Goal: Task Accomplishment & Management: Complete application form

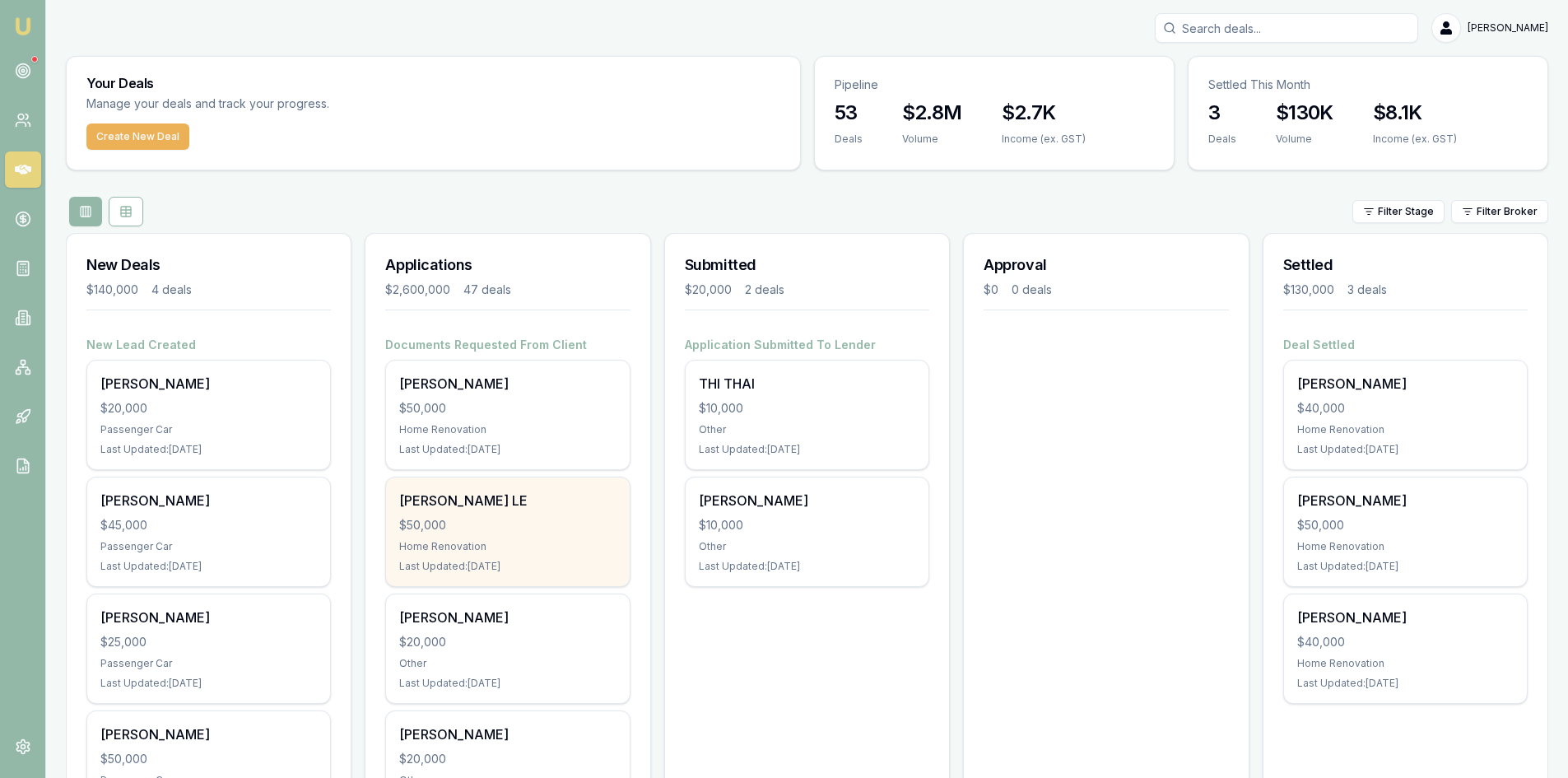
click at [494, 524] on div "$50,000" at bounding box center [507, 526] width 216 height 17
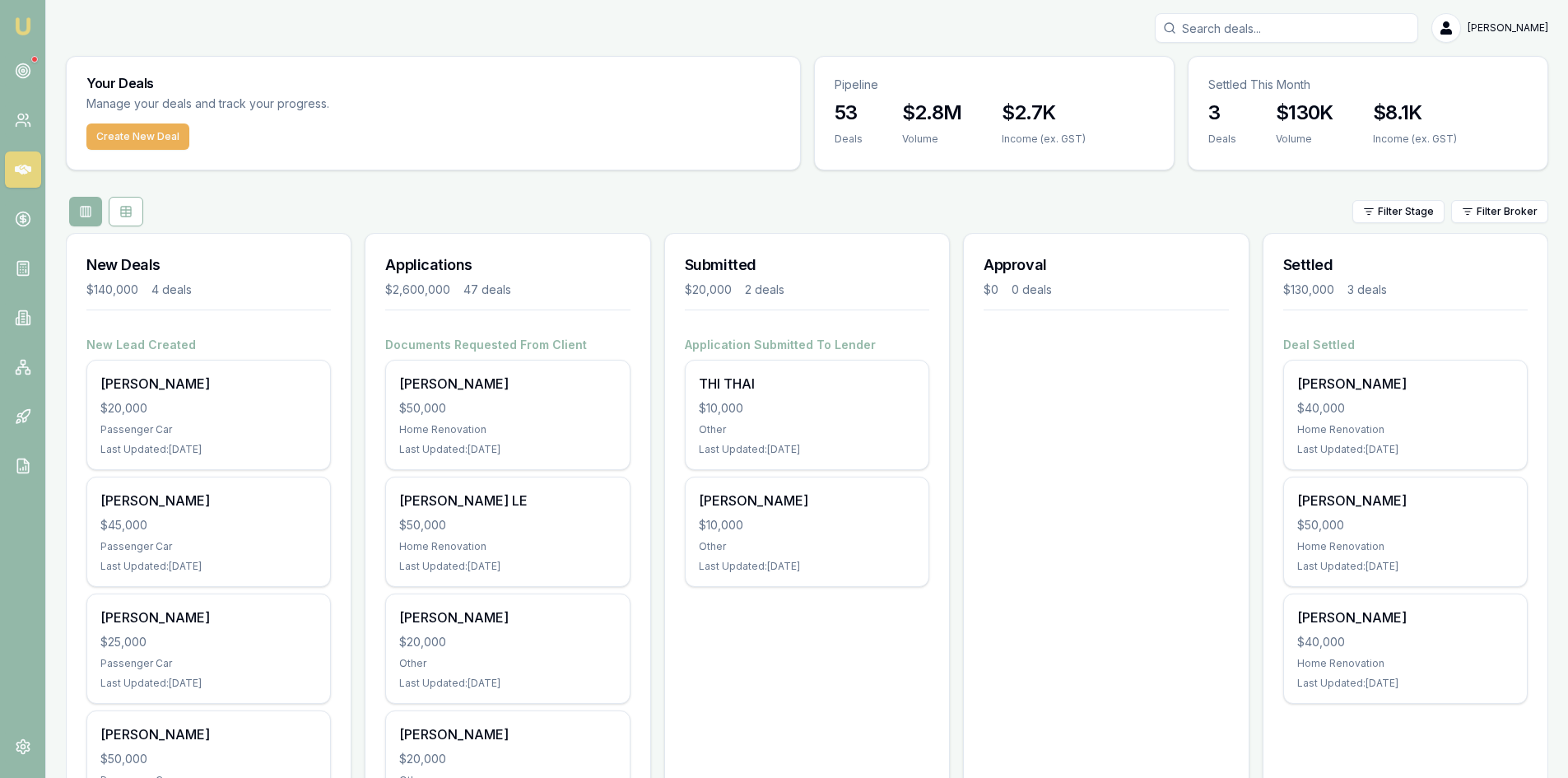
click at [1227, 28] on input "Search deals" at bounding box center [1286, 28] width 263 height 29
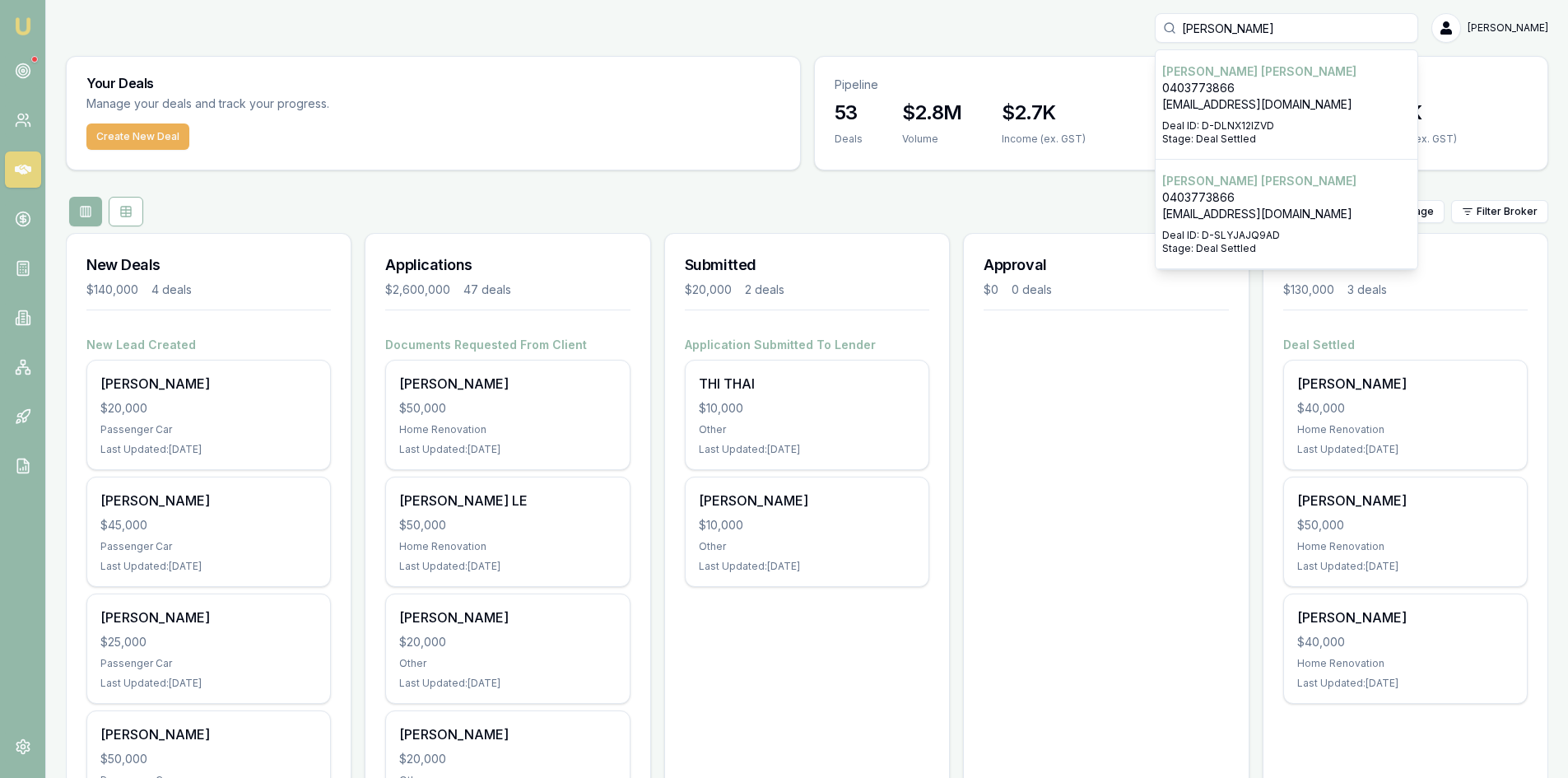
type input "[PERSON_NAME]"
click at [1265, 113] on div "Select deal for Liam Dalton" at bounding box center [1286, 116] width 248 height 6
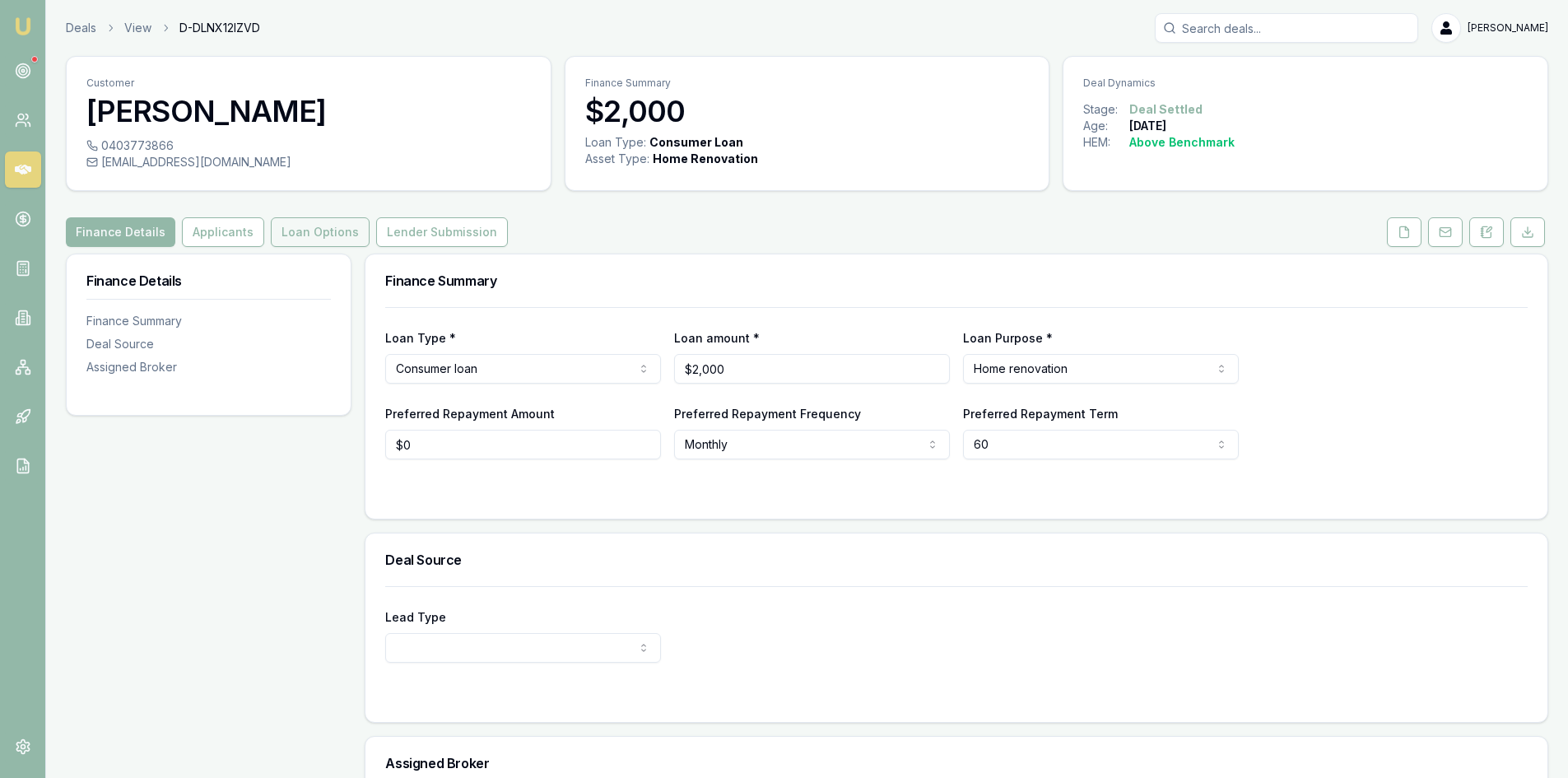
click at [292, 232] on button "Loan Options" at bounding box center [320, 232] width 99 height 29
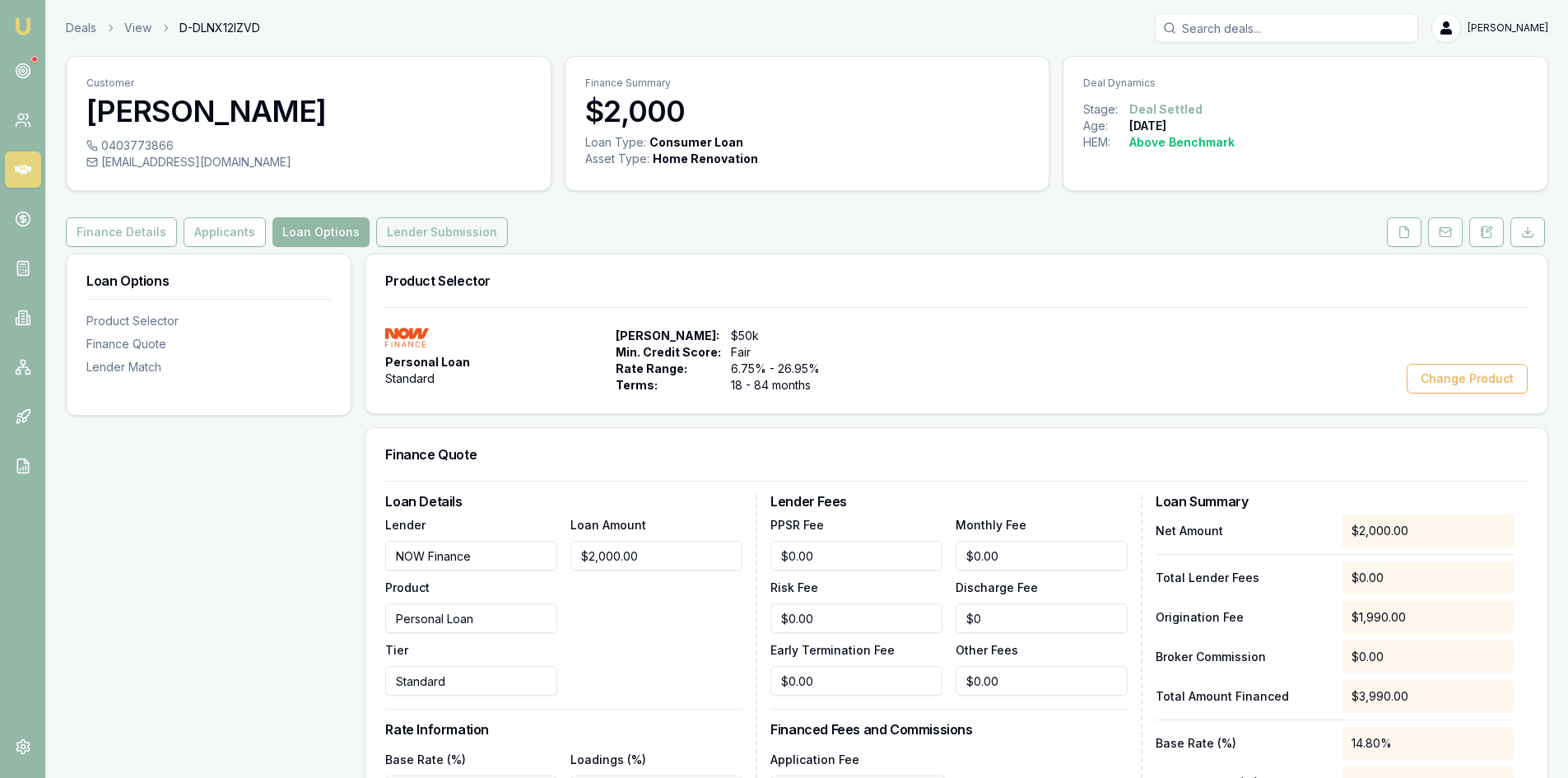
click at [440, 240] on button "Lender Submission" at bounding box center [442, 232] width 132 height 29
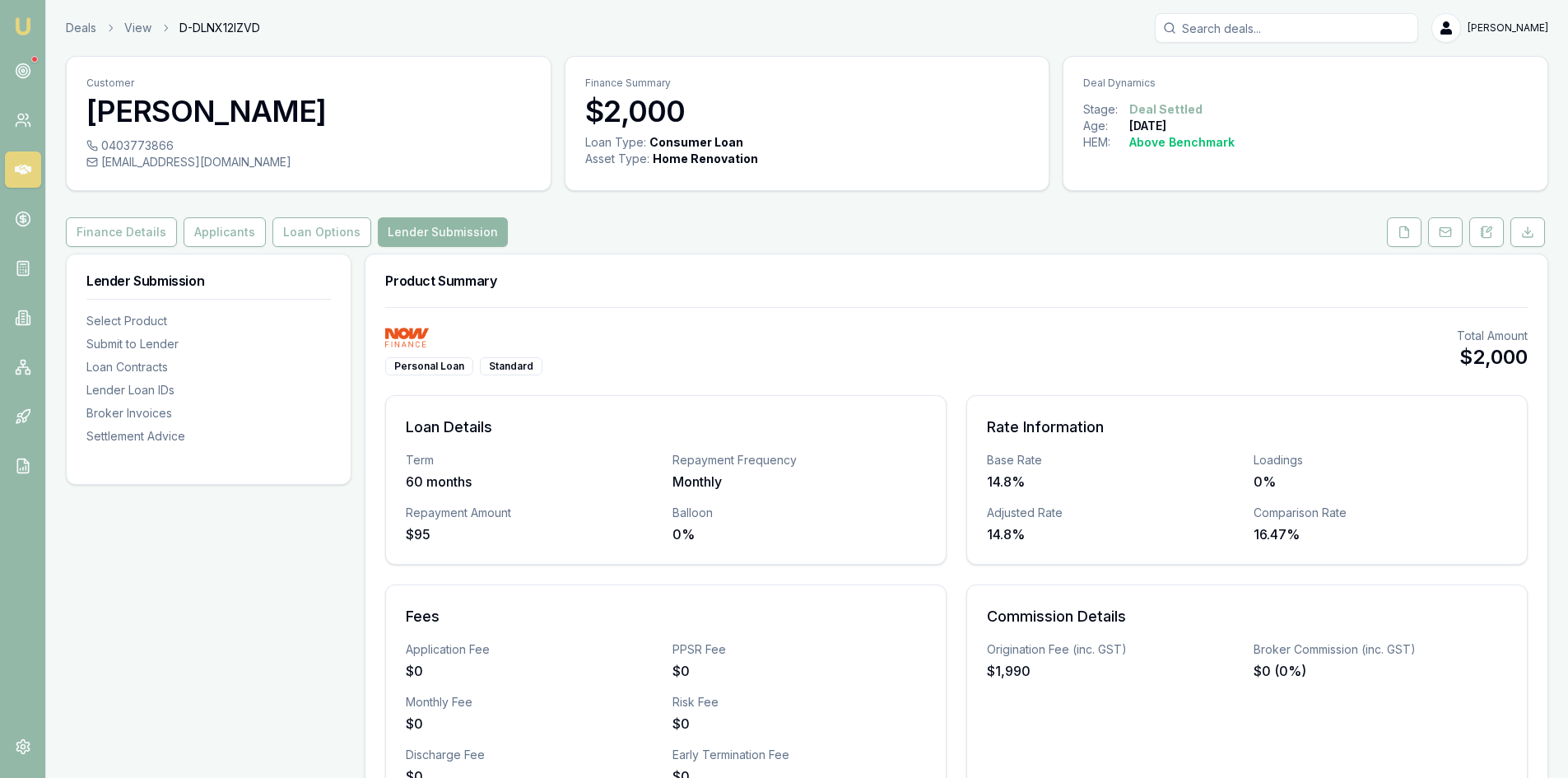
click at [426, 230] on button "Lender Submission" at bounding box center [443, 232] width 130 height 29
click at [226, 224] on button "Applicants" at bounding box center [225, 232] width 83 height 29
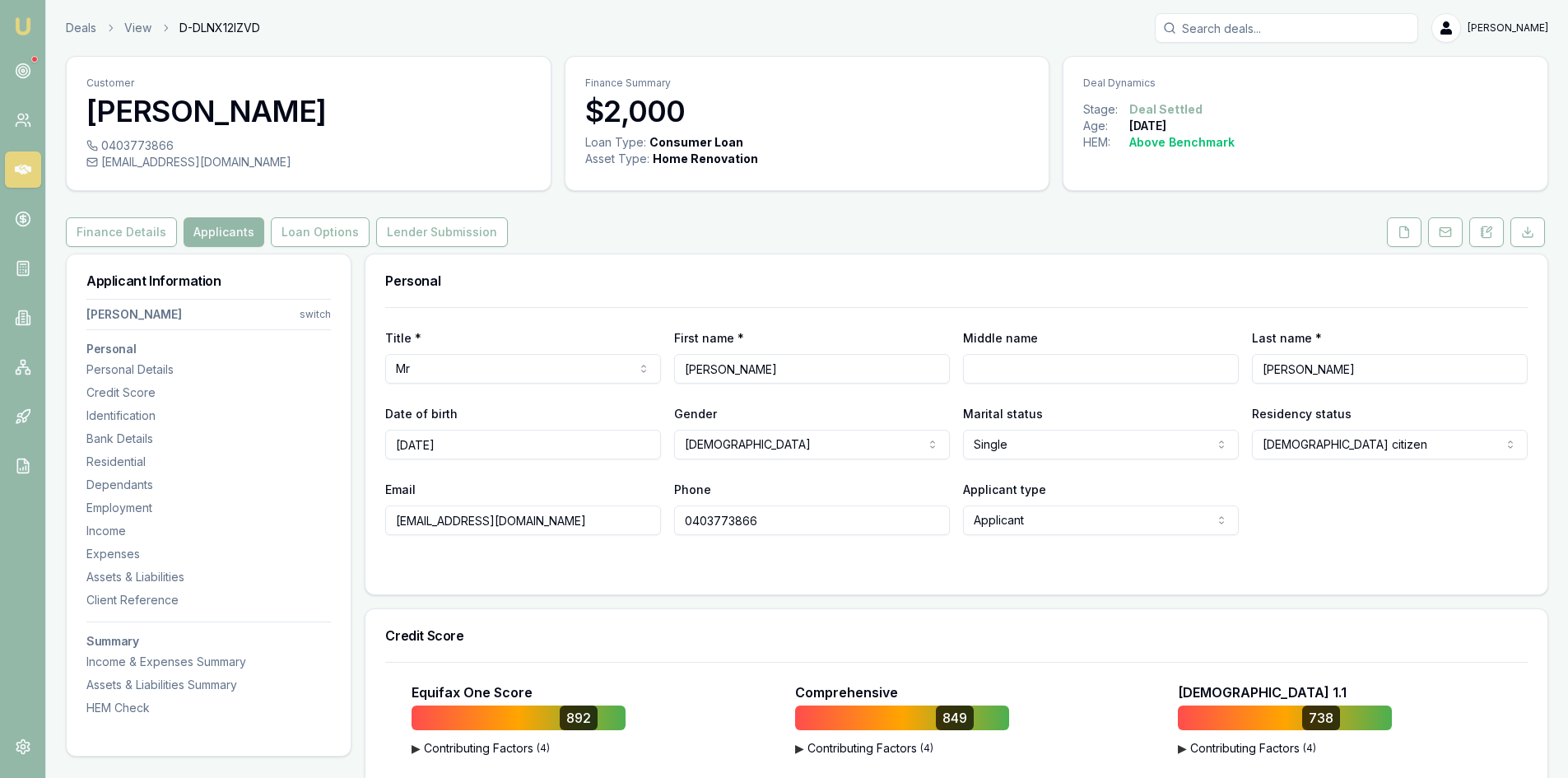
scroll to position [247, 0]
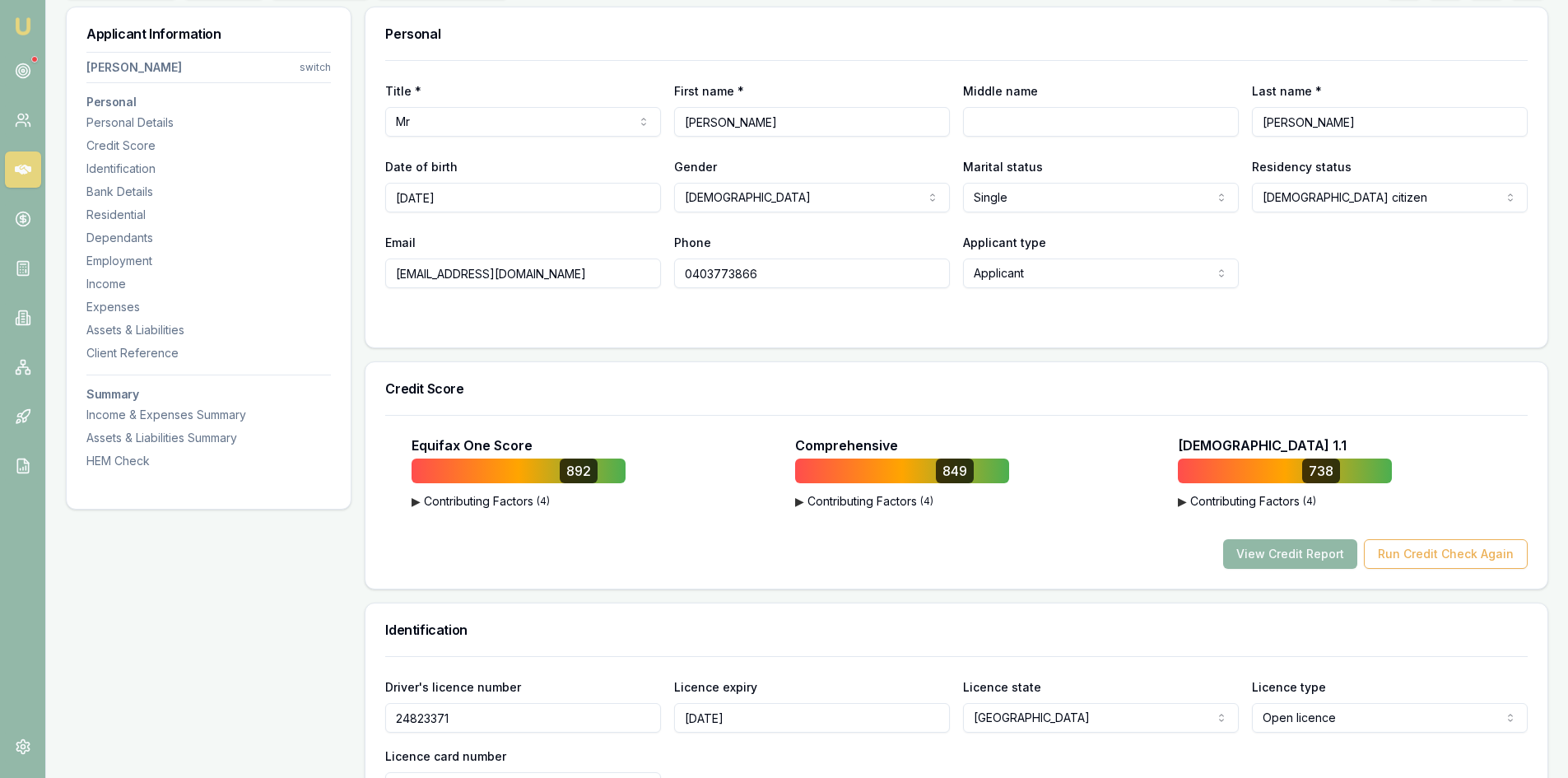
click at [1325, 556] on button "View Credit Report" at bounding box center [1290, 554] width 134 height 29
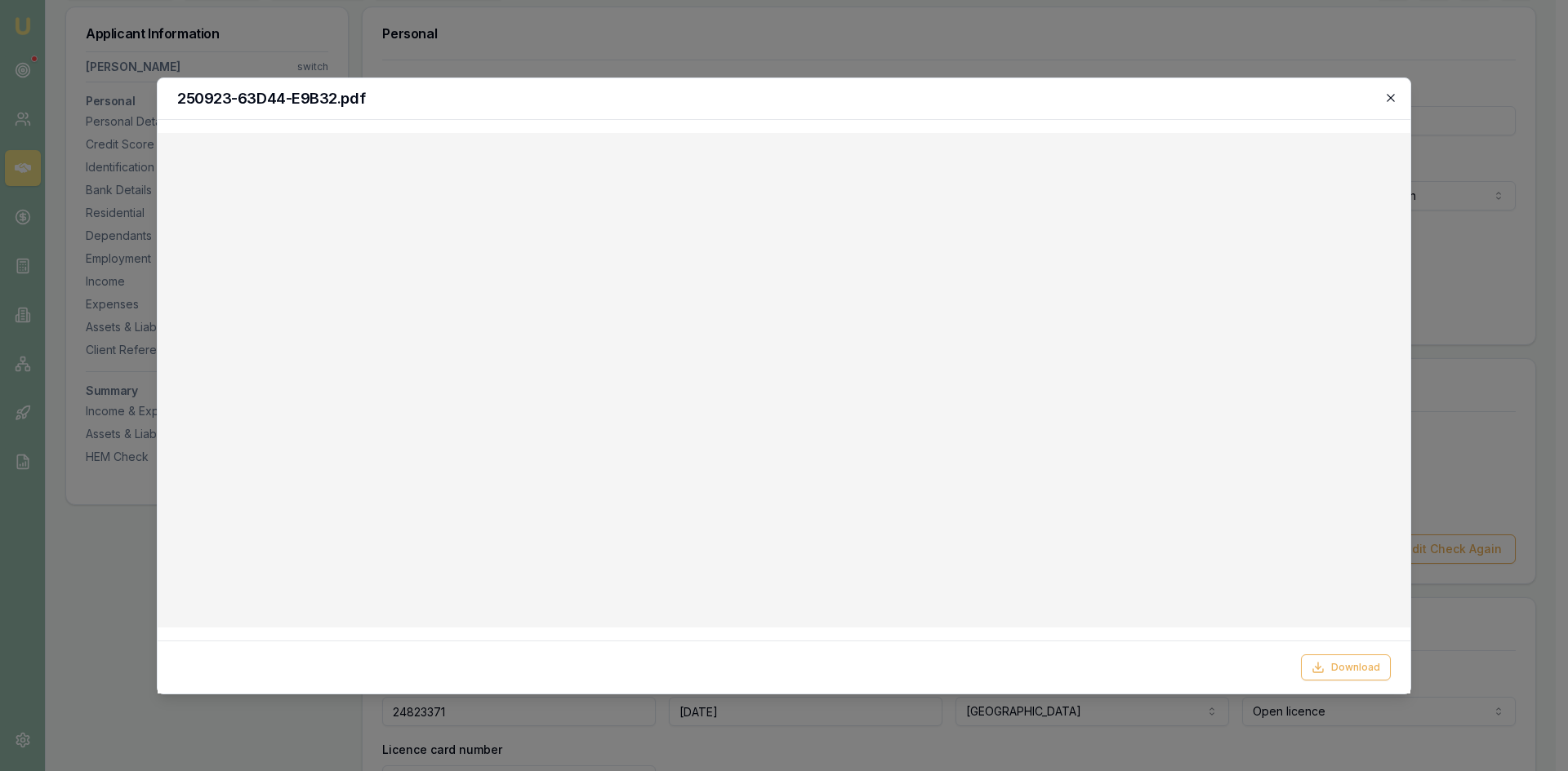
click at [1384, 100] on icon "button" at bounding box center [1391, 98] width 13 height 13
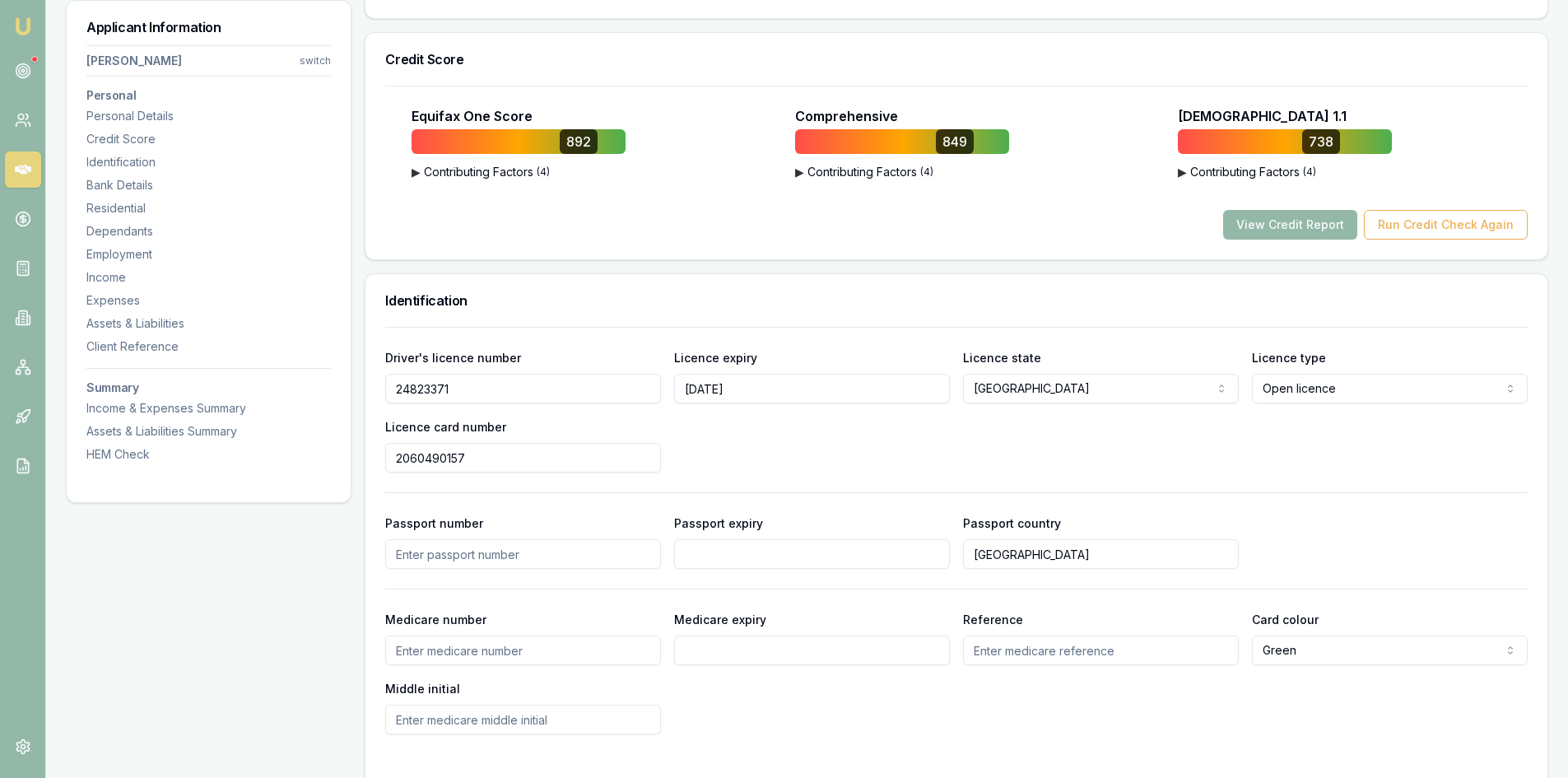
scroll to position [412, 0]
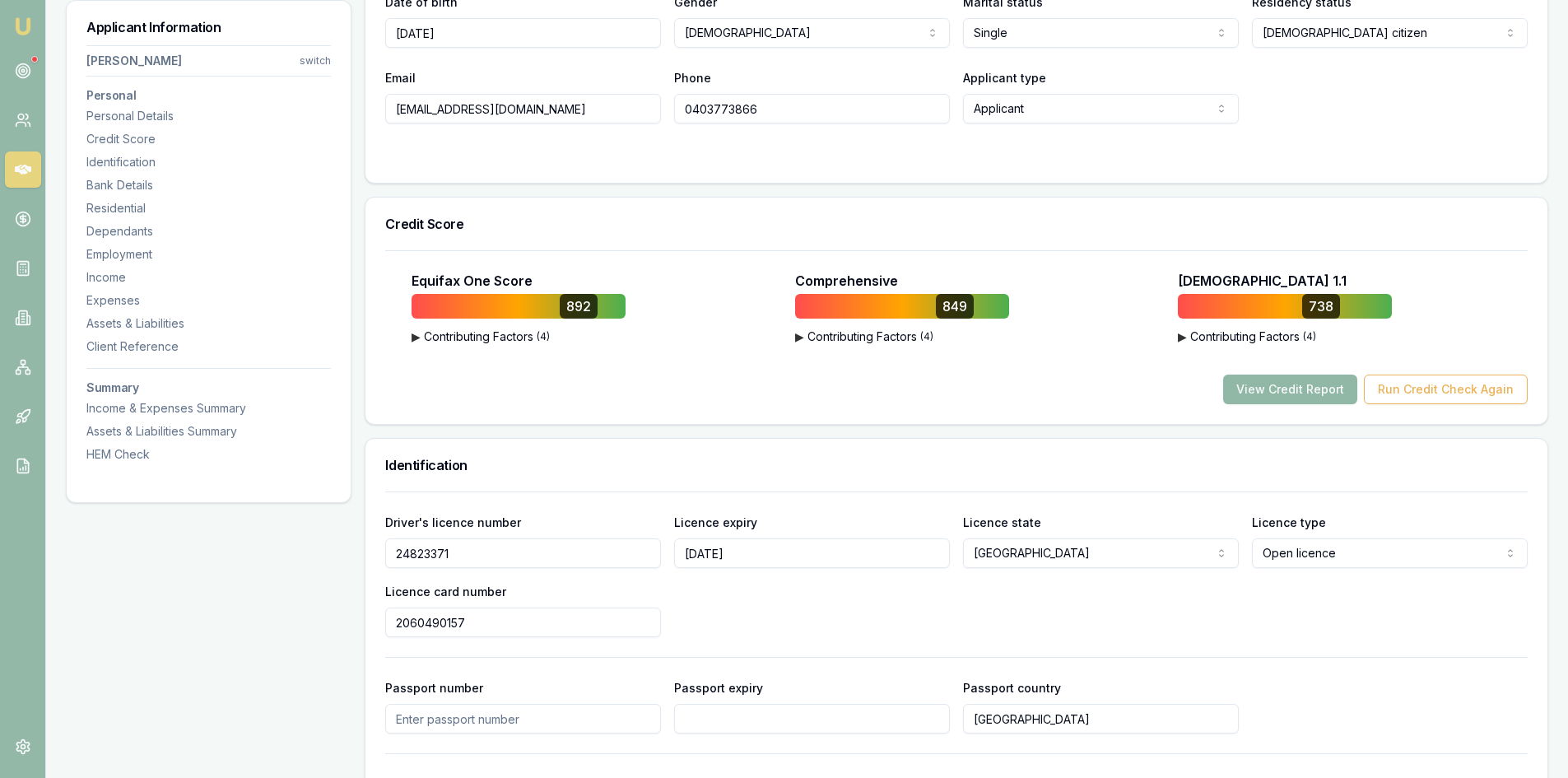
click at [1283, 390] on button "View Credit Report" at bounding box center [1290, 389] width 134 height 29
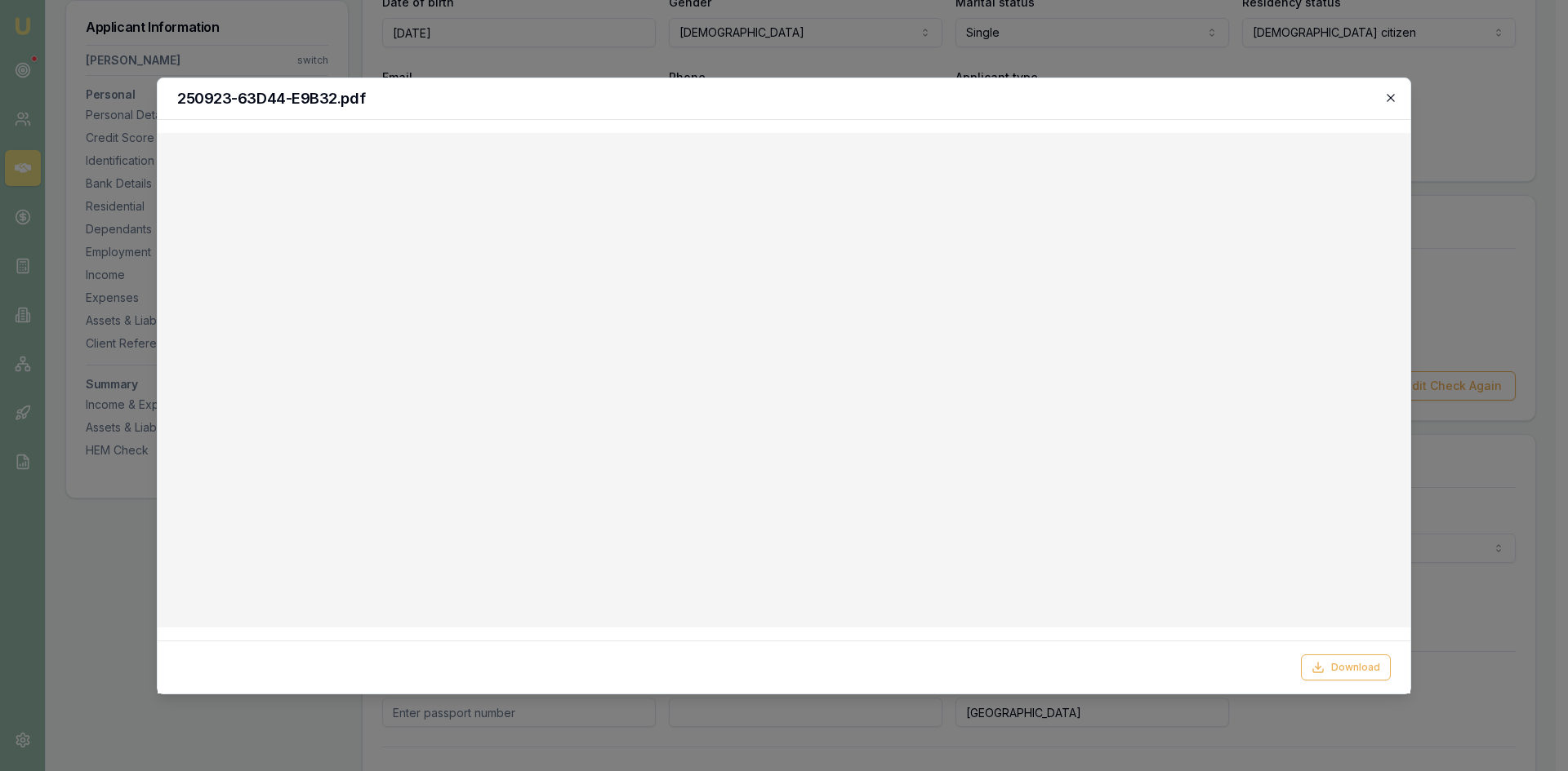
drag, startPoint x: 1390, startPoint y: 95, endPoint x: 1361, endPoint y: 124, distance: 41.0
click at [1390, 95] on icon "button" at bounding box center [1391, 98] width 13 height 13
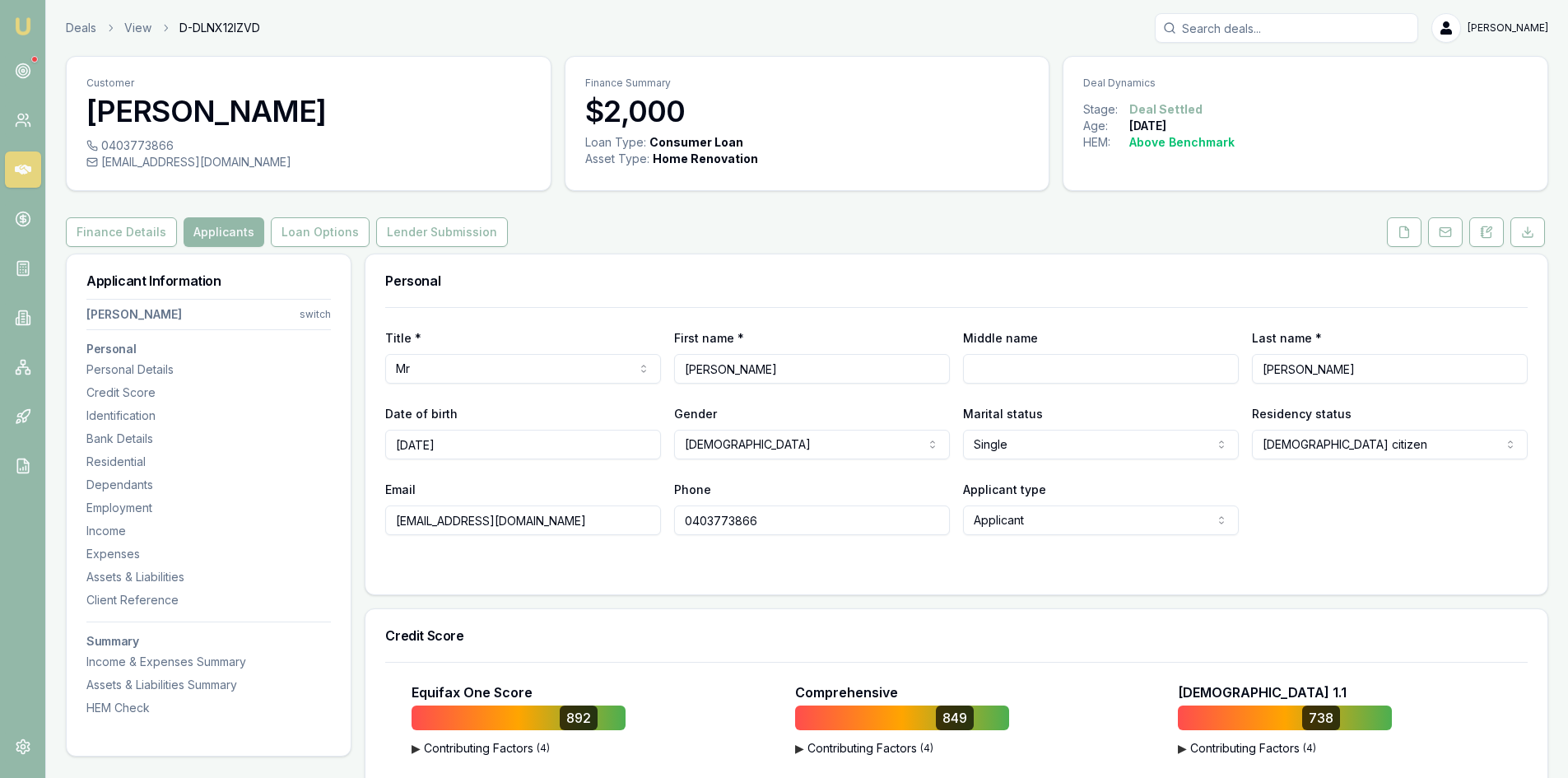
scroll to position [83, 0]
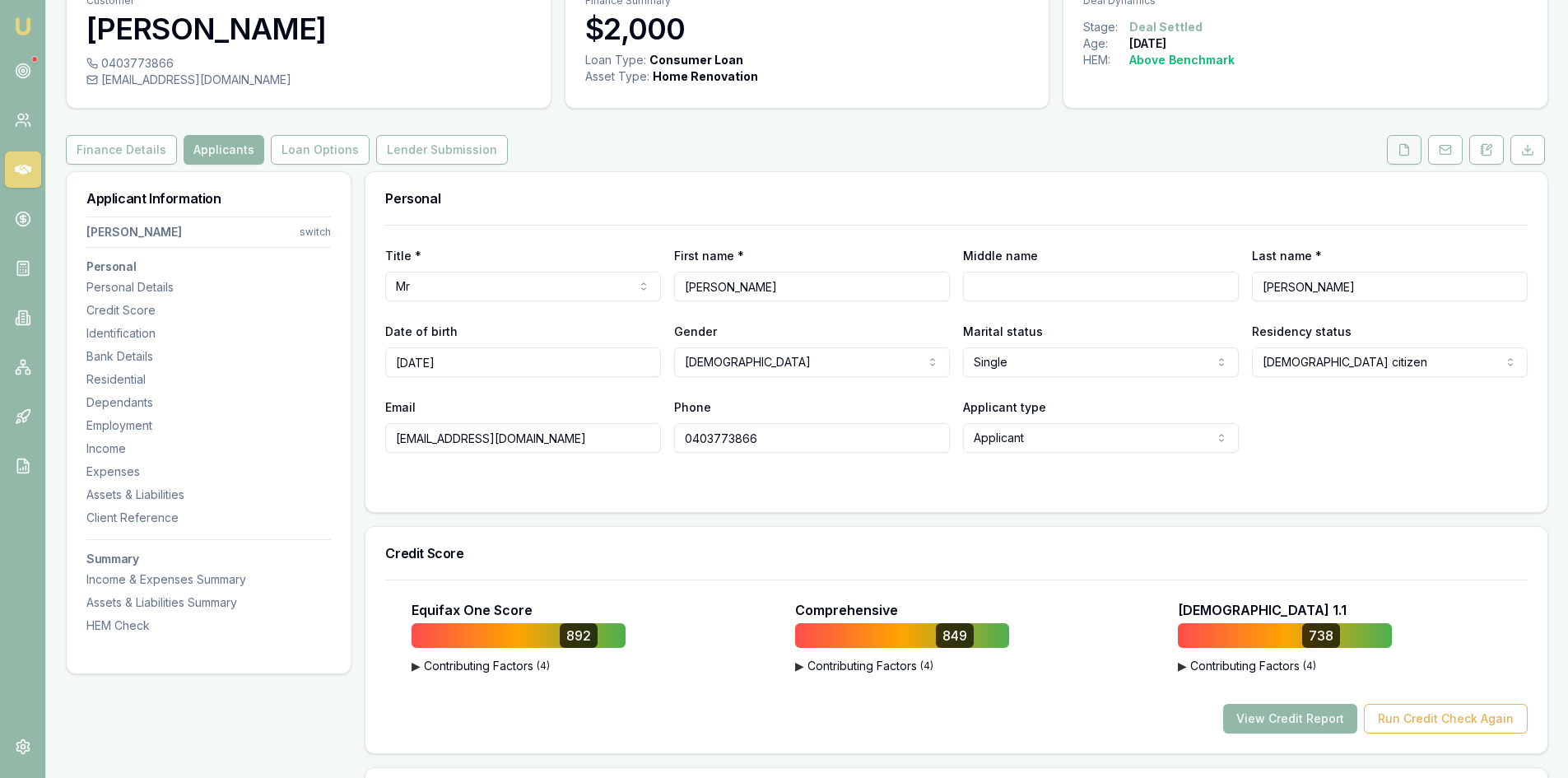
click at [1401, 158] on button at bounding box center [1405, 150] width 35 height 29
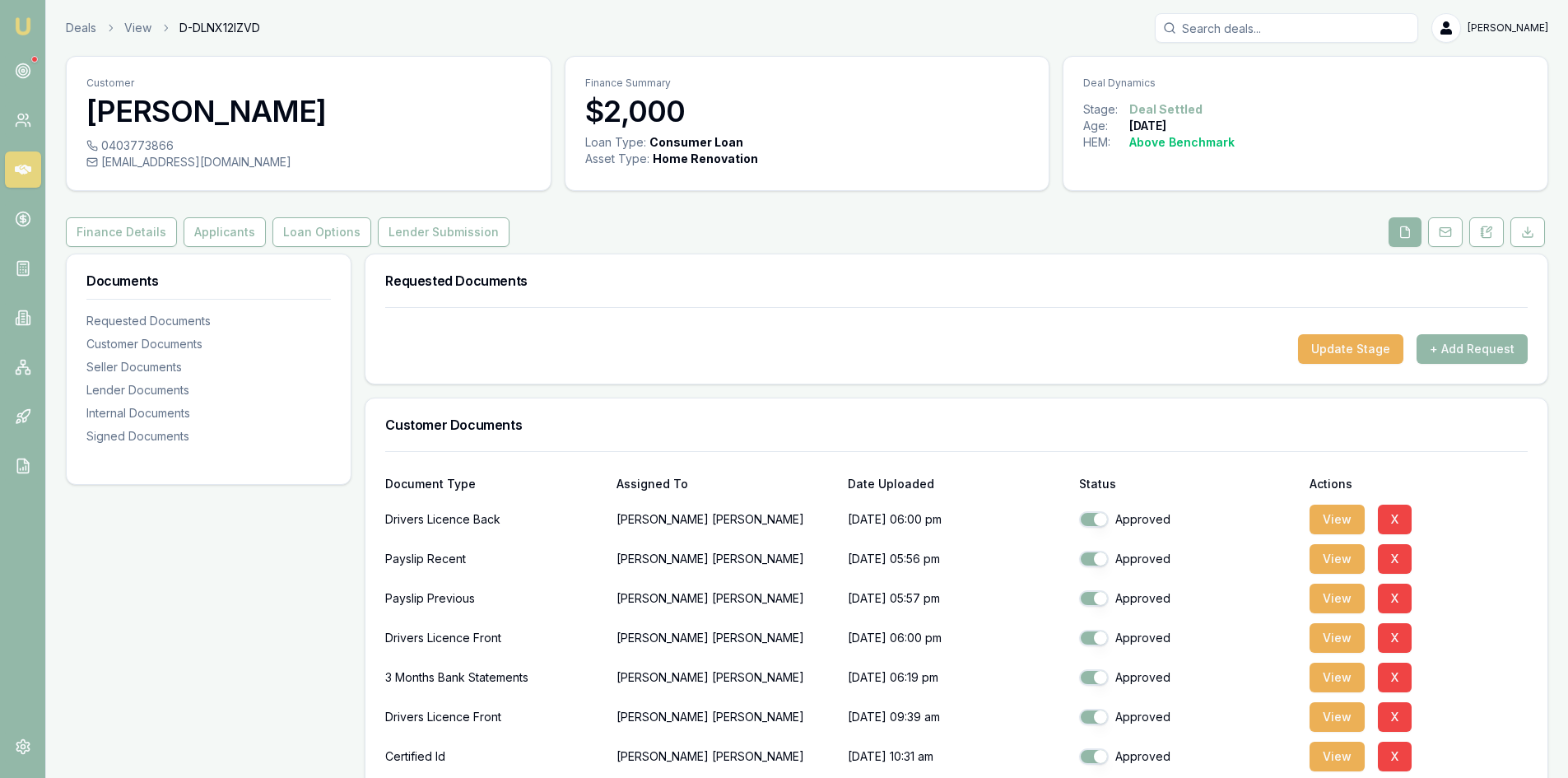
scroll to position [329, 0]
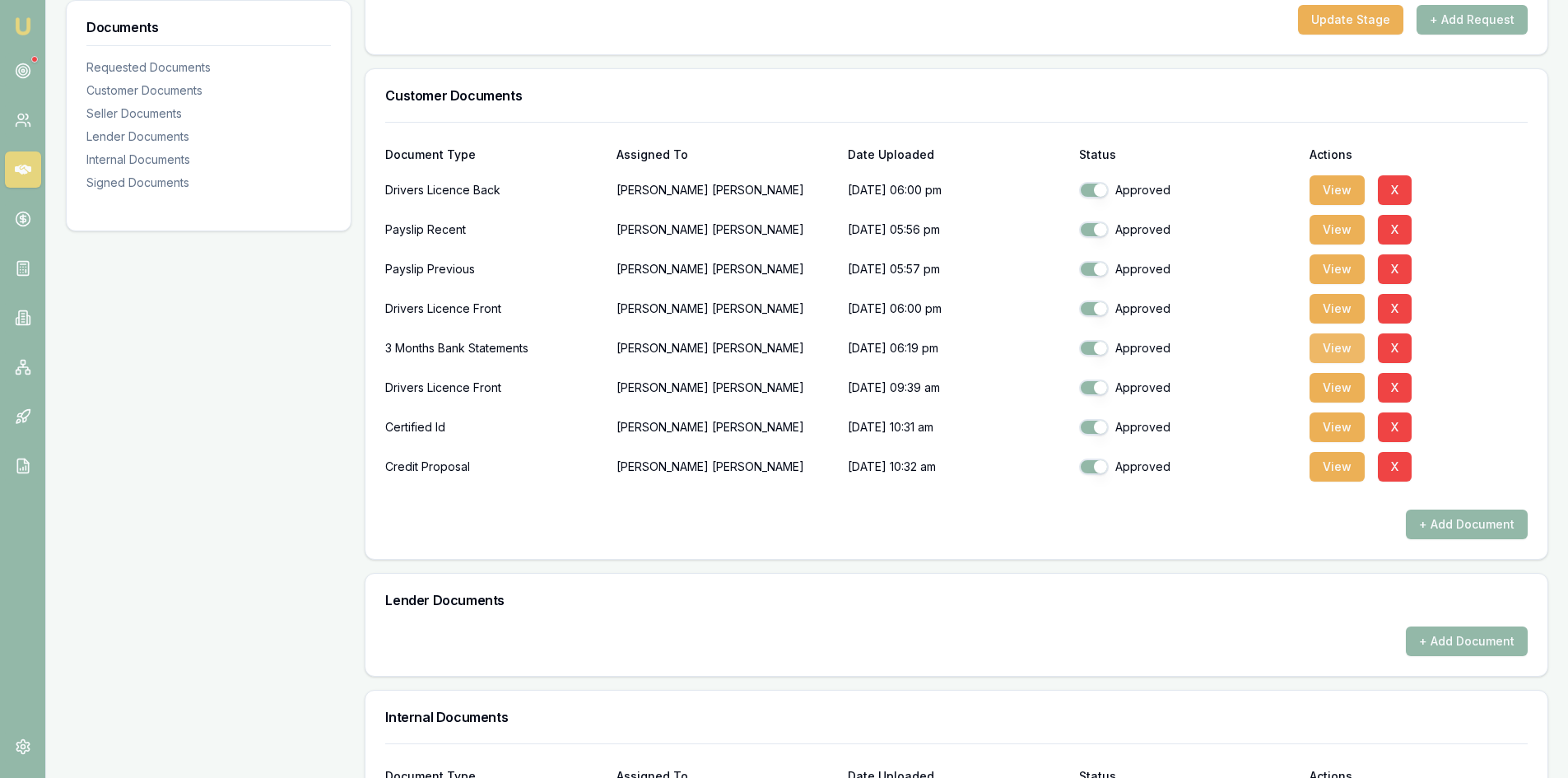
click at [1324, 349] on button "View" at bounding box center [1337, 349] width 55 height 29
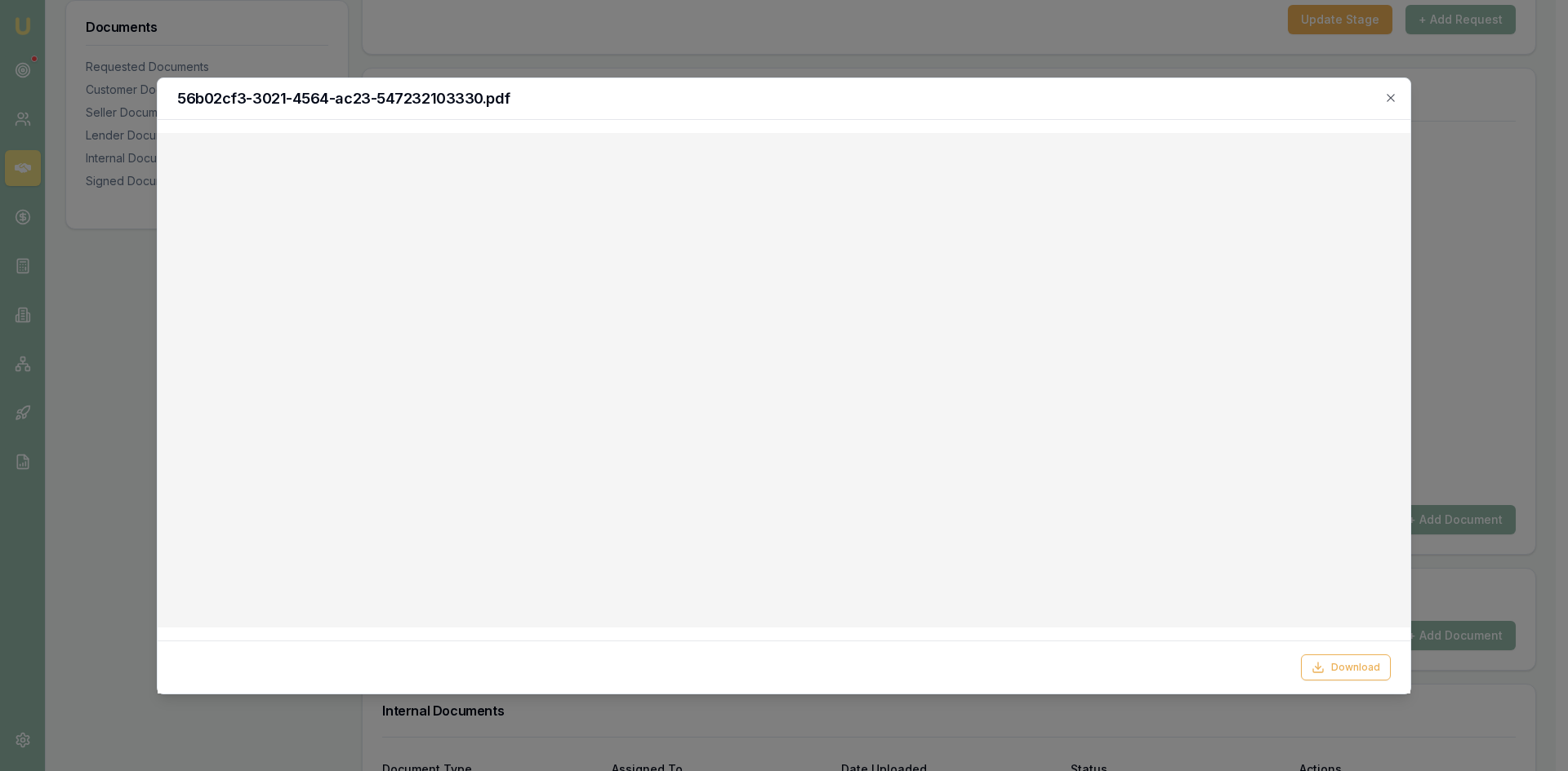
click at [1400, 102] on div "56b02cf3-3021-4564-ac23-547232103330.pdf" at bounding box center [783, 99] width 1252 height 42
click at [1387, 98] on icon "button" at bounding box center [1391, 98] width 13 height 13
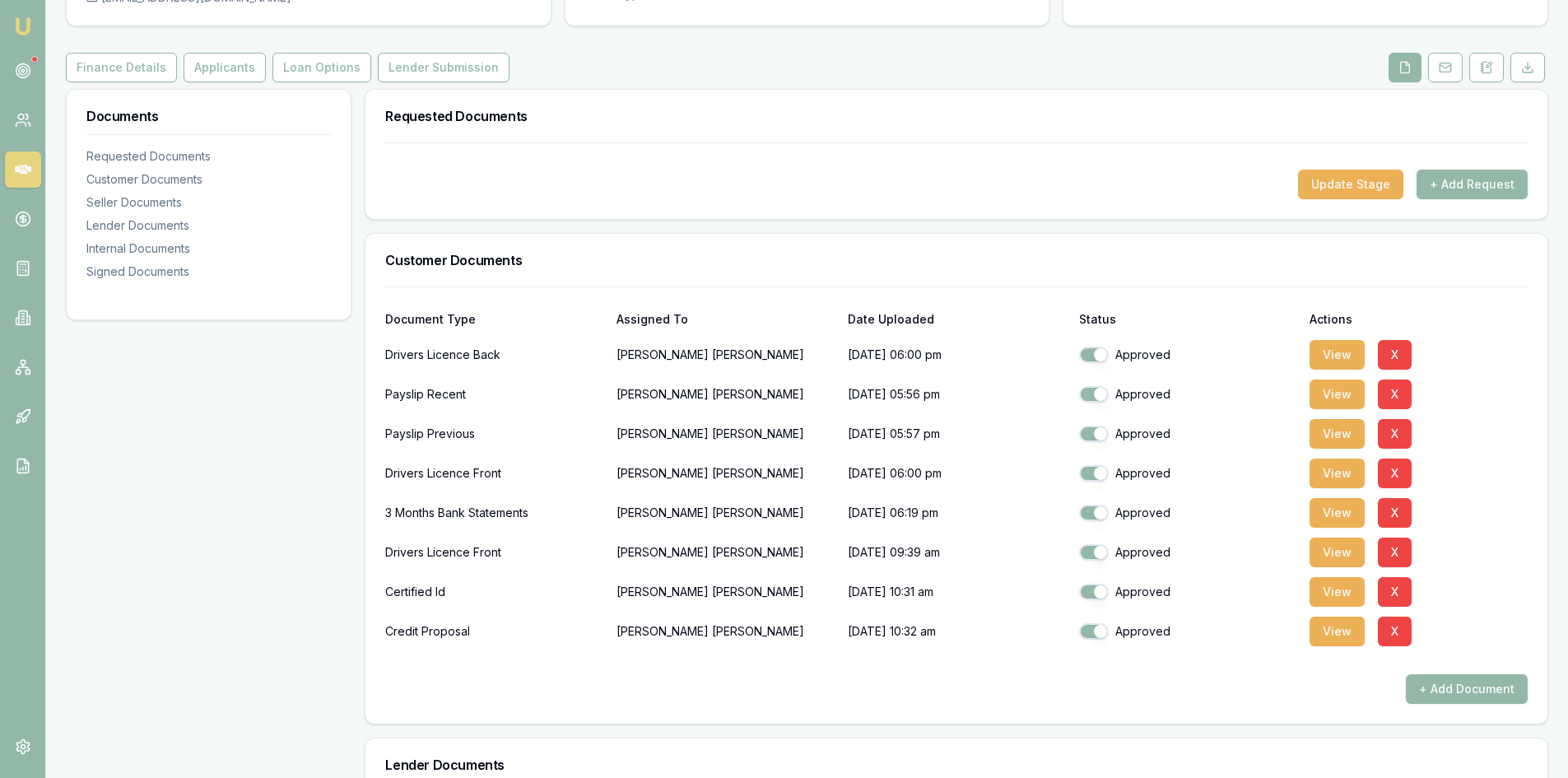
scroll to position [0, 0]
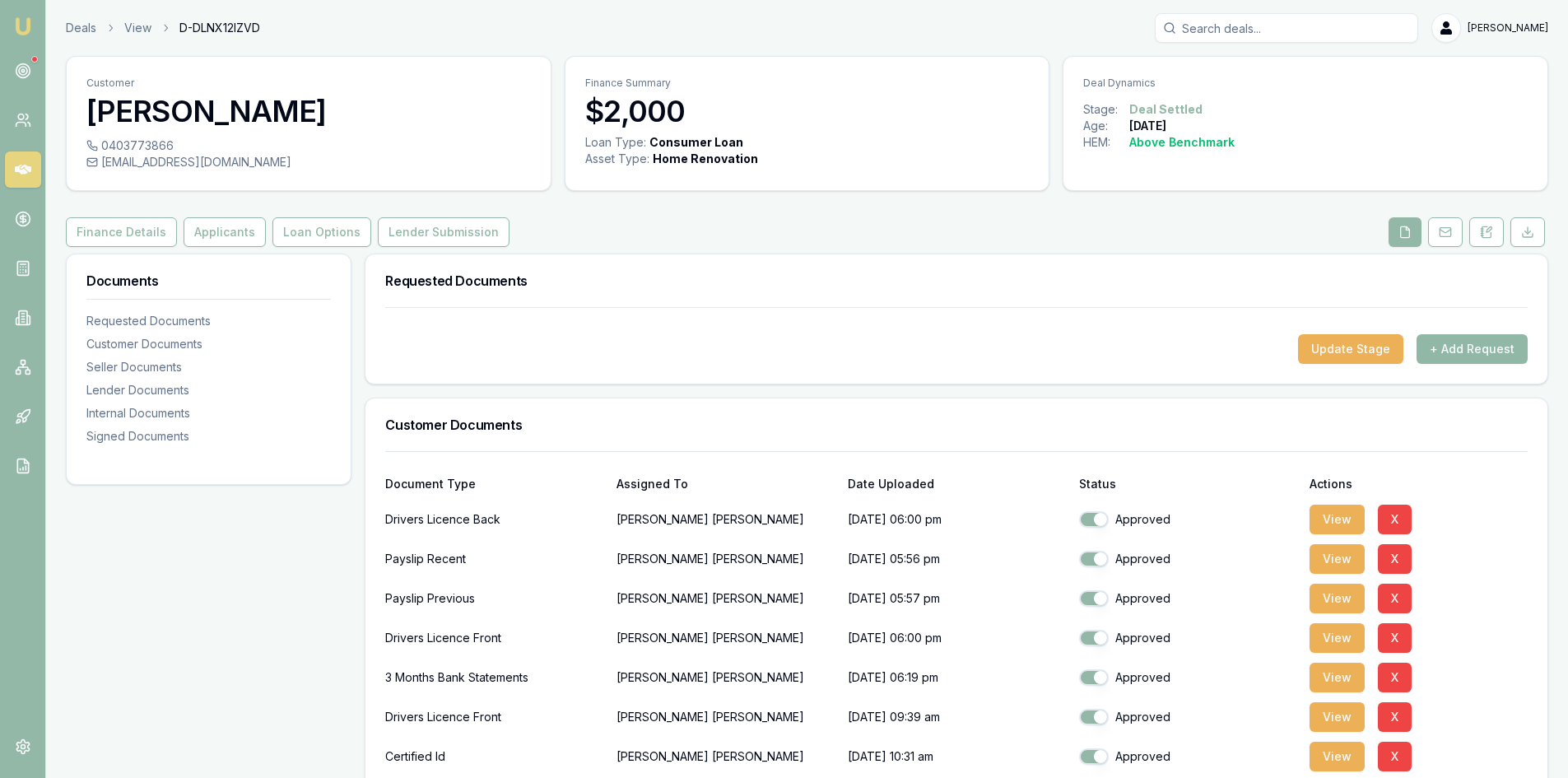
click at [1453, 348] on button "+ Add Request" at bounding box center [1472, 349] width 111 height 29
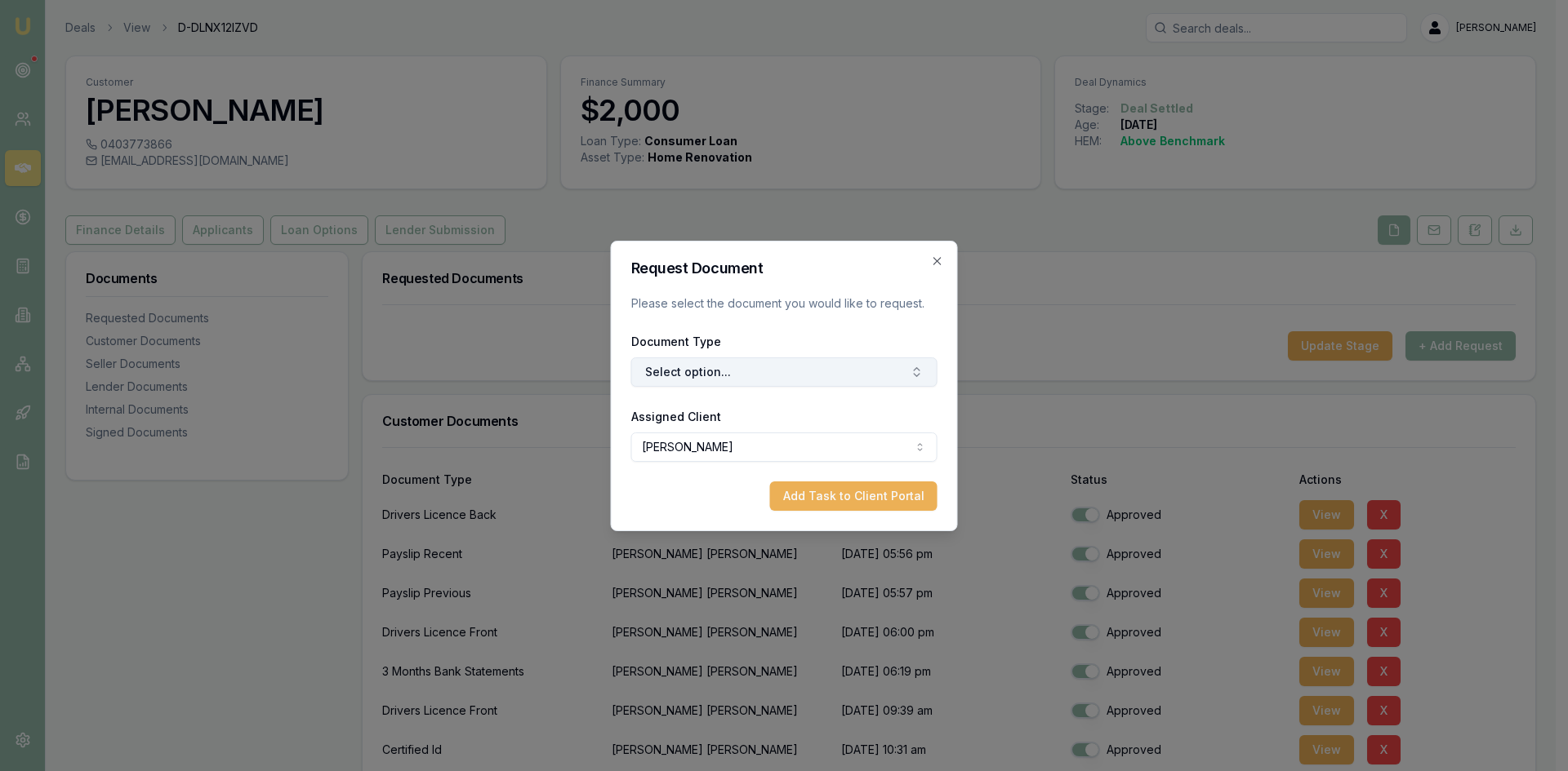
click at [749, 371] on button "Select option..." at bounding box center [784, 372] width 307 height 29
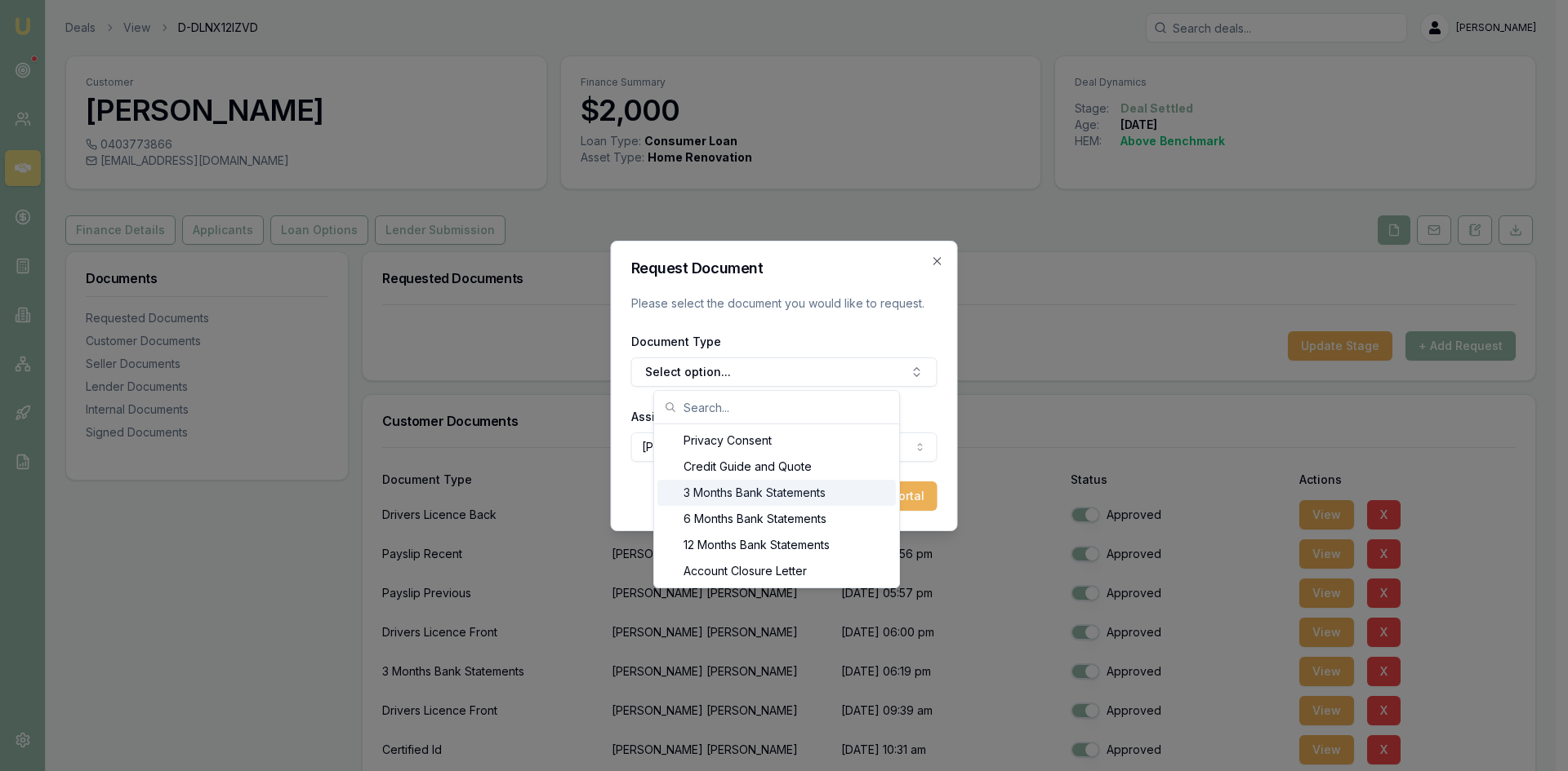
click at [720, 498] on div "3 Months Bank Statements" at bounding box center [777, 493] width 238 height 26
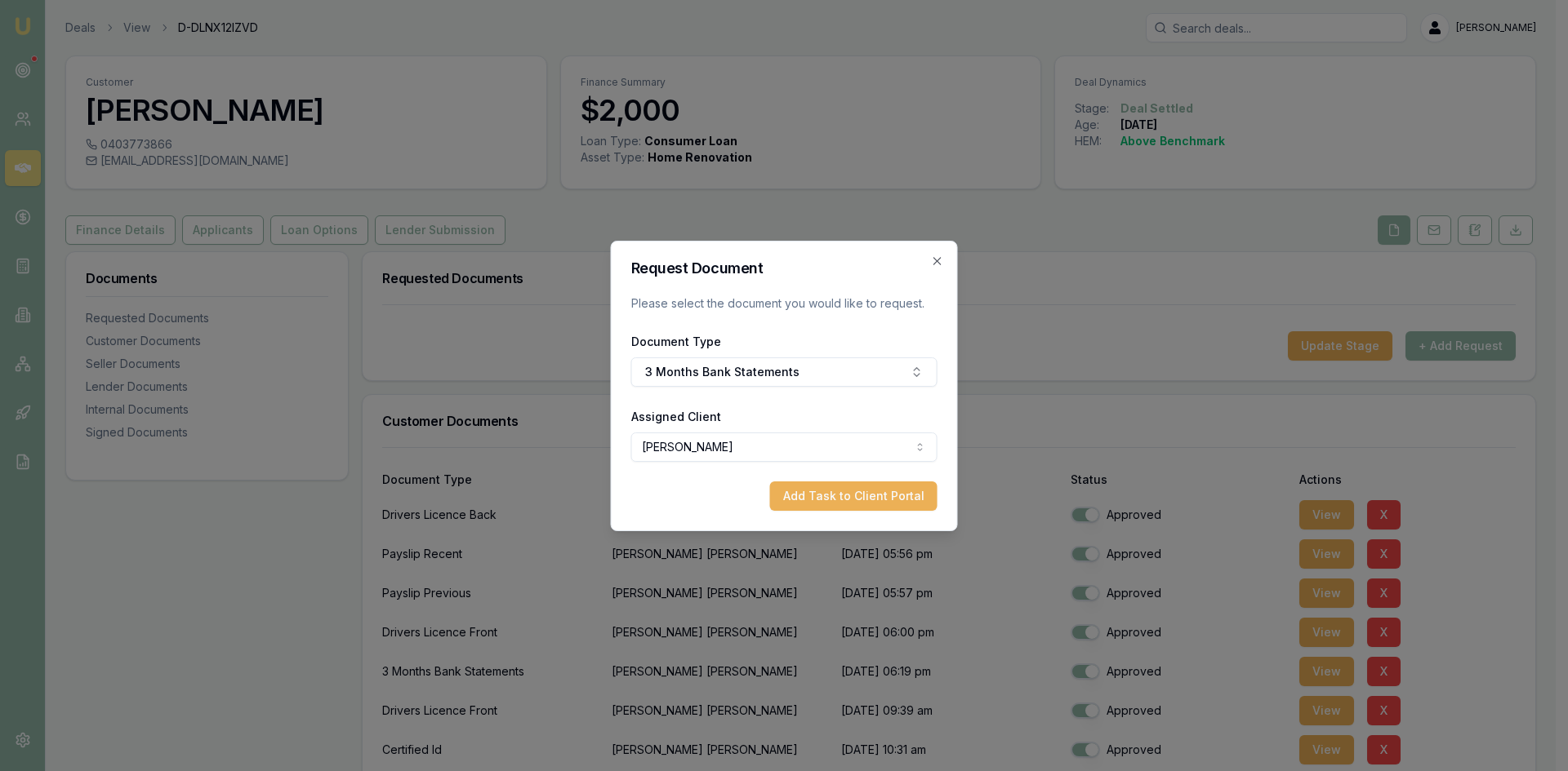
click at [730, 447] on body "Emu Broker Deals View D-DLNX12IZVD Steven Nguyen Toggle Menu Customer Liam Dalt…" at bounding box center [778, 386] width 1555 height 771
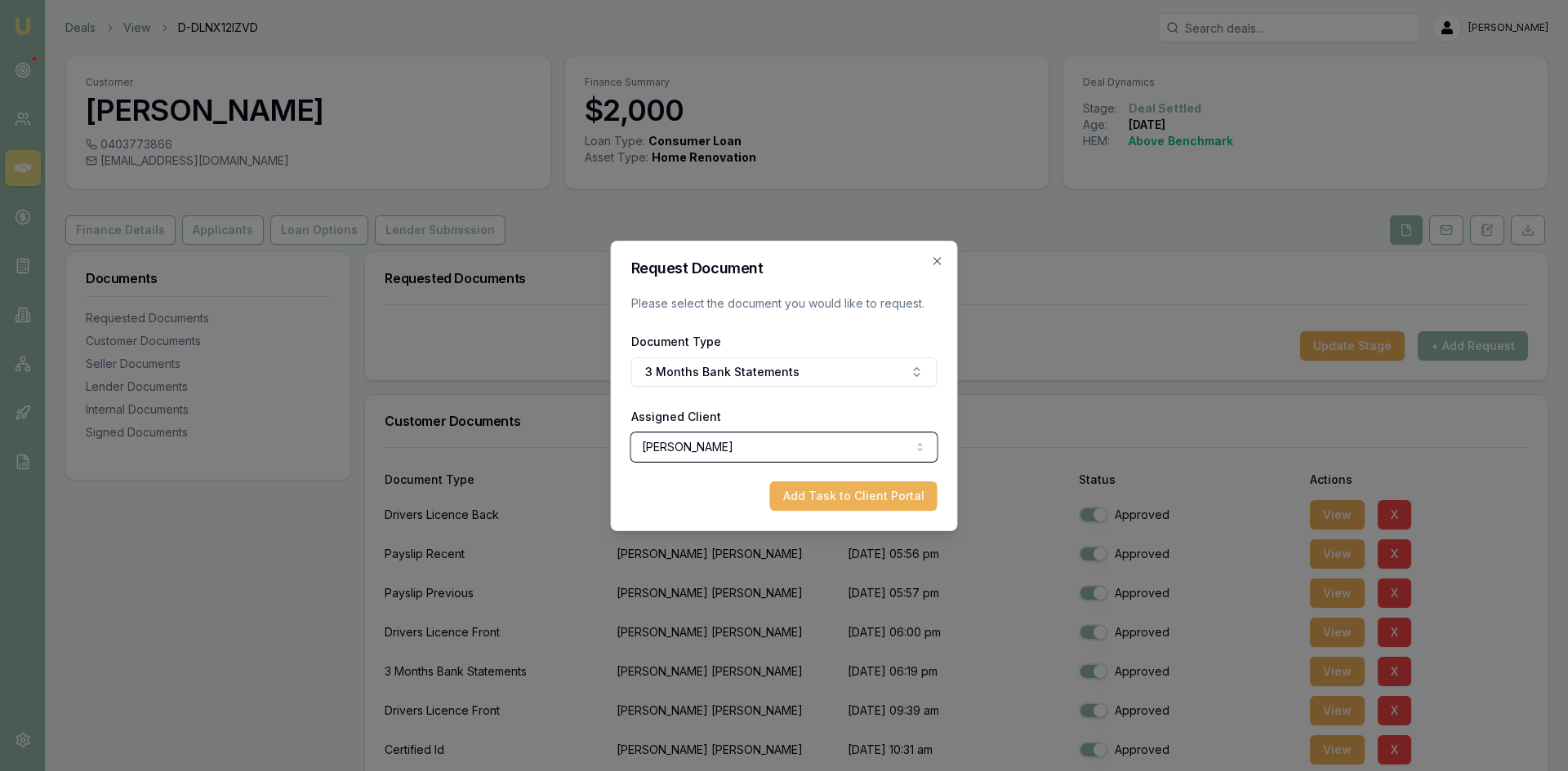
click at [684, 506] on body "Emu Broker Deals View D-DLNX12IZVD Steven Nguyen Toggle Menu Customer Liam Dalt…" at bounding box center [784, 386] width 1568 height 771
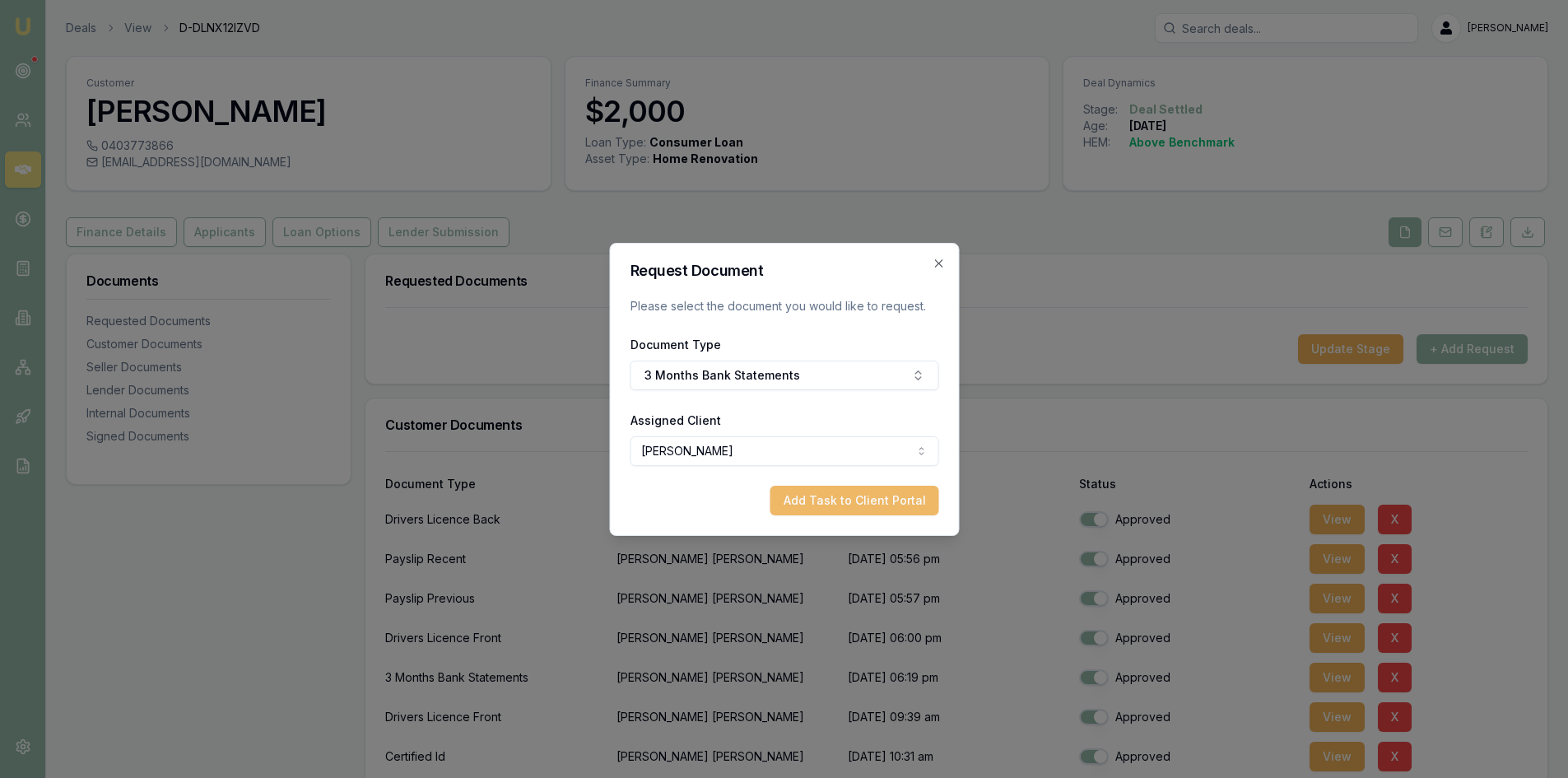
click at [835, 498] on button "Add Task to Client Portal" at bounding box center [854, 501] width 169 height 29
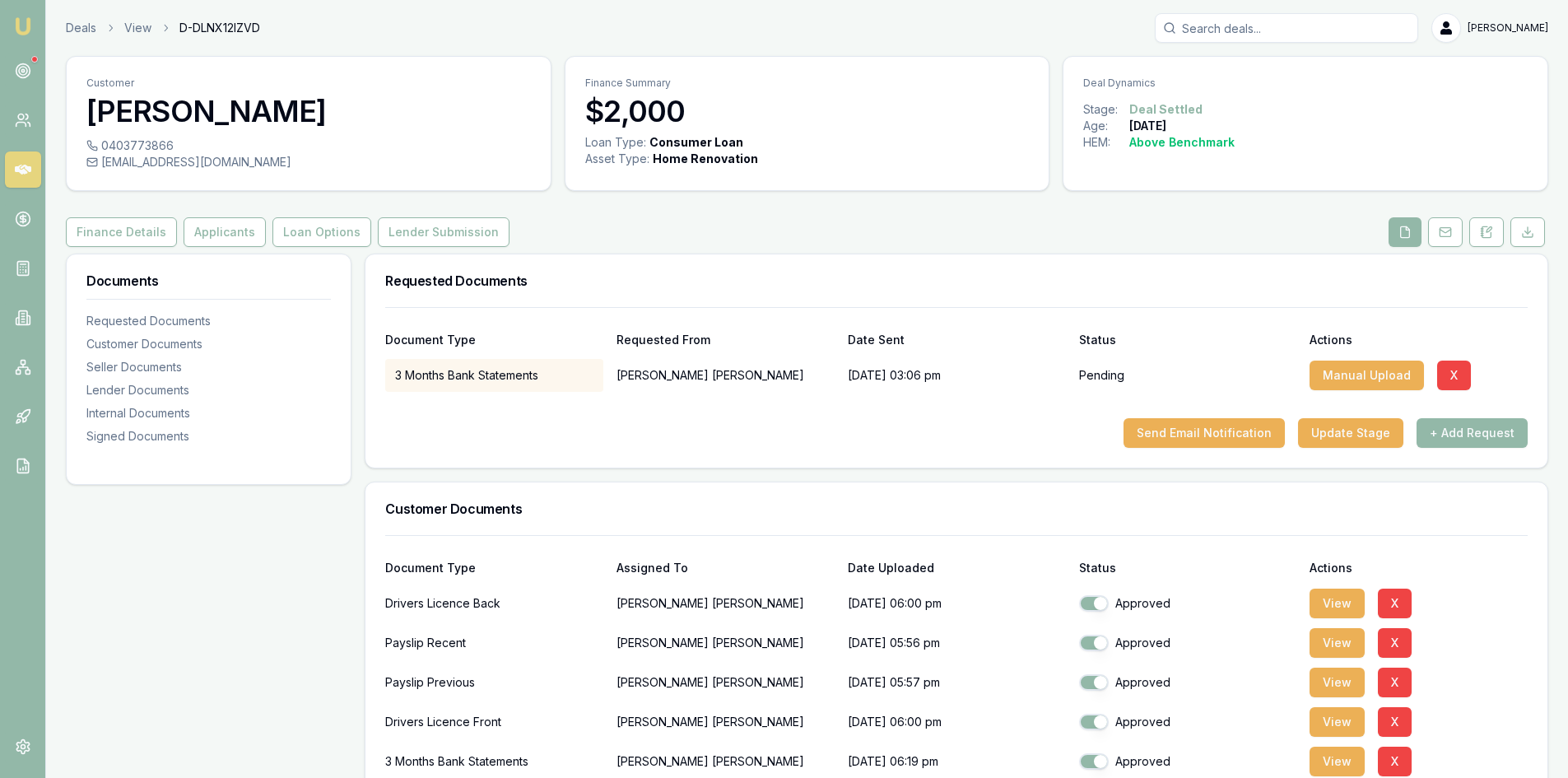
scroll to position [247, 0]
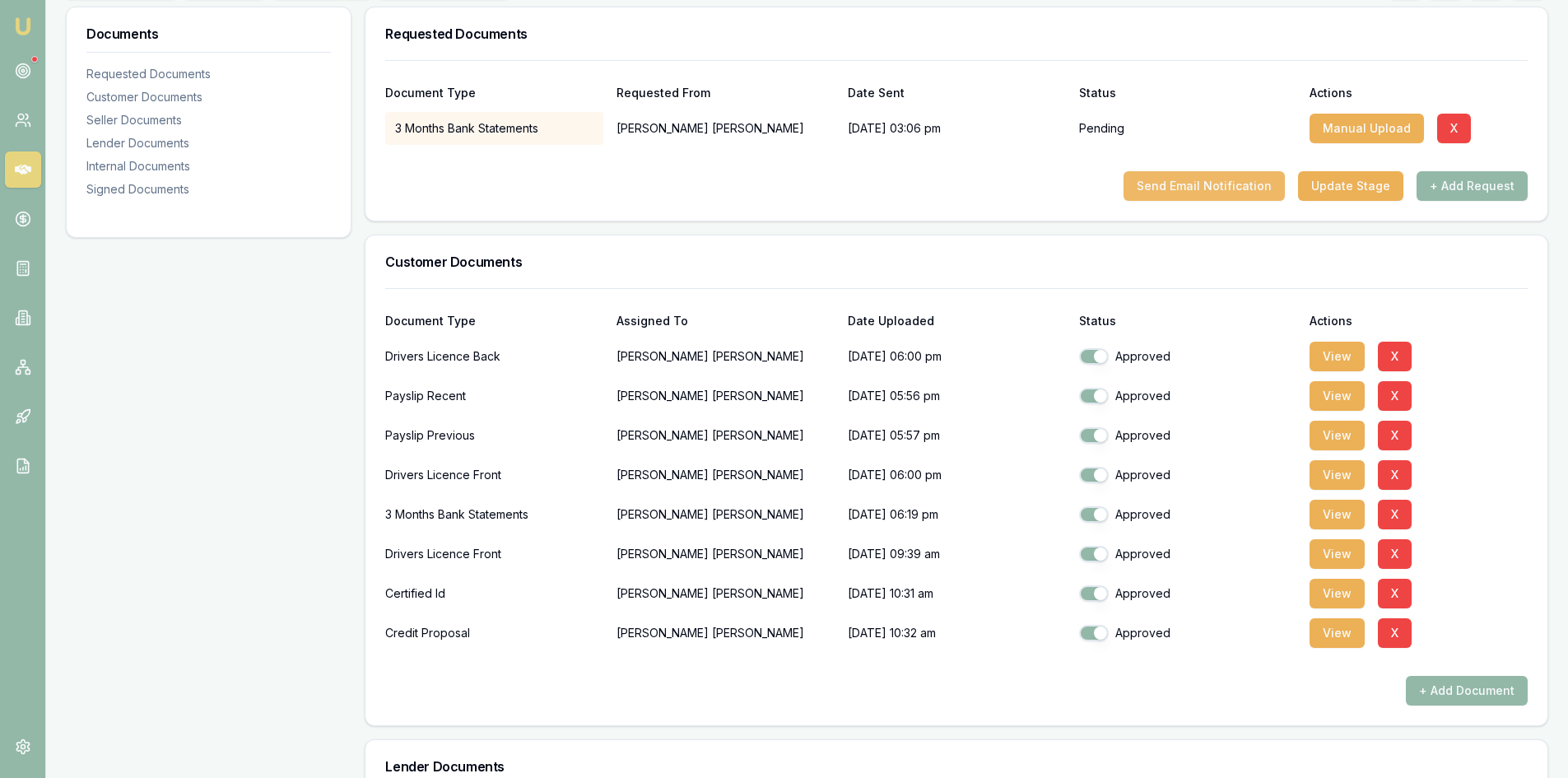
click at [1211, 179] on button "Send Email Notification" at bounding box center [1204, 186] width 161 height 29
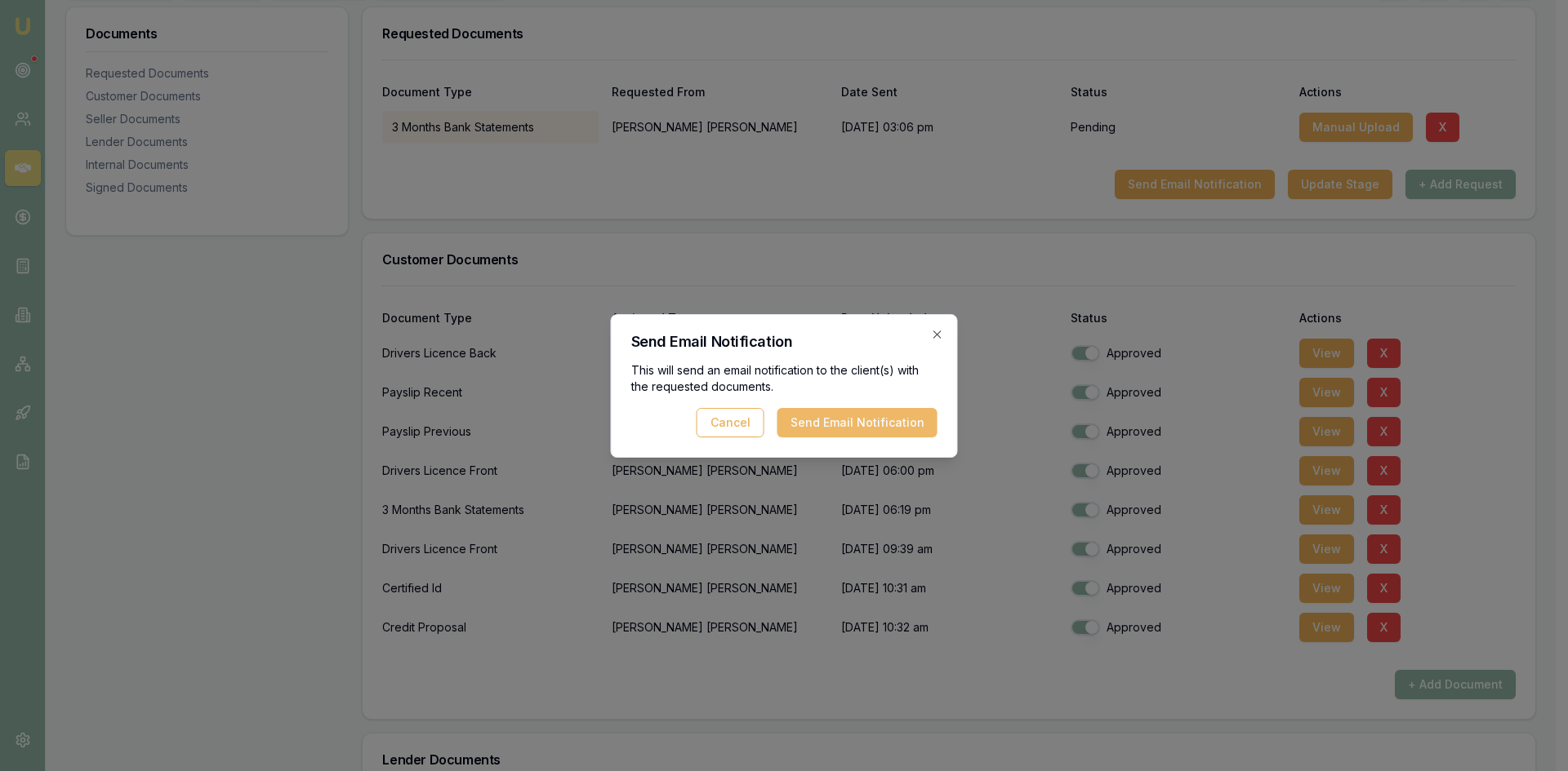
click at [864, 429] on button "Send Email Notification" at bounding box center [858, 423] width 160 height 29
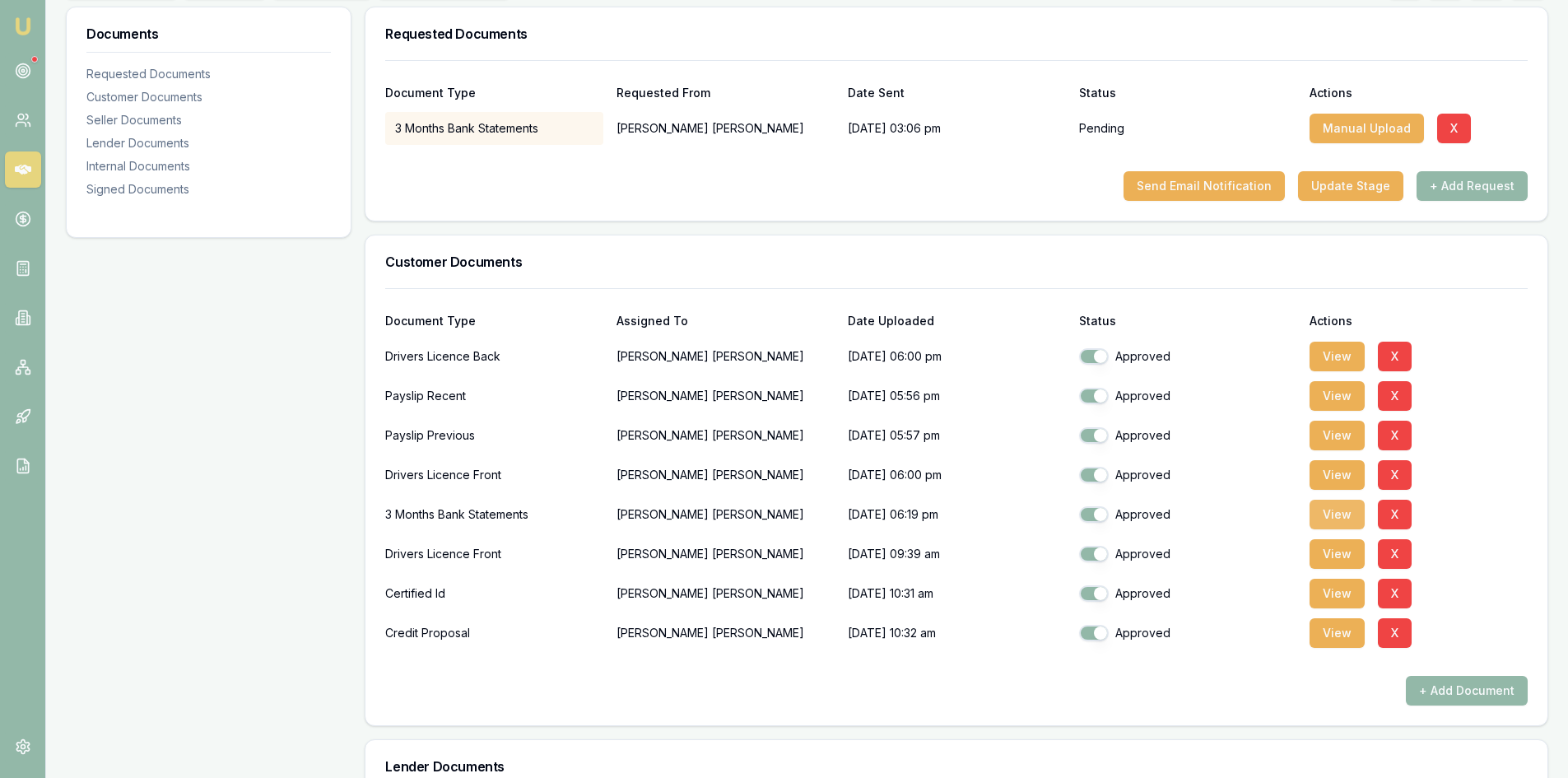
click at [1317, 523] on button "View" at bounding box center [1337, 515] width 55 height 29
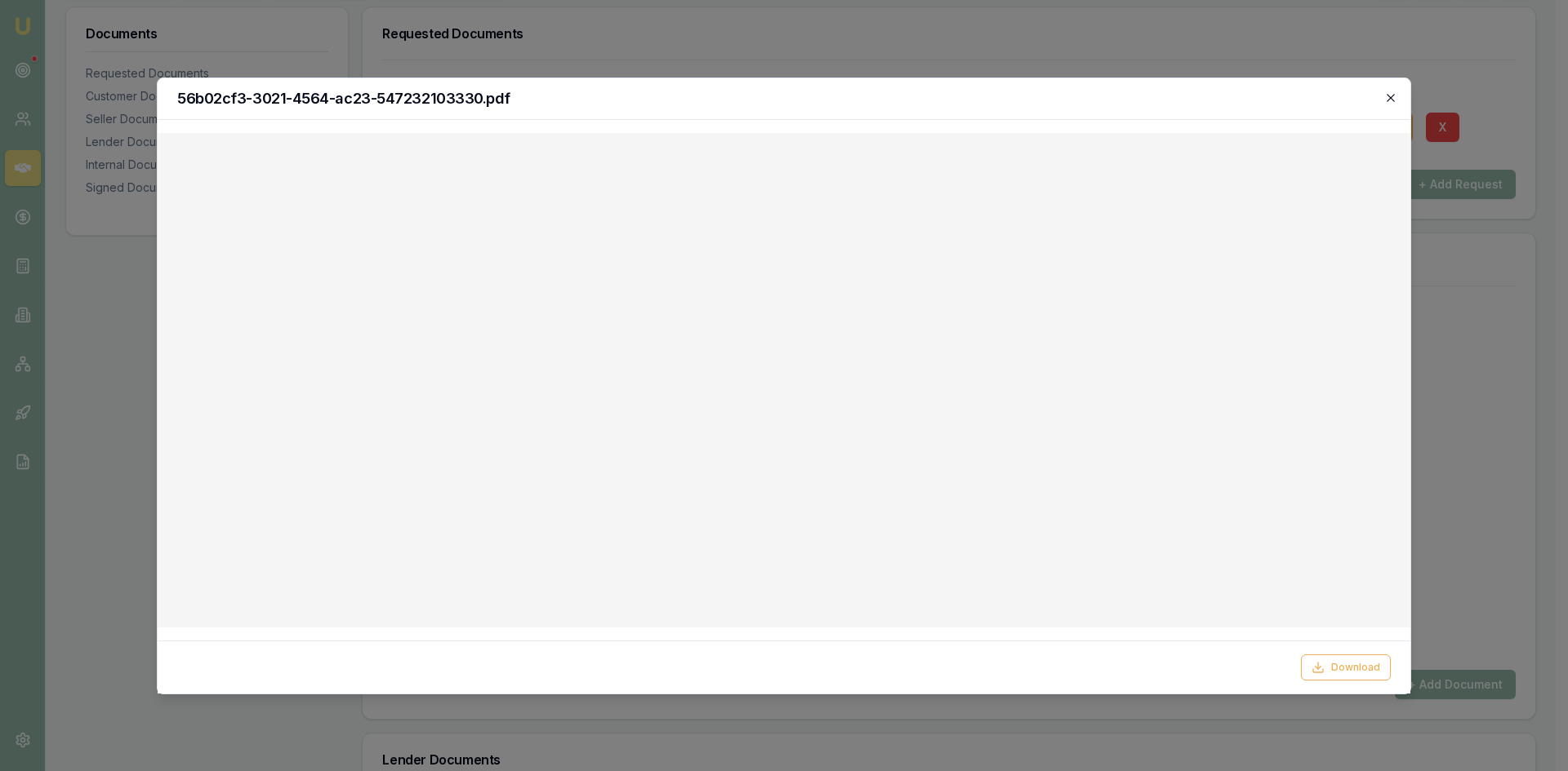
click at [1396, 100] on icon "button" at bounding box center [1391, 98] width 13 height 13
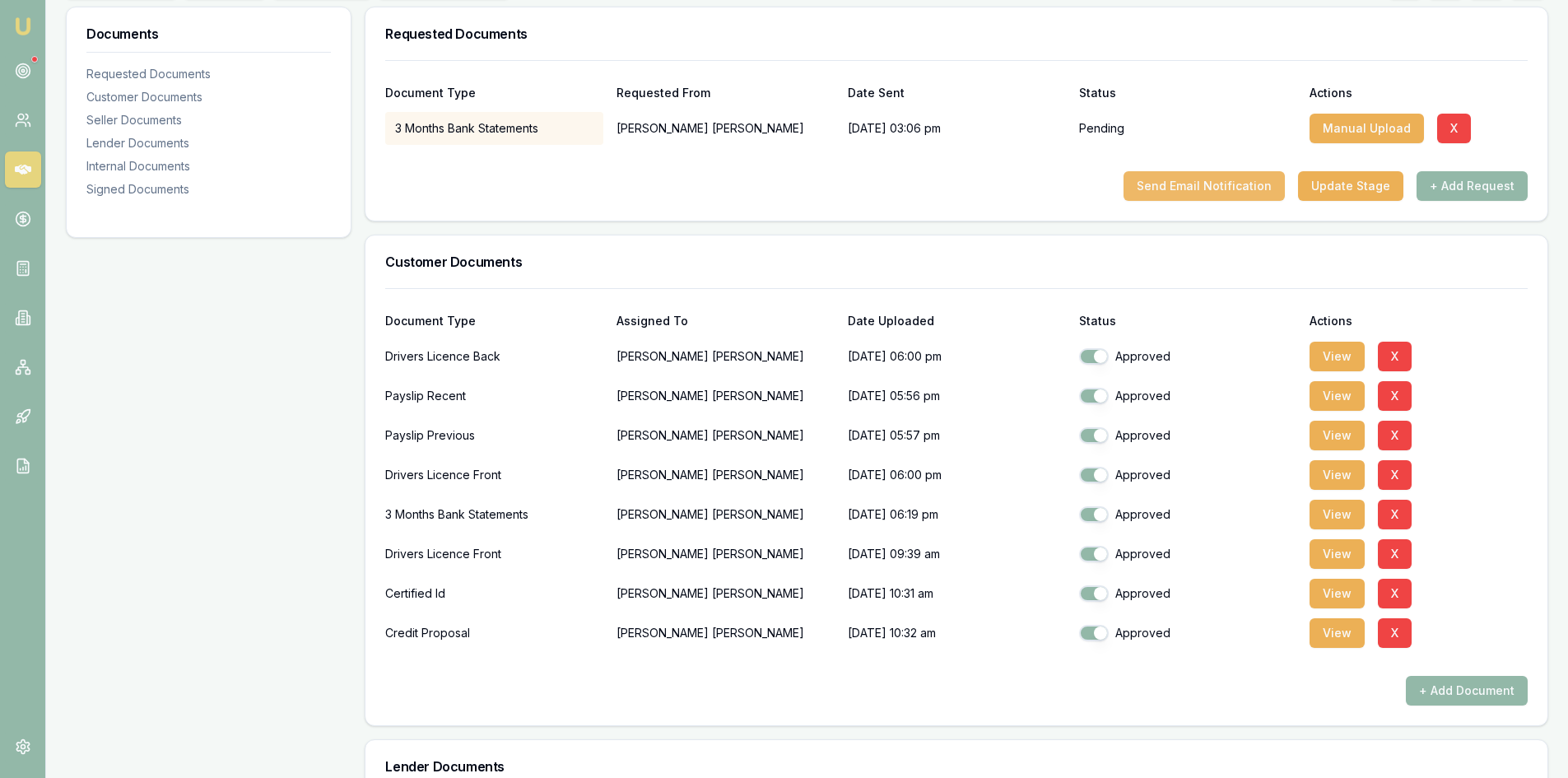
click at [1202, 191] on button "Send Email Notification" at bounding box center [1204, 186] width 161 height 29
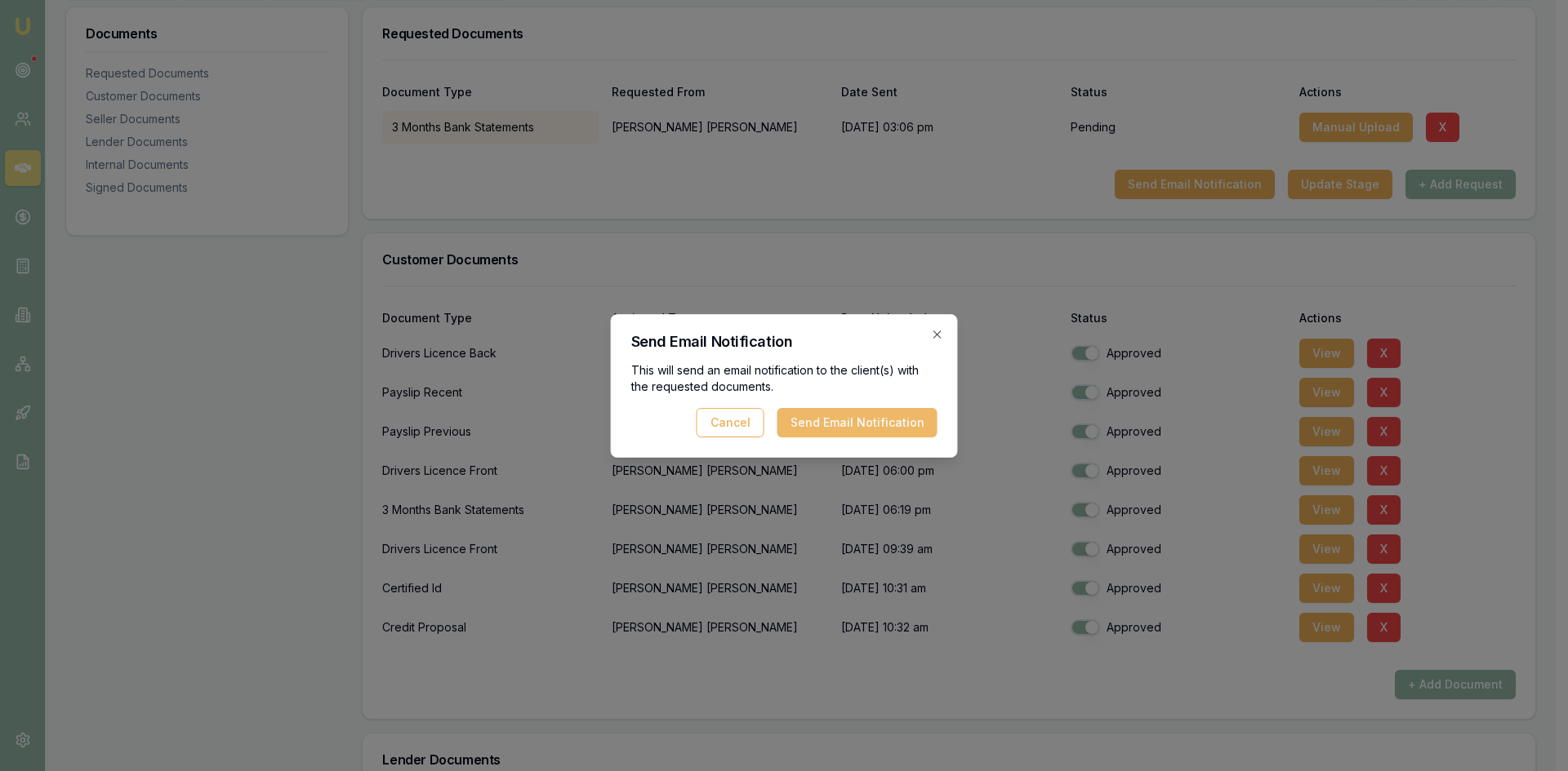
click at [856, 433] on button "Send Email Notification" at bounding box center [858, 423] width 160 height 29
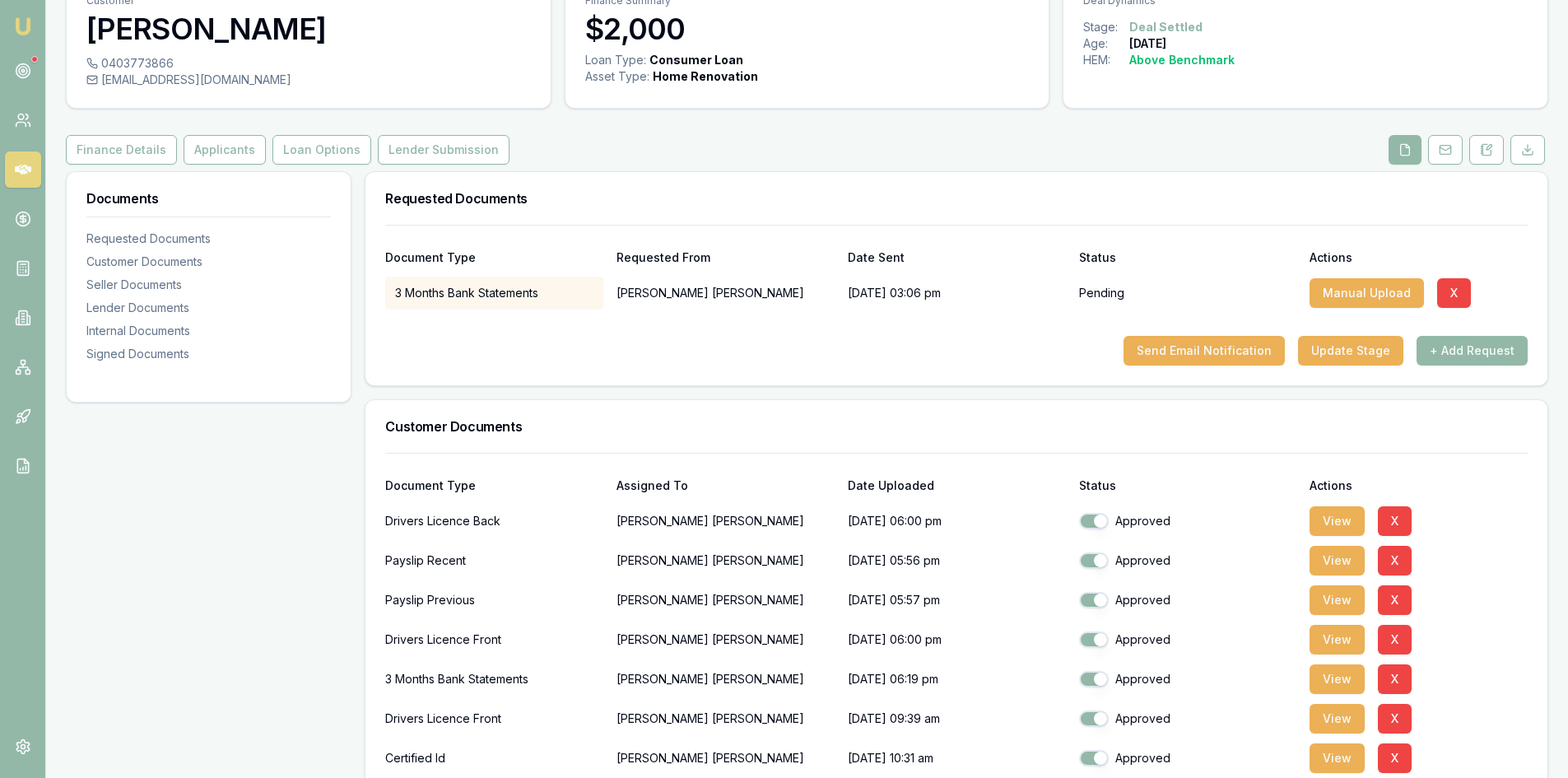
scroll to position [0, 0]
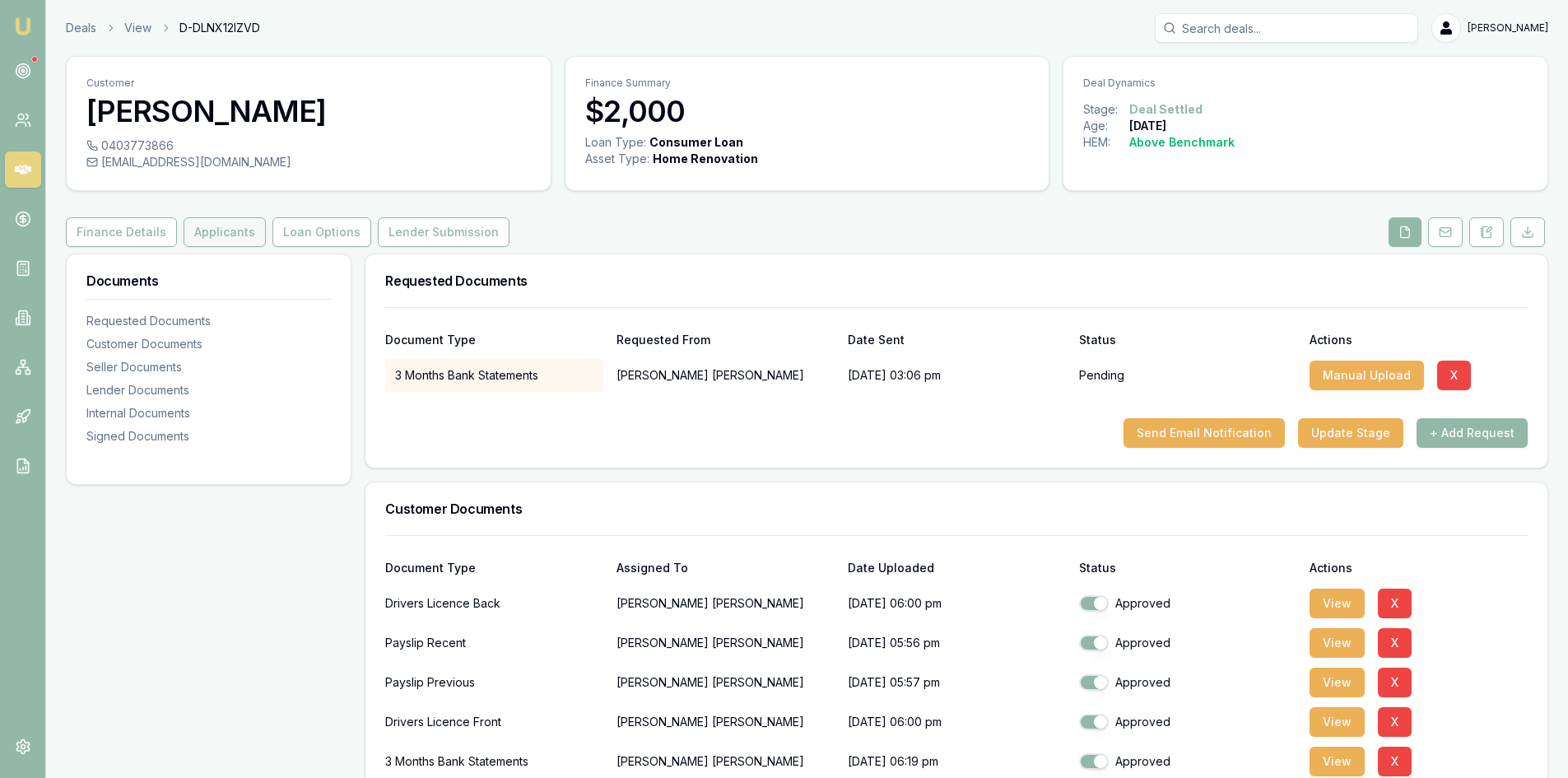
click at [214, 223] on button "Applicants" at bounding box center [225, 232] width 83 height 29
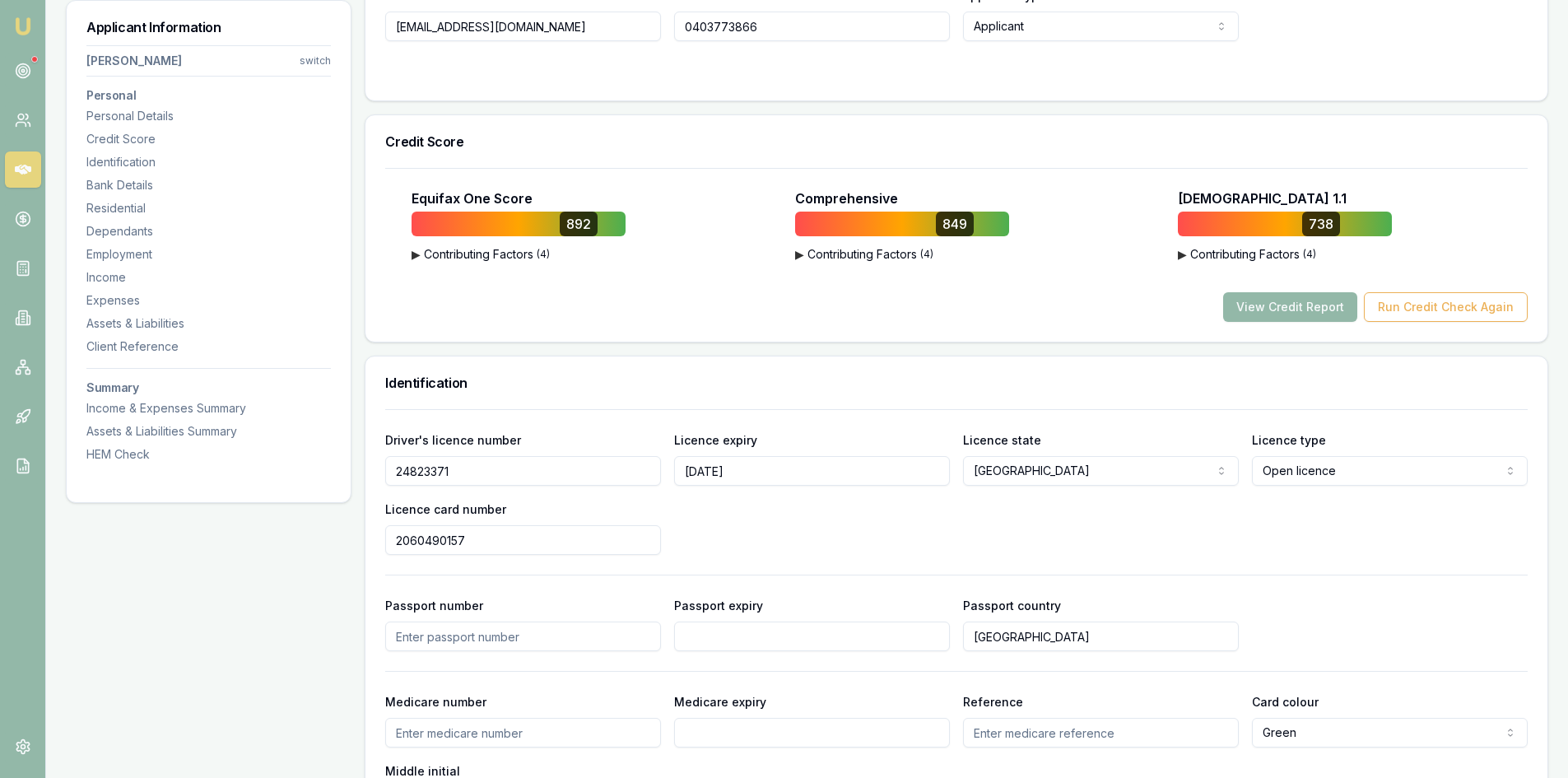
scroll to position [576, 0]
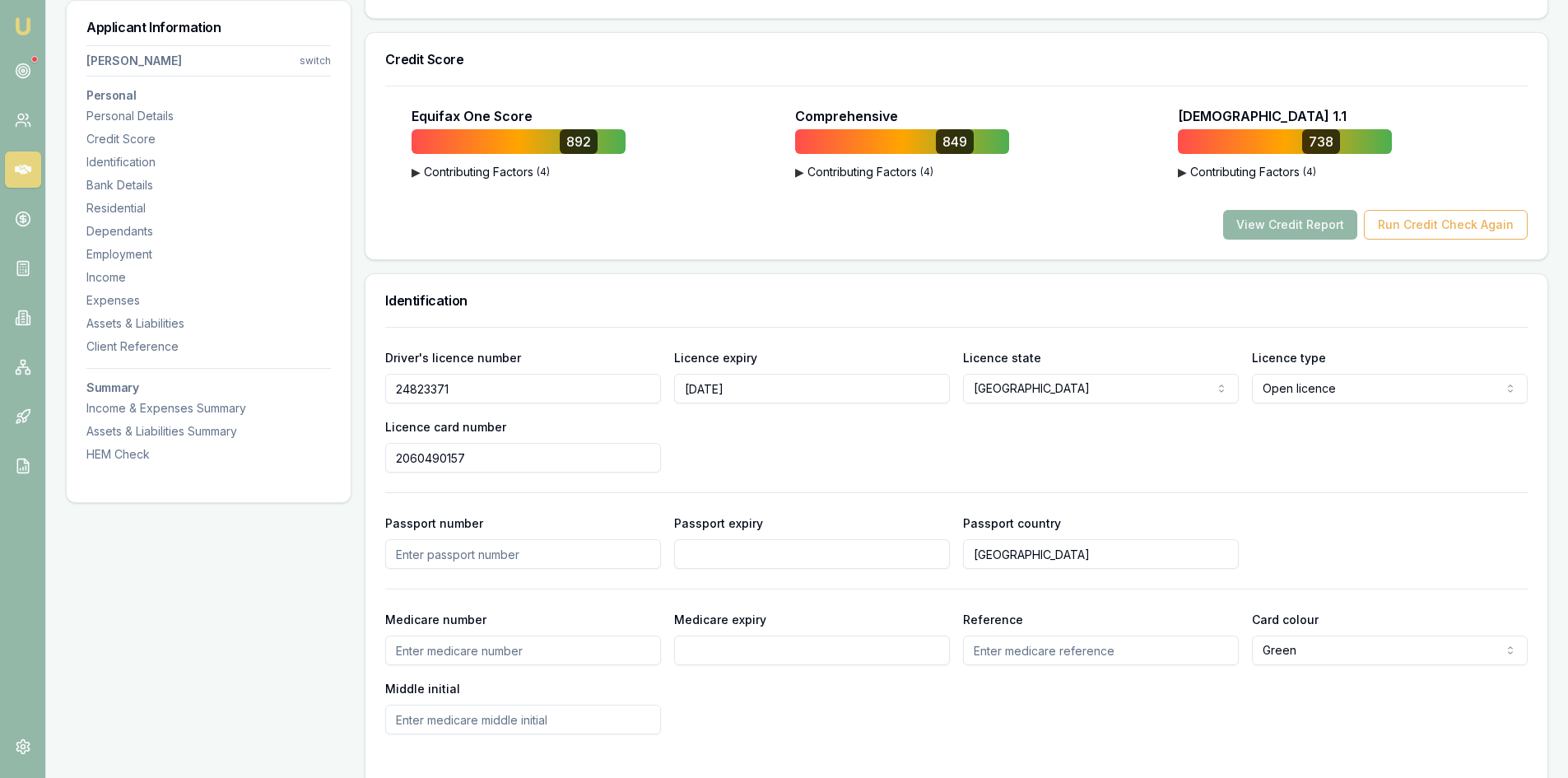
click at [426, 393] on input "24823371" at bounding box center [523, 389] width 276 height 29
click at [426, 392] on input "24823371" at bounding box center [523, 389] width 276 height 29
click at [414, 459] on input "2060490157" at bounding box center [523, 458] width 276 height 29
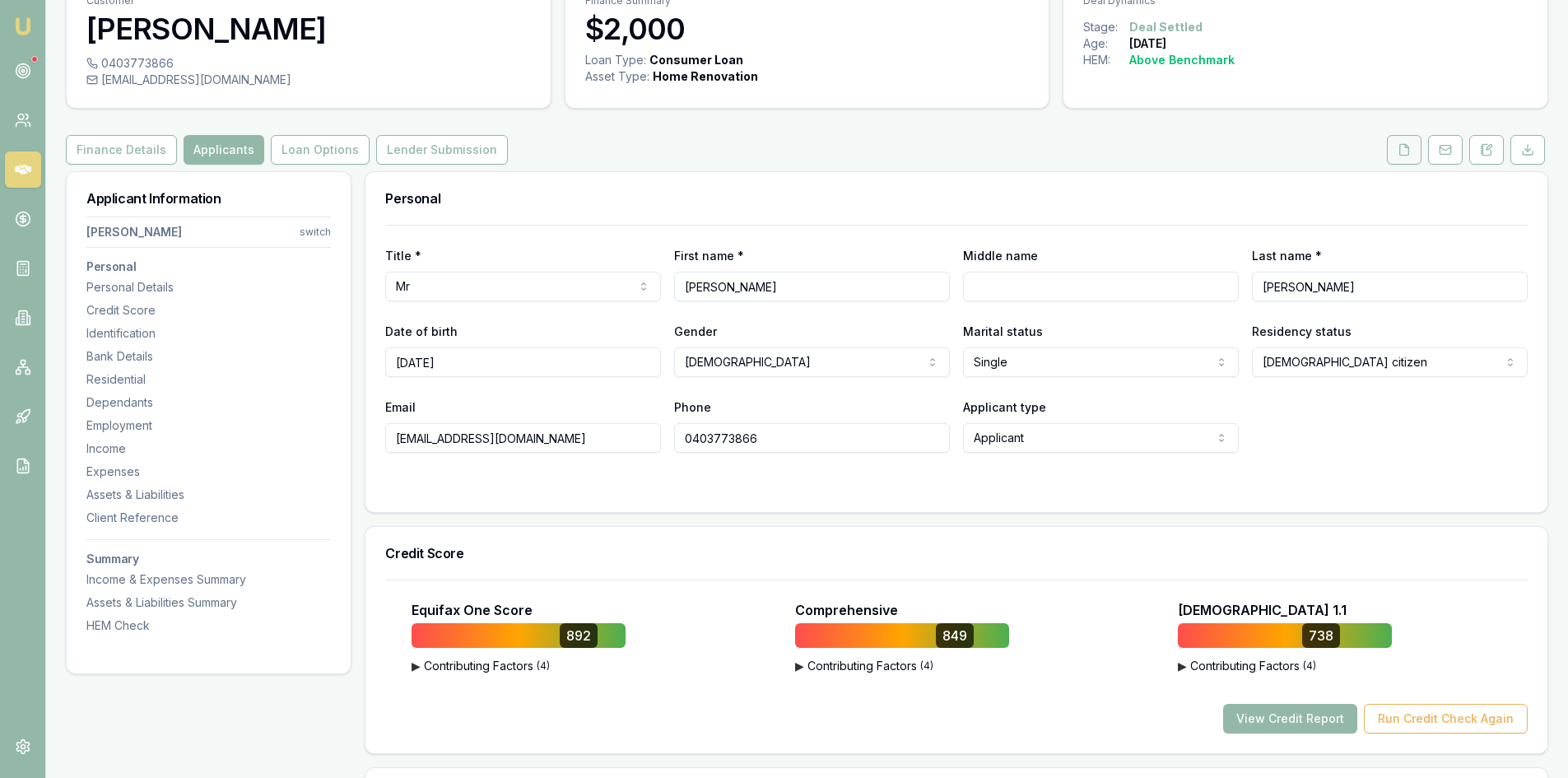
scroll to position [0, 0]
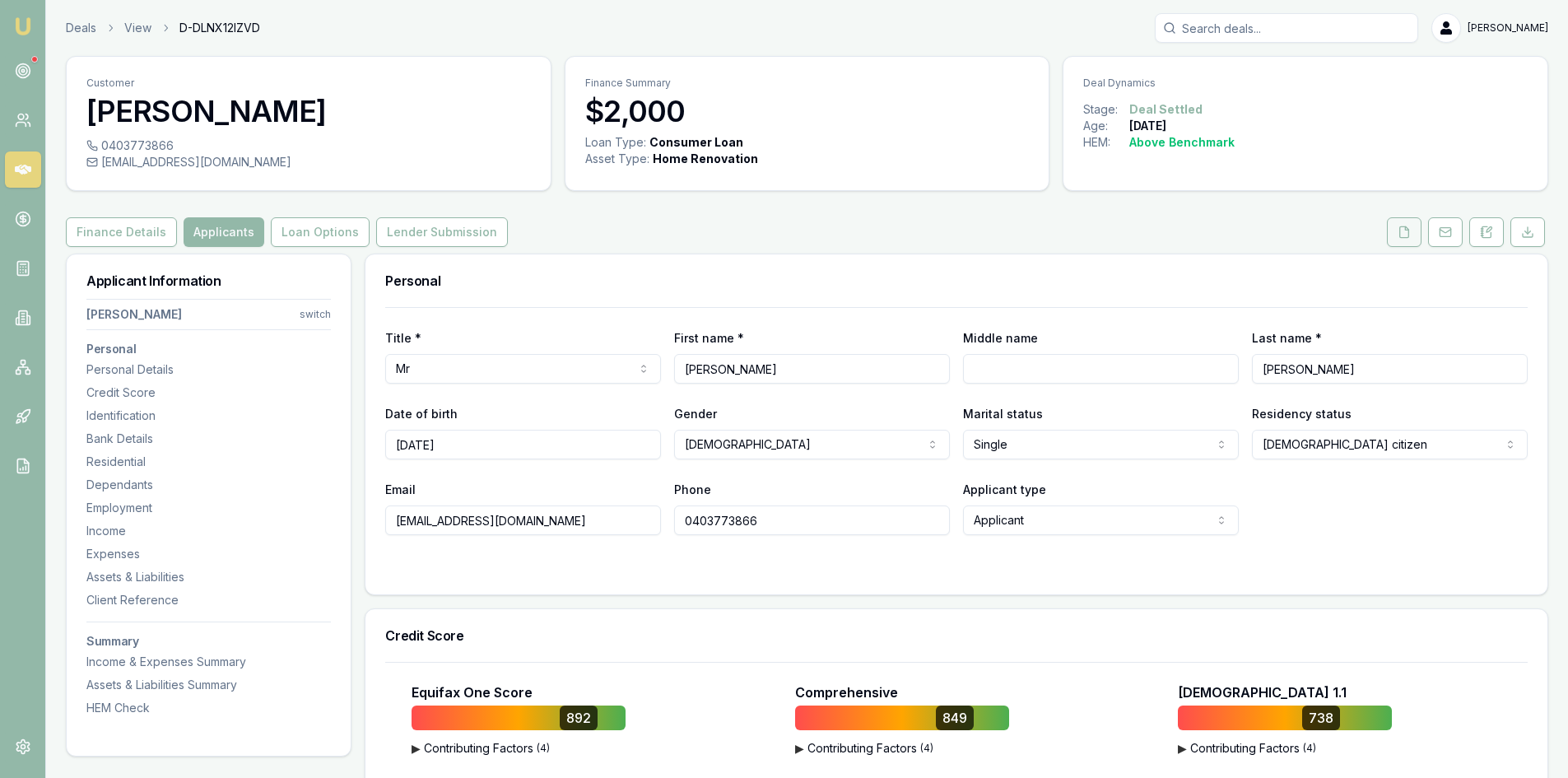
click at [1405, 234] on icon at bounding box center [1404, 232] width 13 height 13
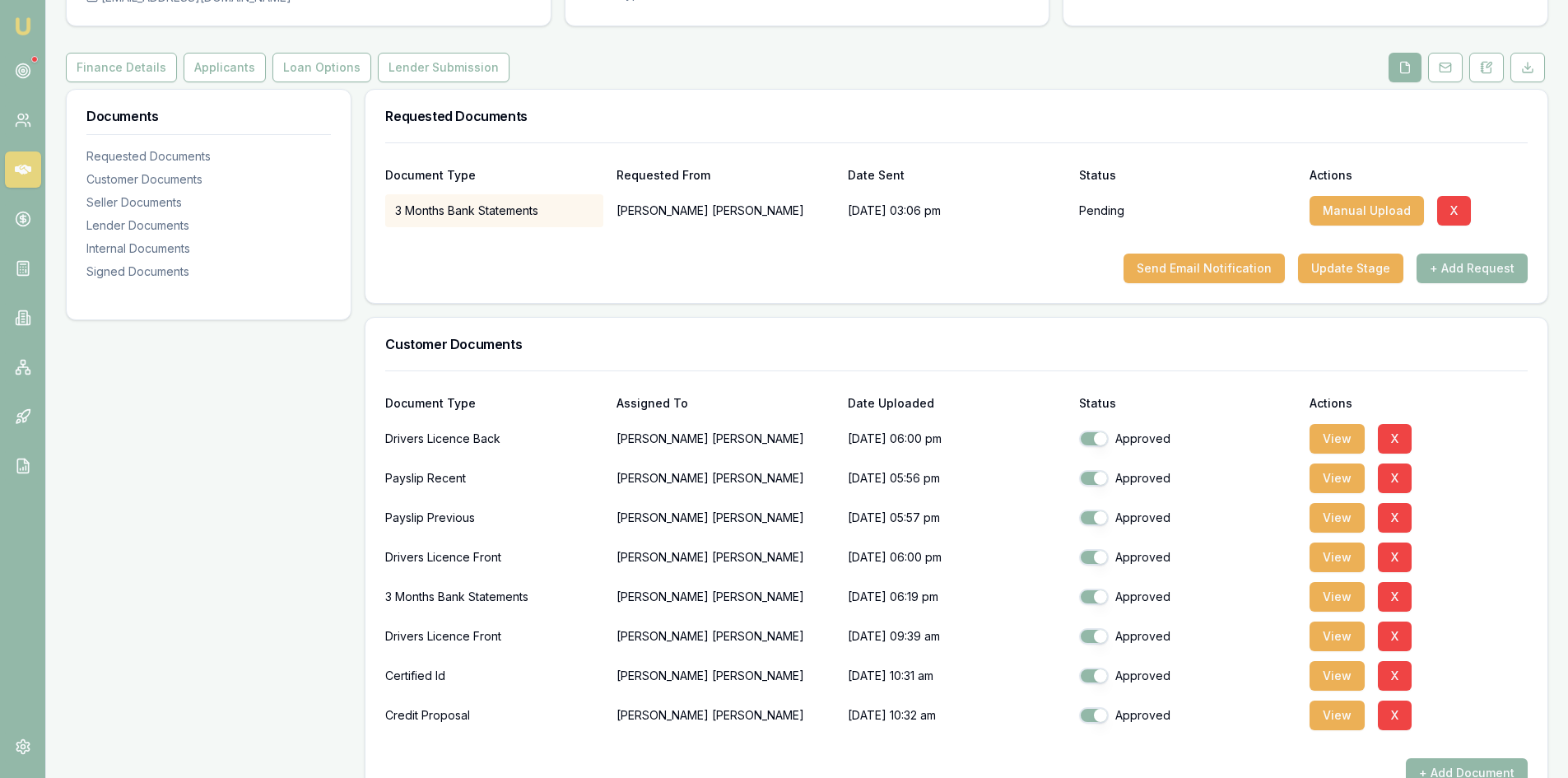
scroll to position [329, 0]
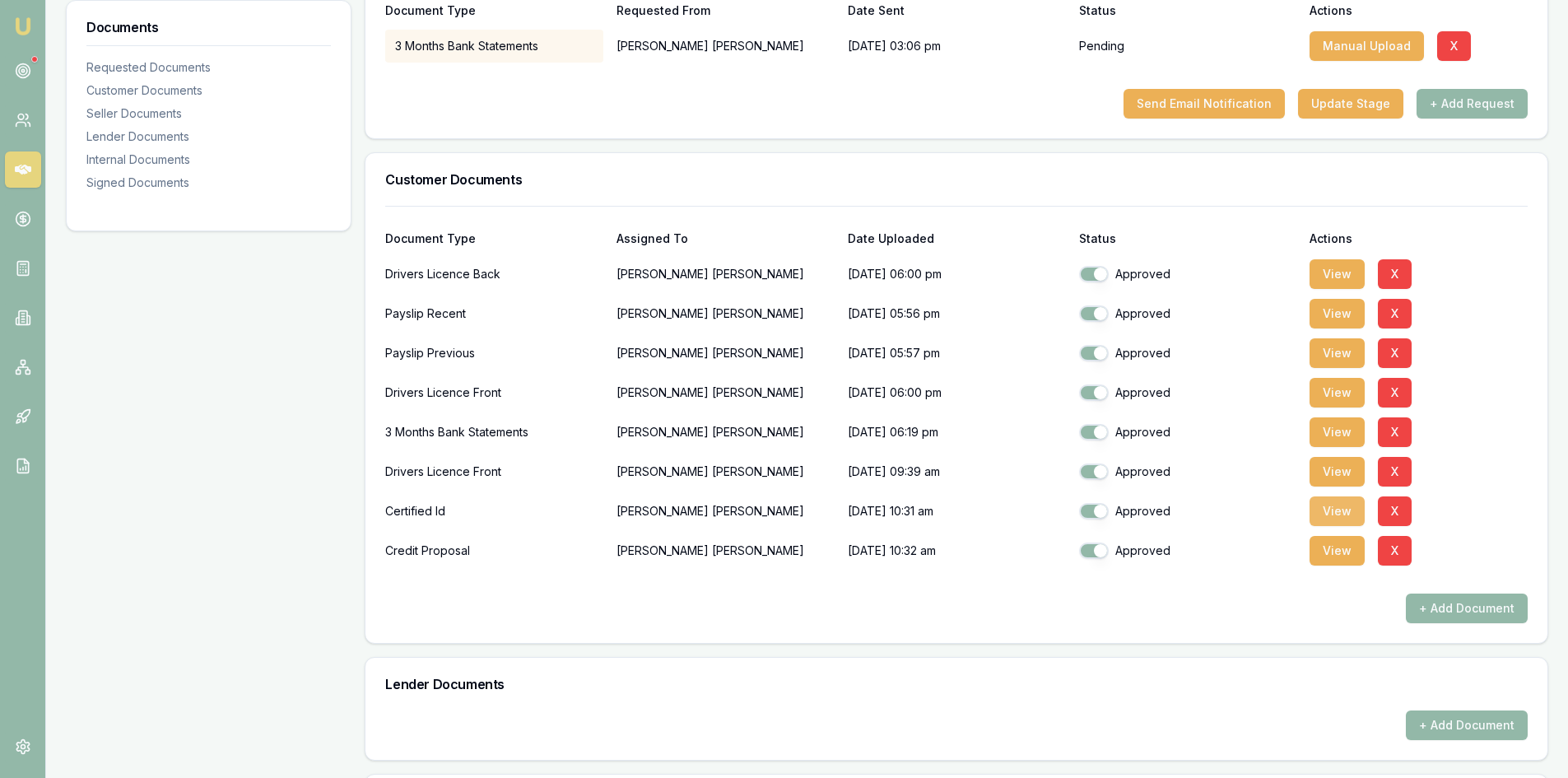
click at [1339, 504] on button "View" at bounding box center [1337, 511] width 55 height 29
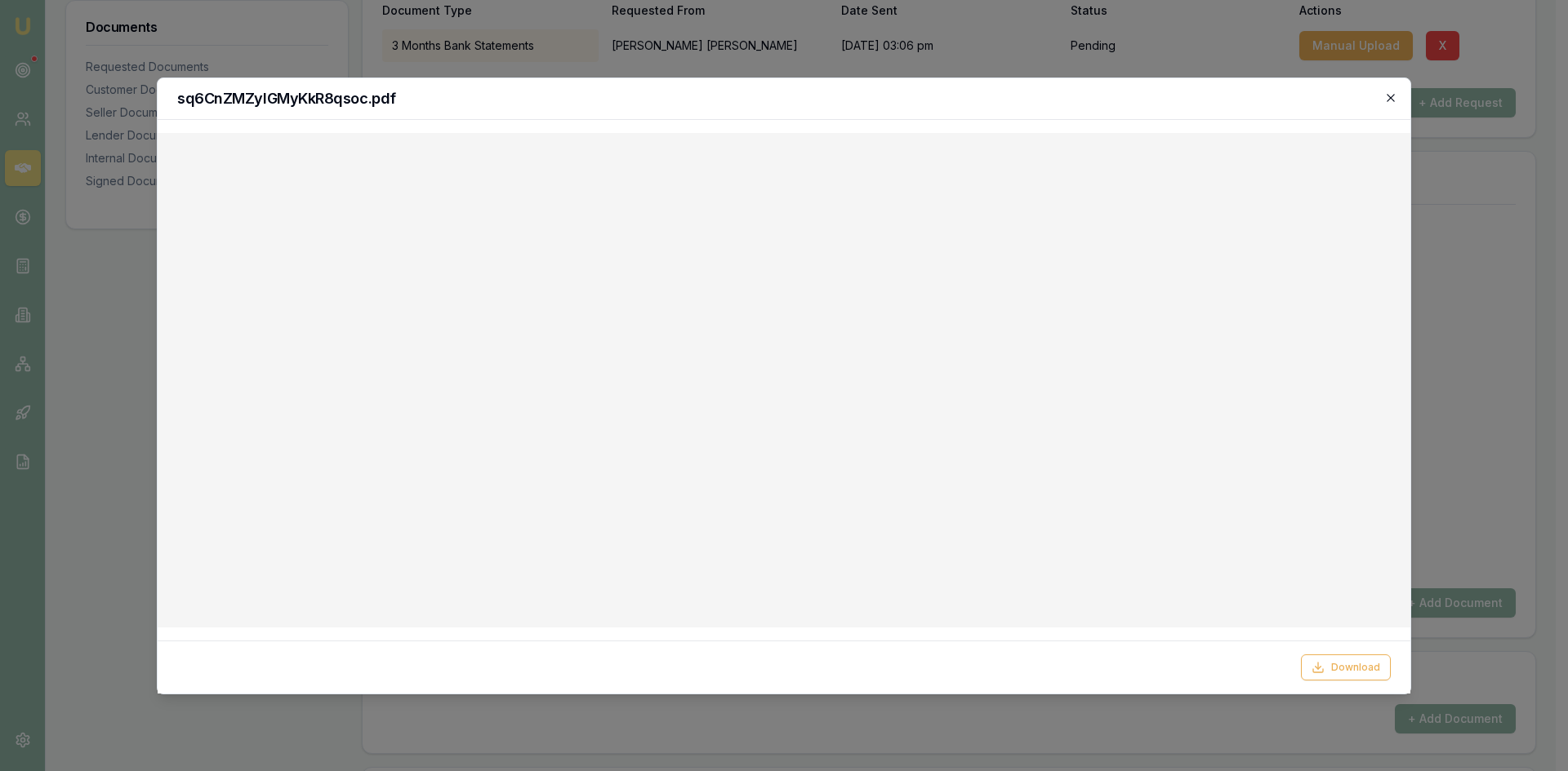
click at [1390, 96] on icon "button" at bounding box center [1390, 97] width 7 height 7
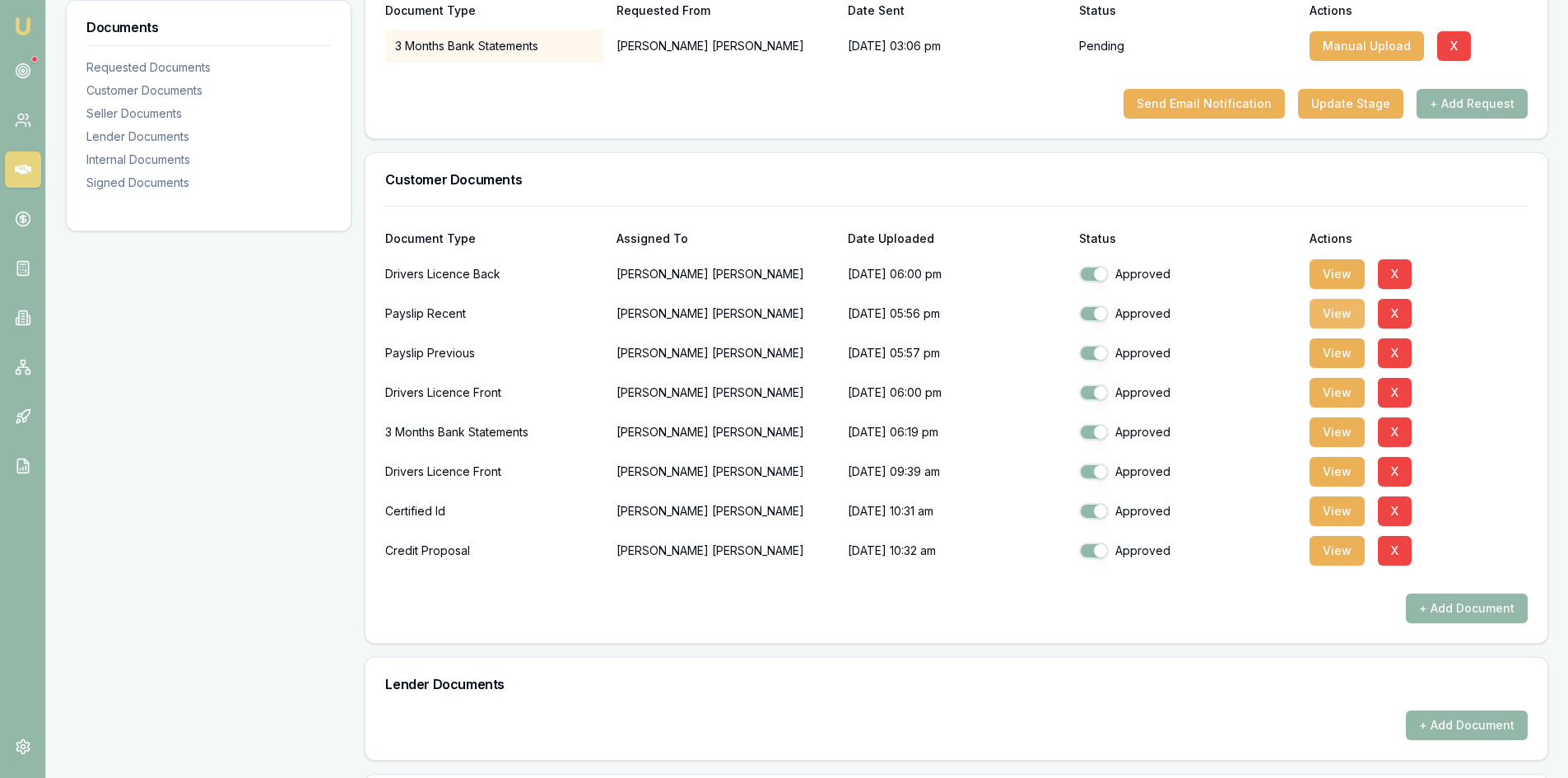
click at [1323, 320] on button "View" at bounding box center [1337, 314] width 55 height 29
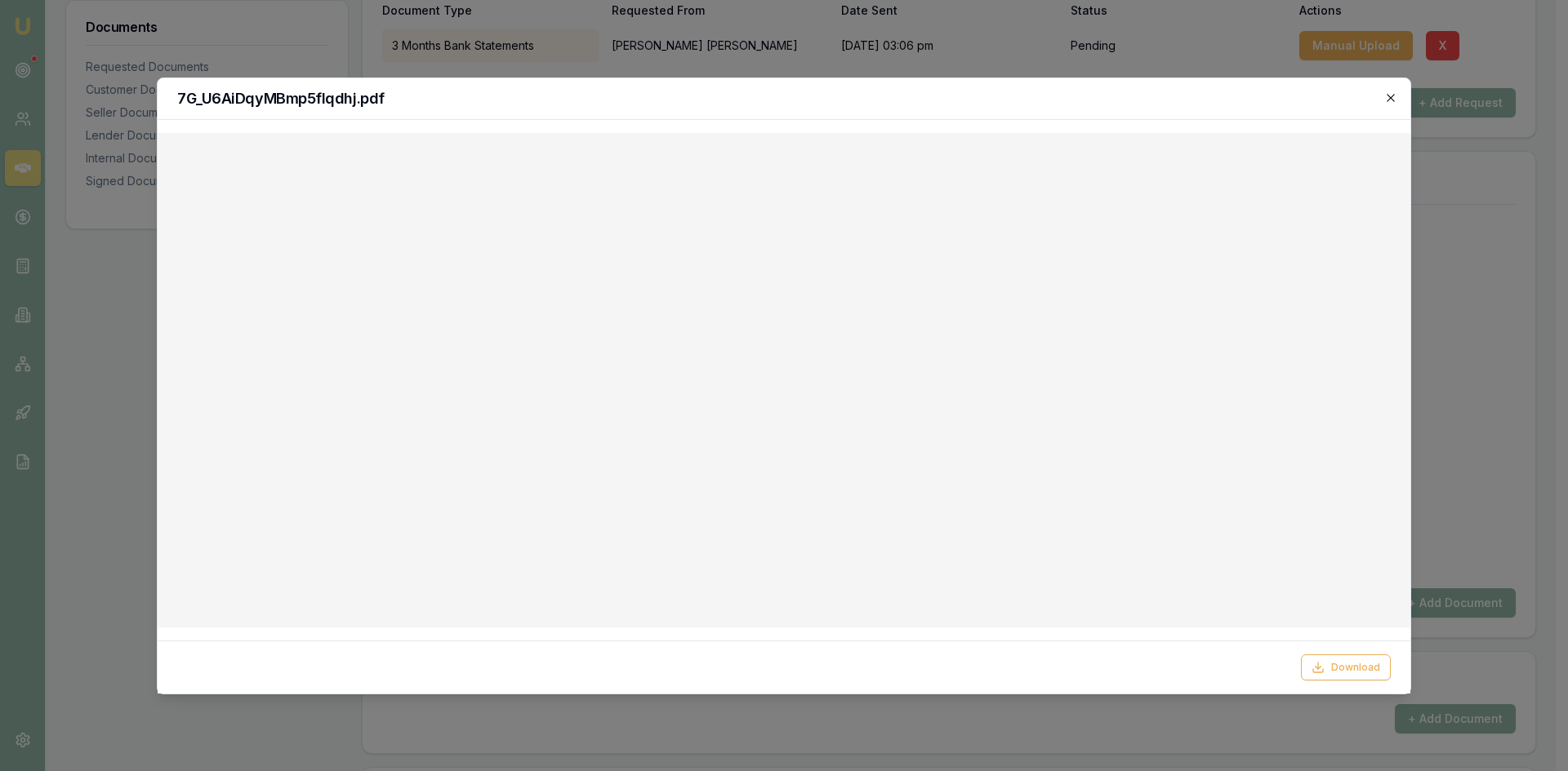
click at [1391, 99] on icon "button" at bounding box center [1391, 98] width 13 height 13
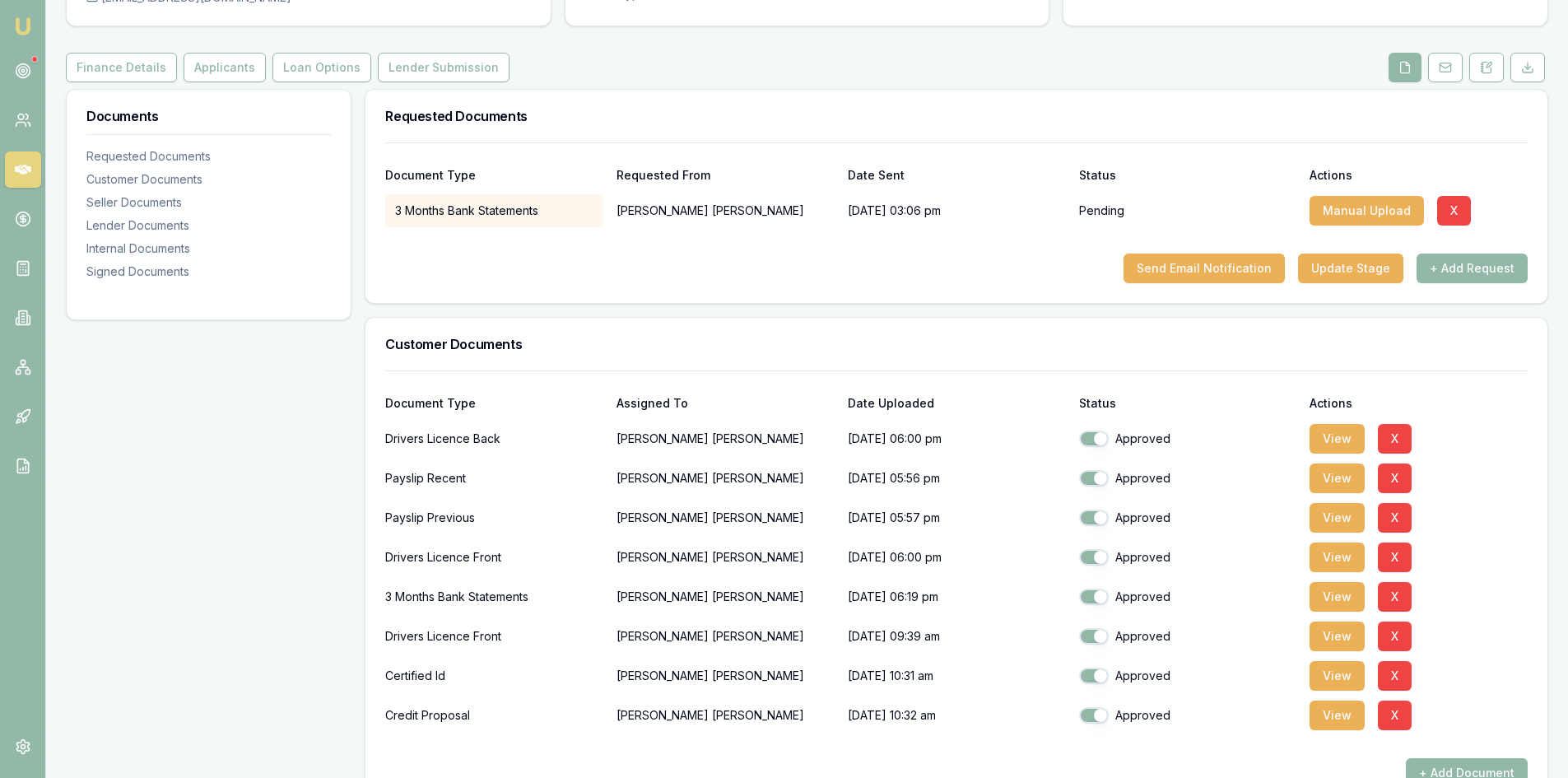
scroll to position [0, 0]
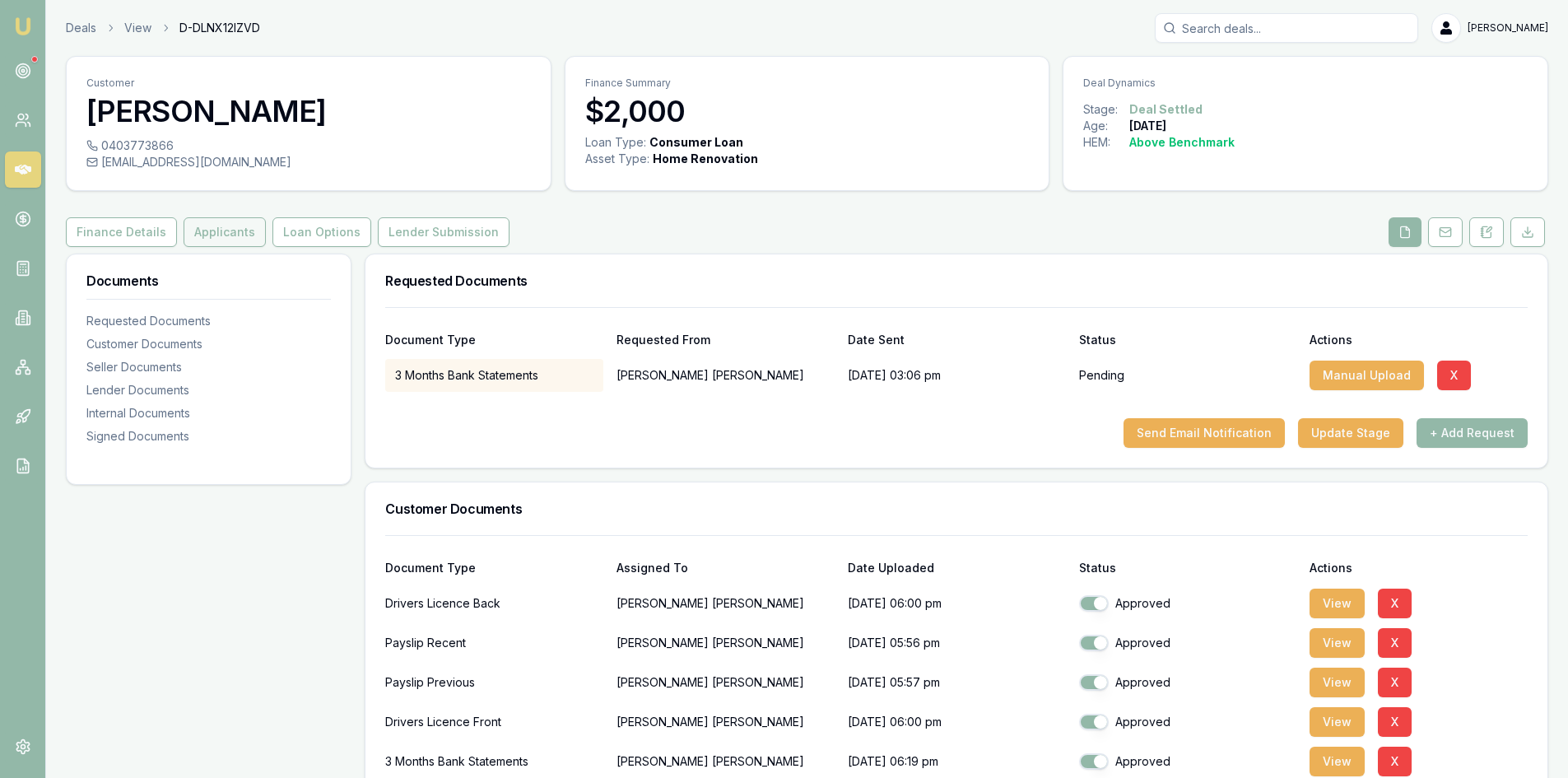
click at [205, 232] on button "Applicants" at bounding box center [225, 232] width 83 height 29
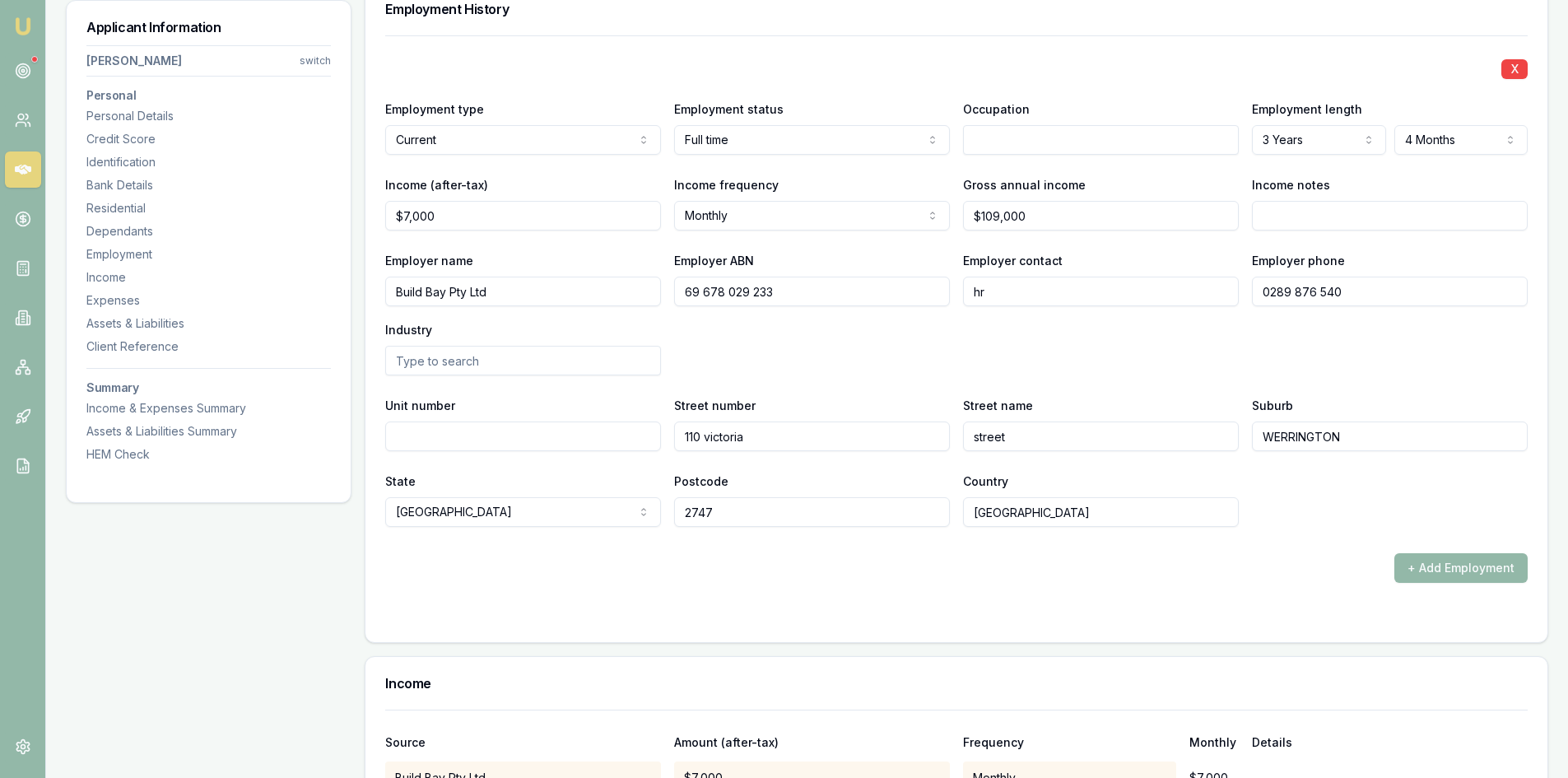
scroll to position [2224, 0]
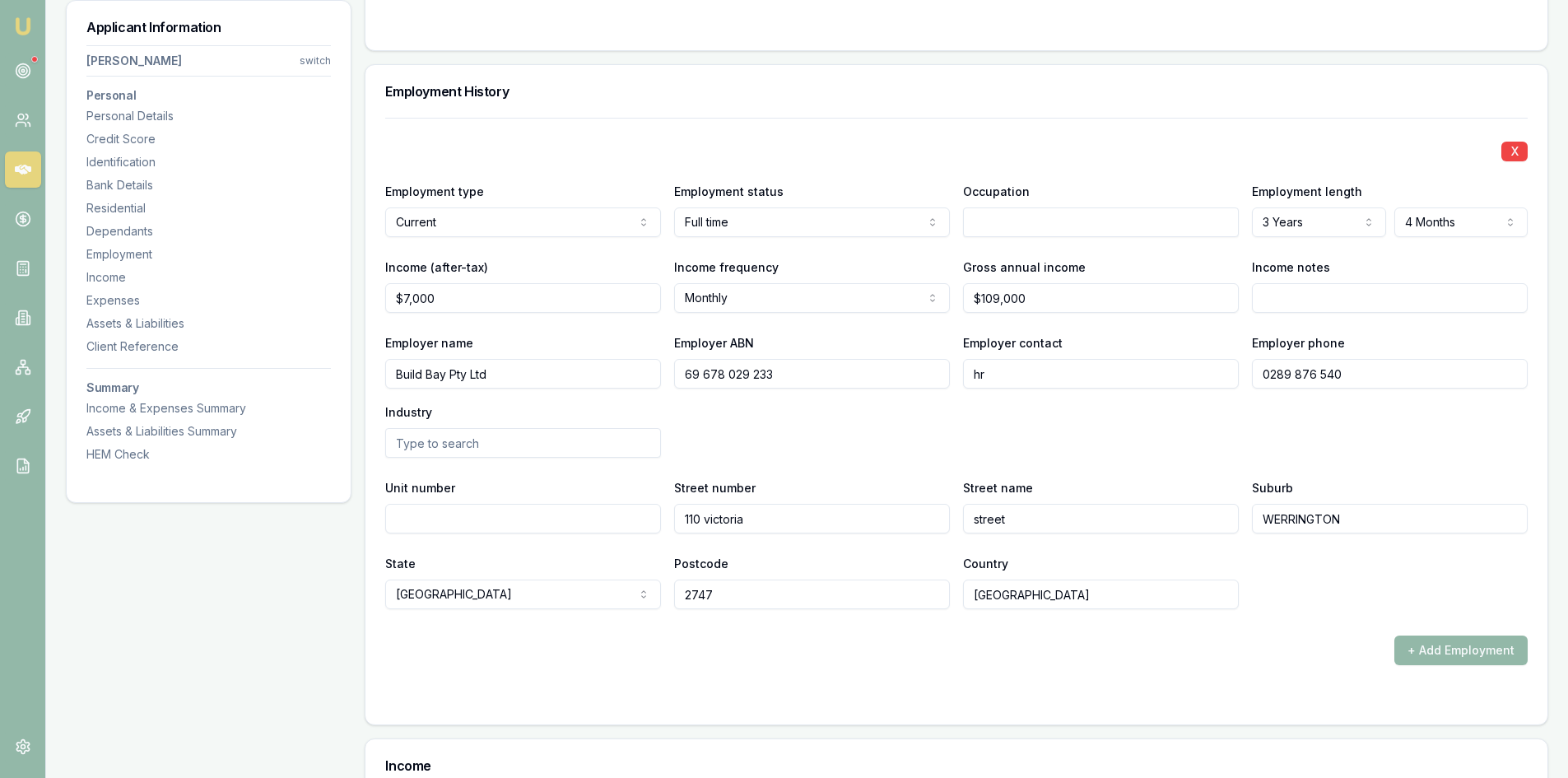
drag, startPoint x: 495, startPoint y: 373, endPoint x: 291, endPoint y: 373, distance: 204.0
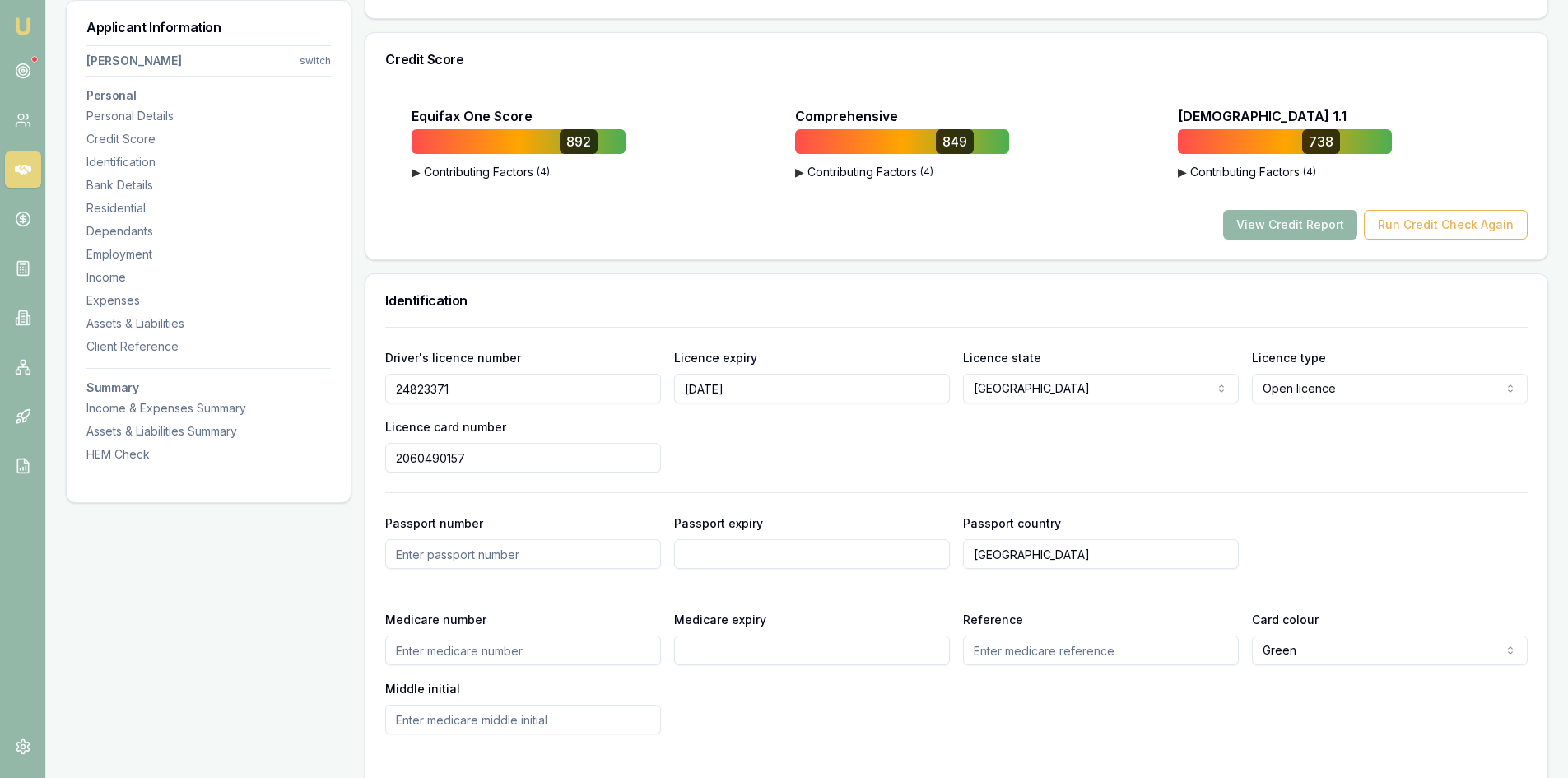
scroll to position [412, 0]
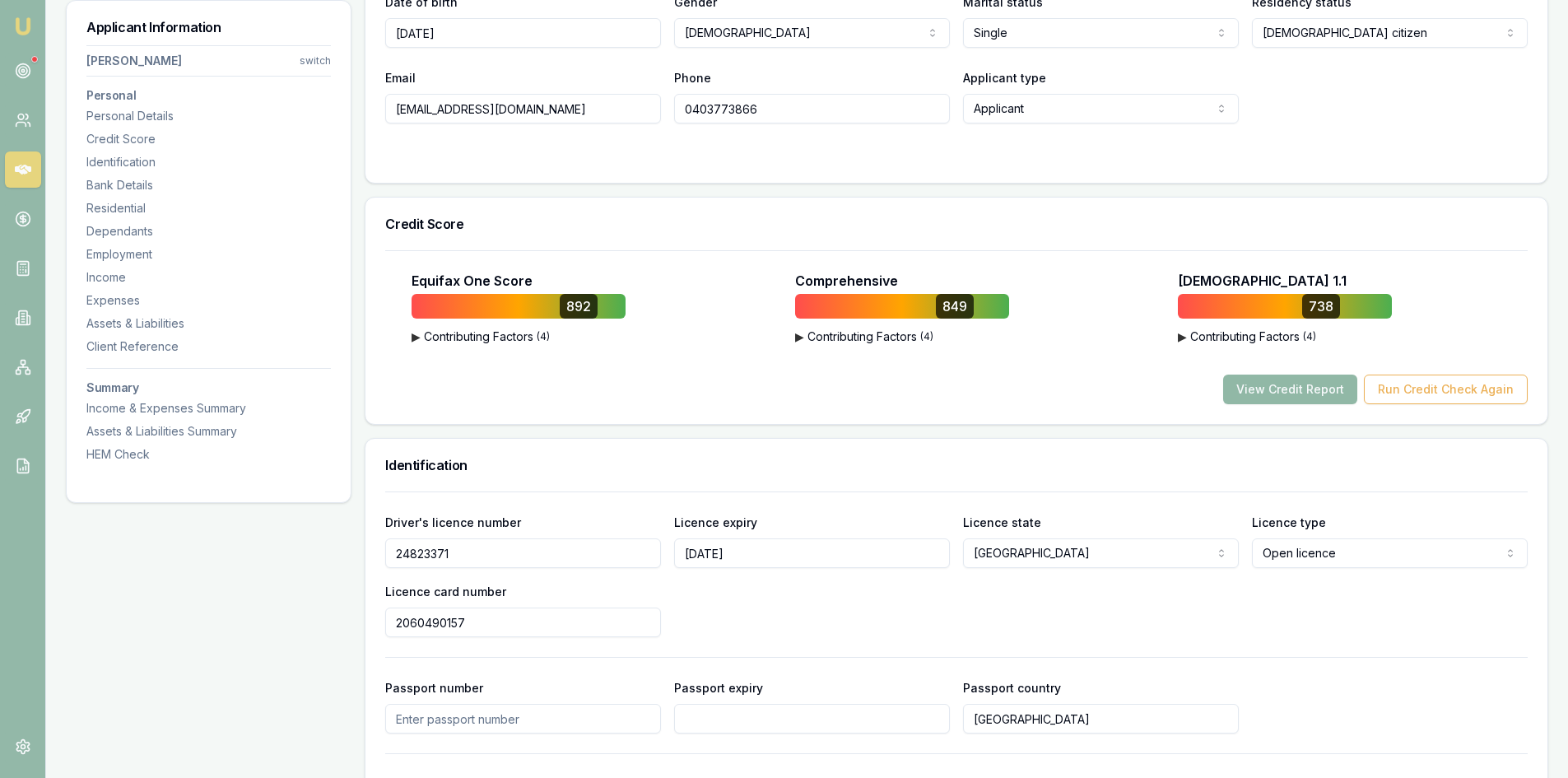
click at [1296, 400] on button "View Credit Report" at bounding box center [1290, 389] width 134 height 29
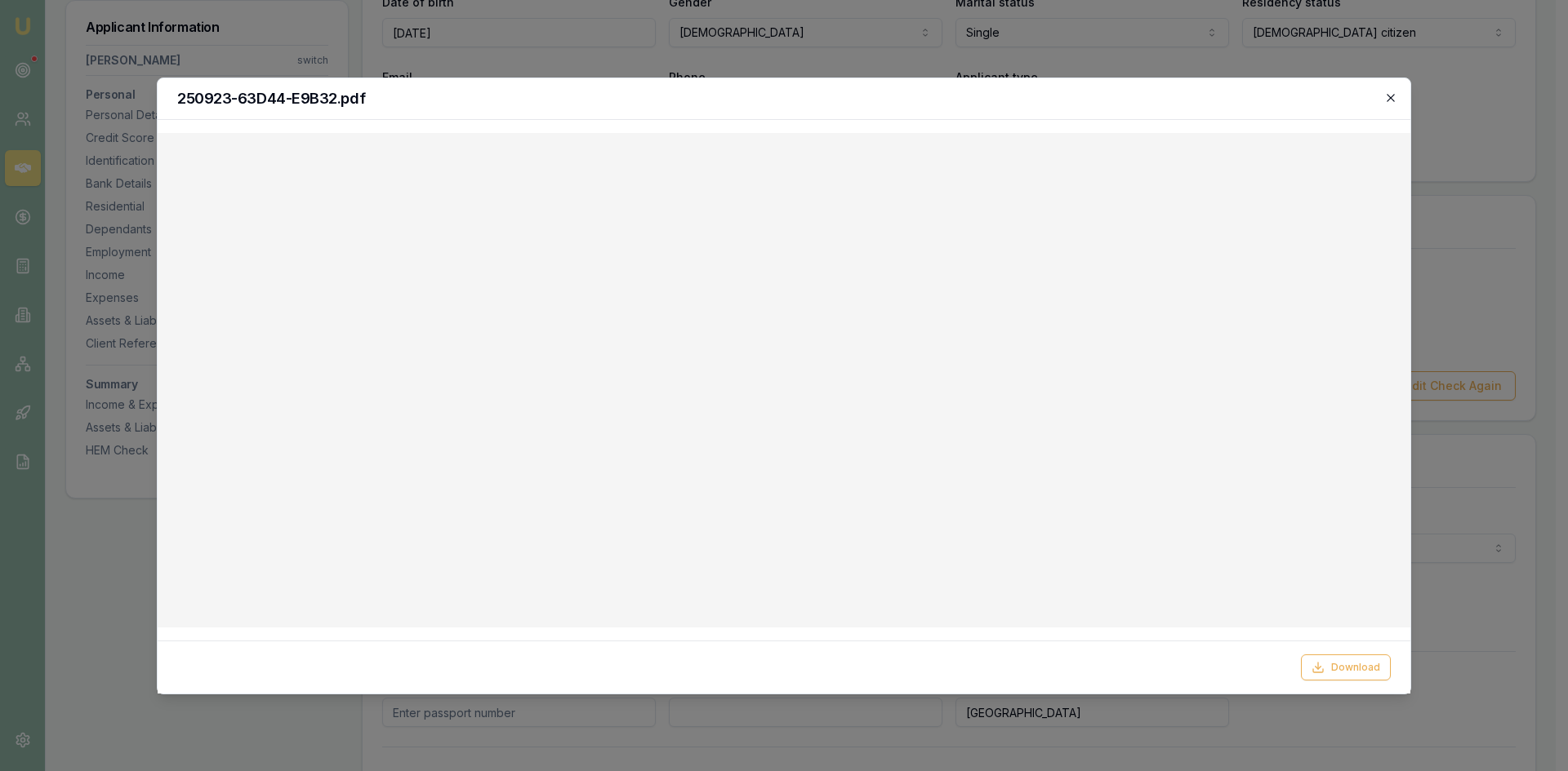
click at [1384, 96] on icon "button" at bounding box center [1391, 98] width 13 height 13
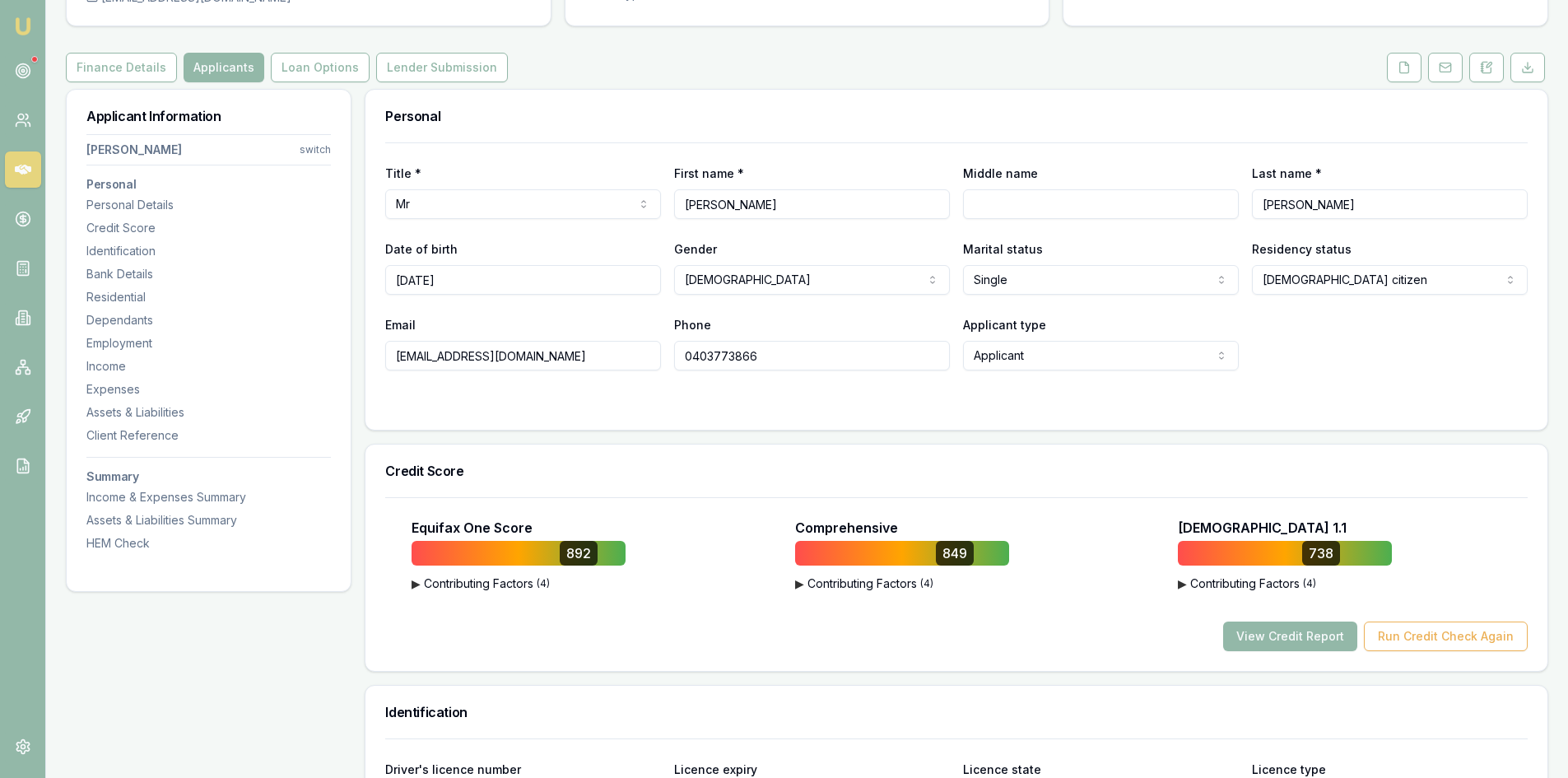
scroll to position [0, 0]
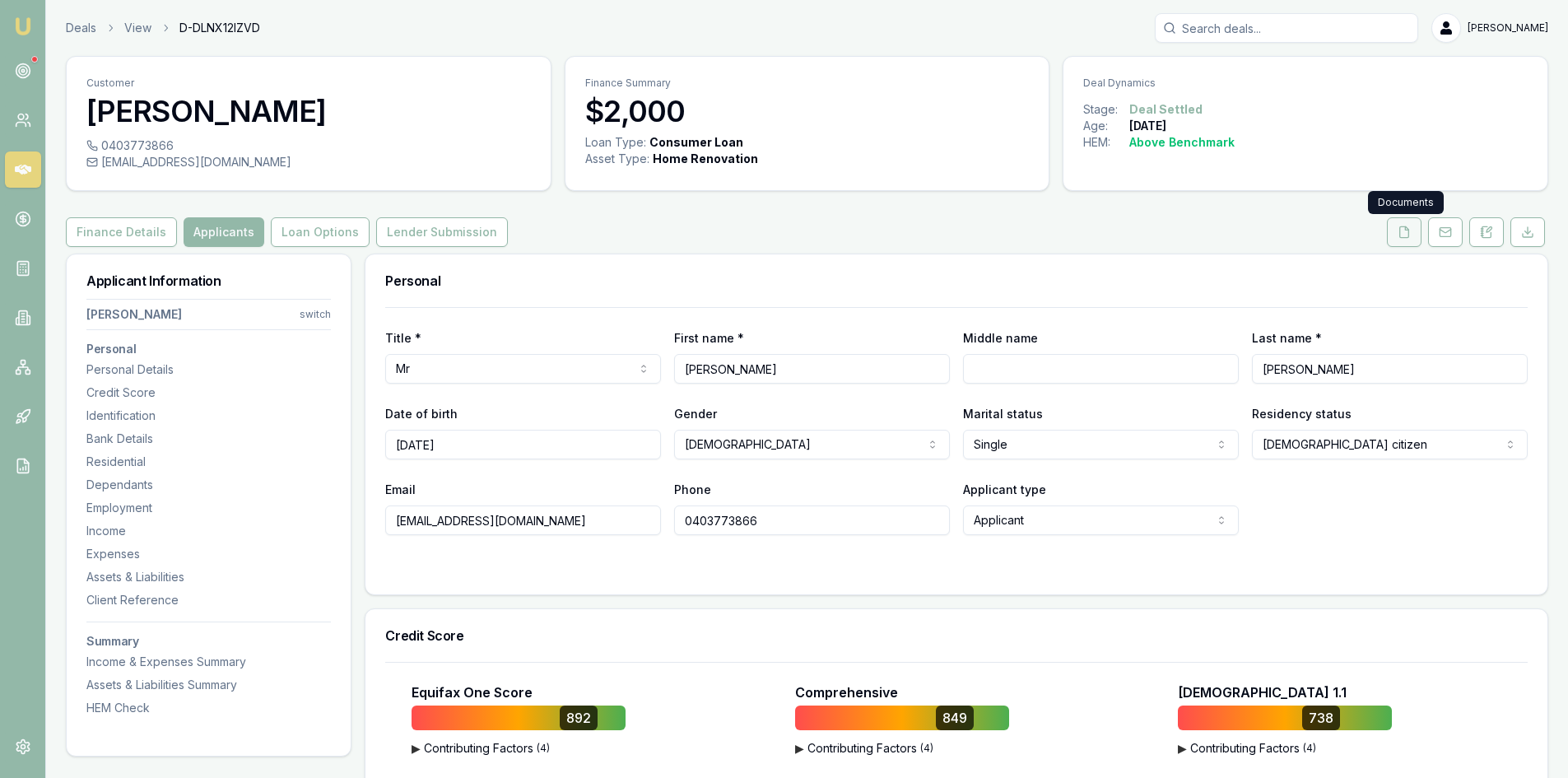
click at [1396, 238] on button at bounding box center [1405, 232] width 35 height 29
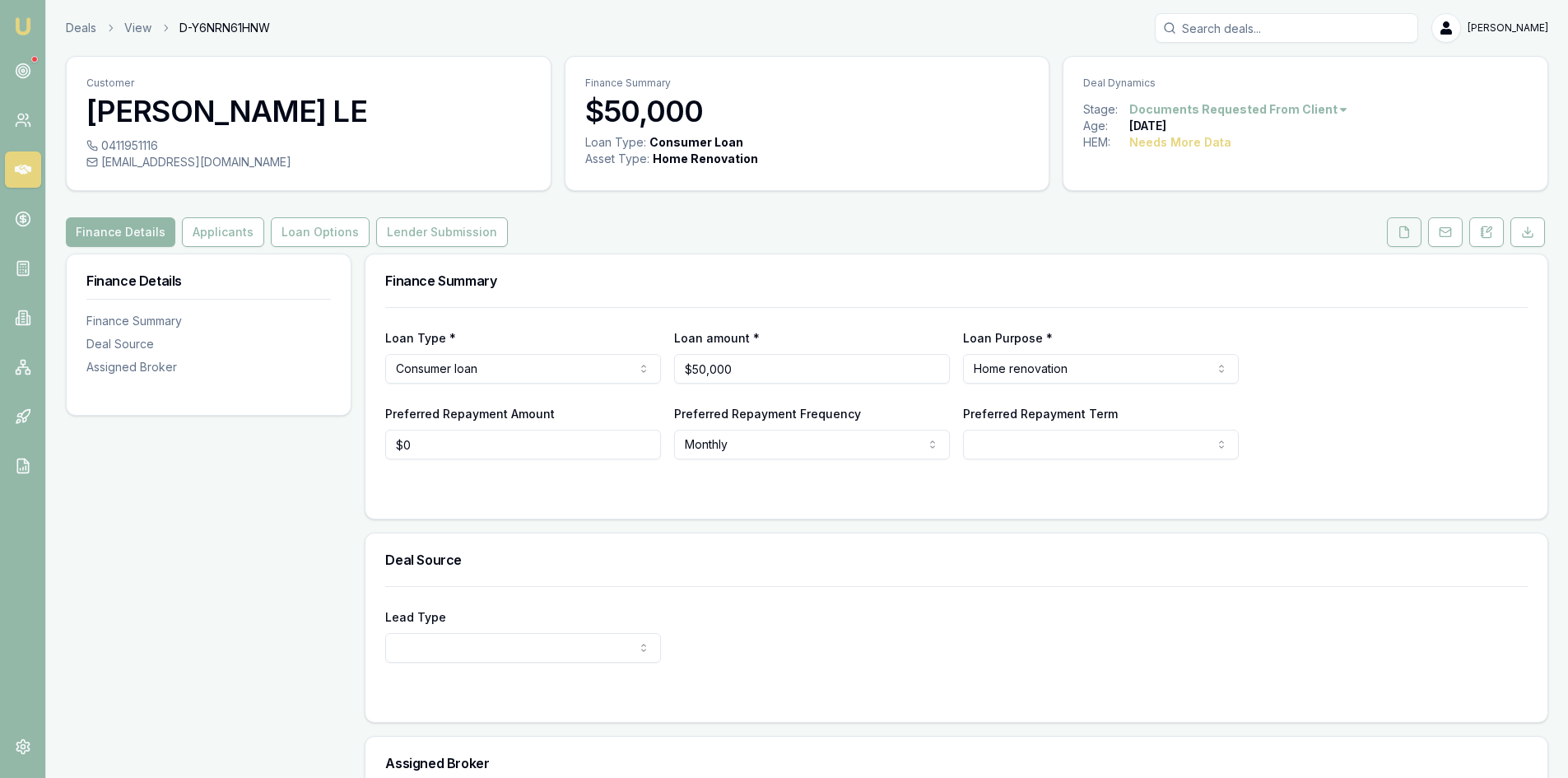
click at [1403, 242] on button at bounding box center [1405, 232] width 35 height 29
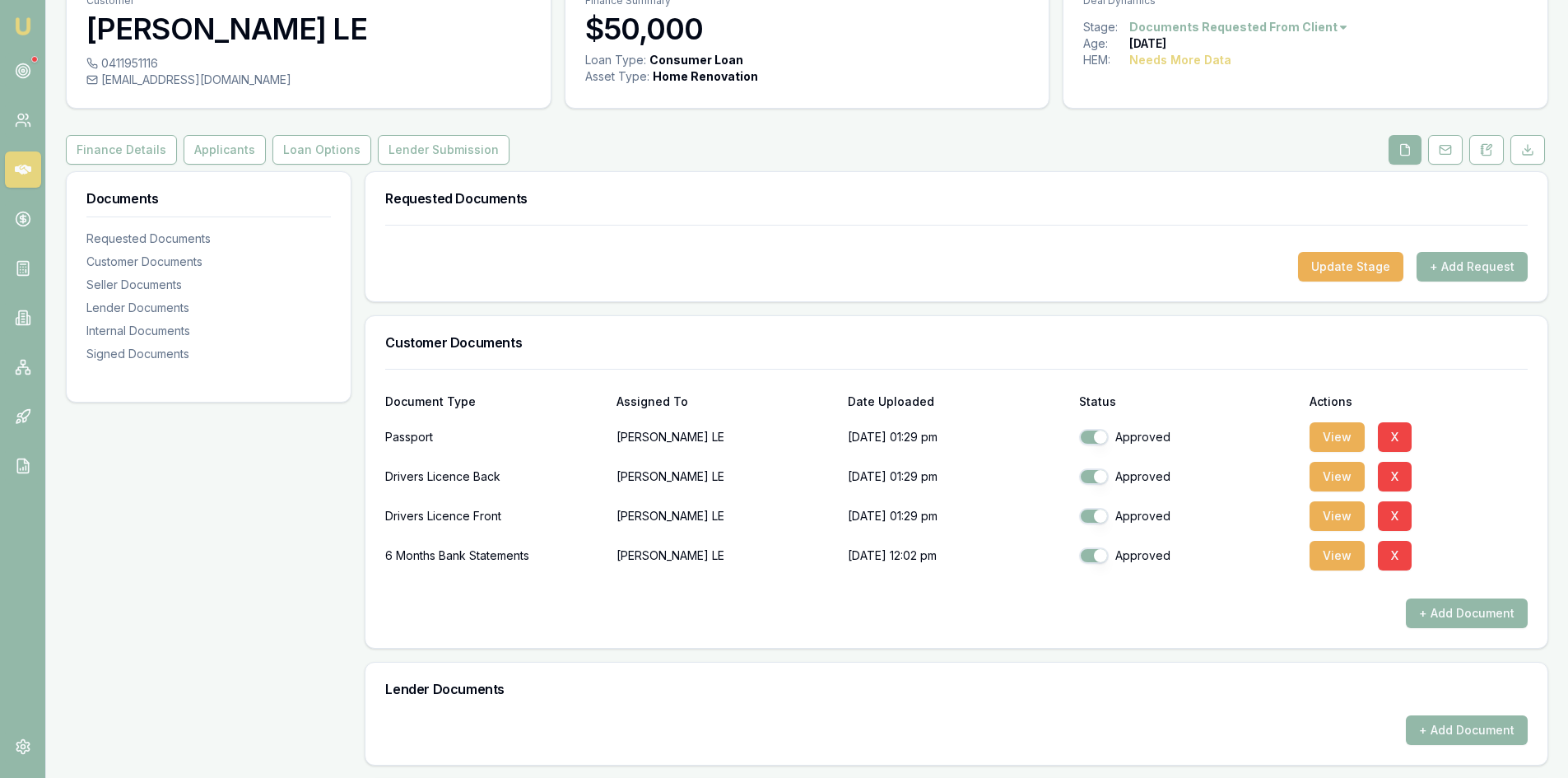
scroll to position [165, 0]
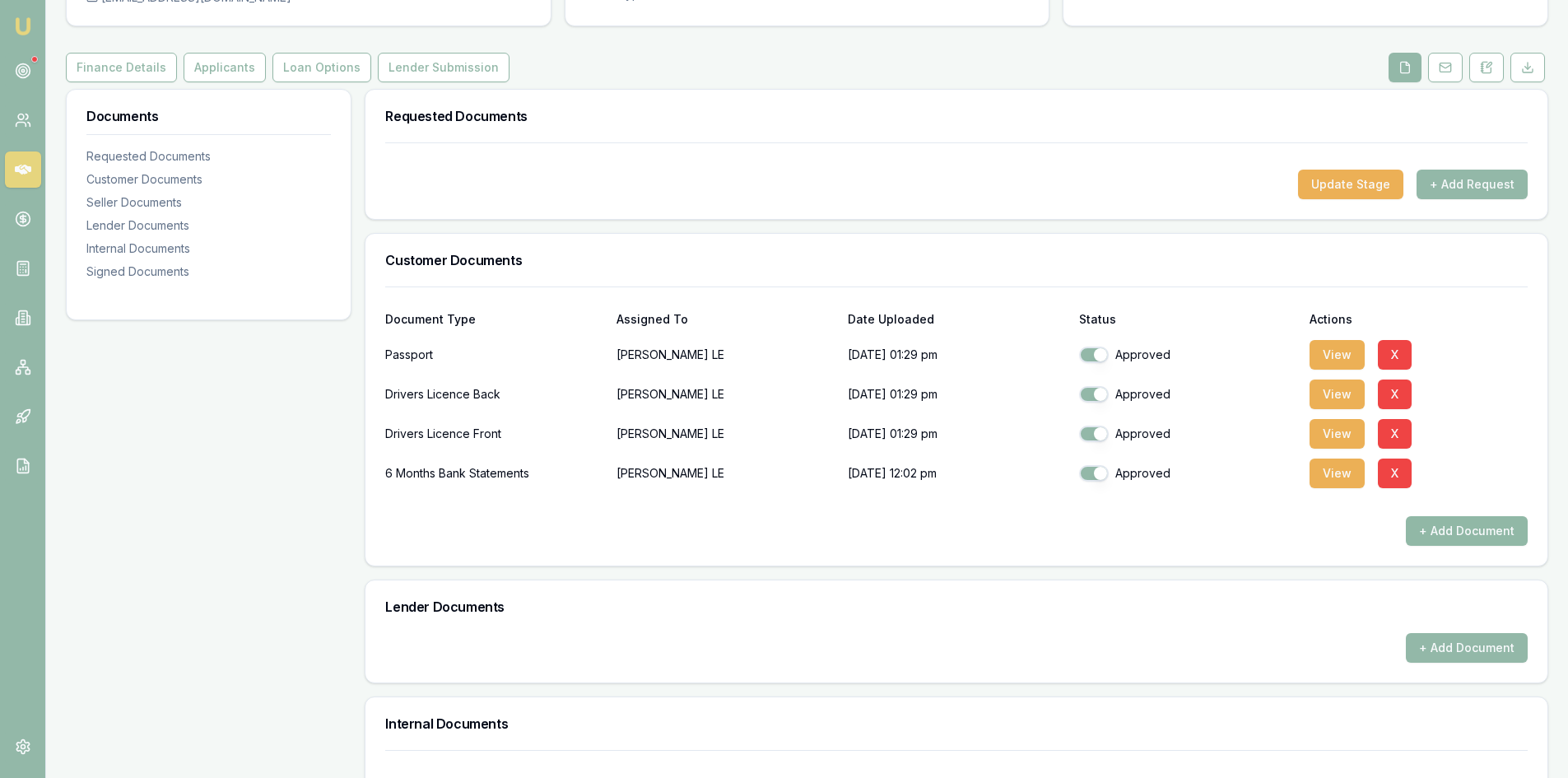
click at [1471, 536] on button "+ Add Document" at bounding box center [1466, 531] width 122 height 29
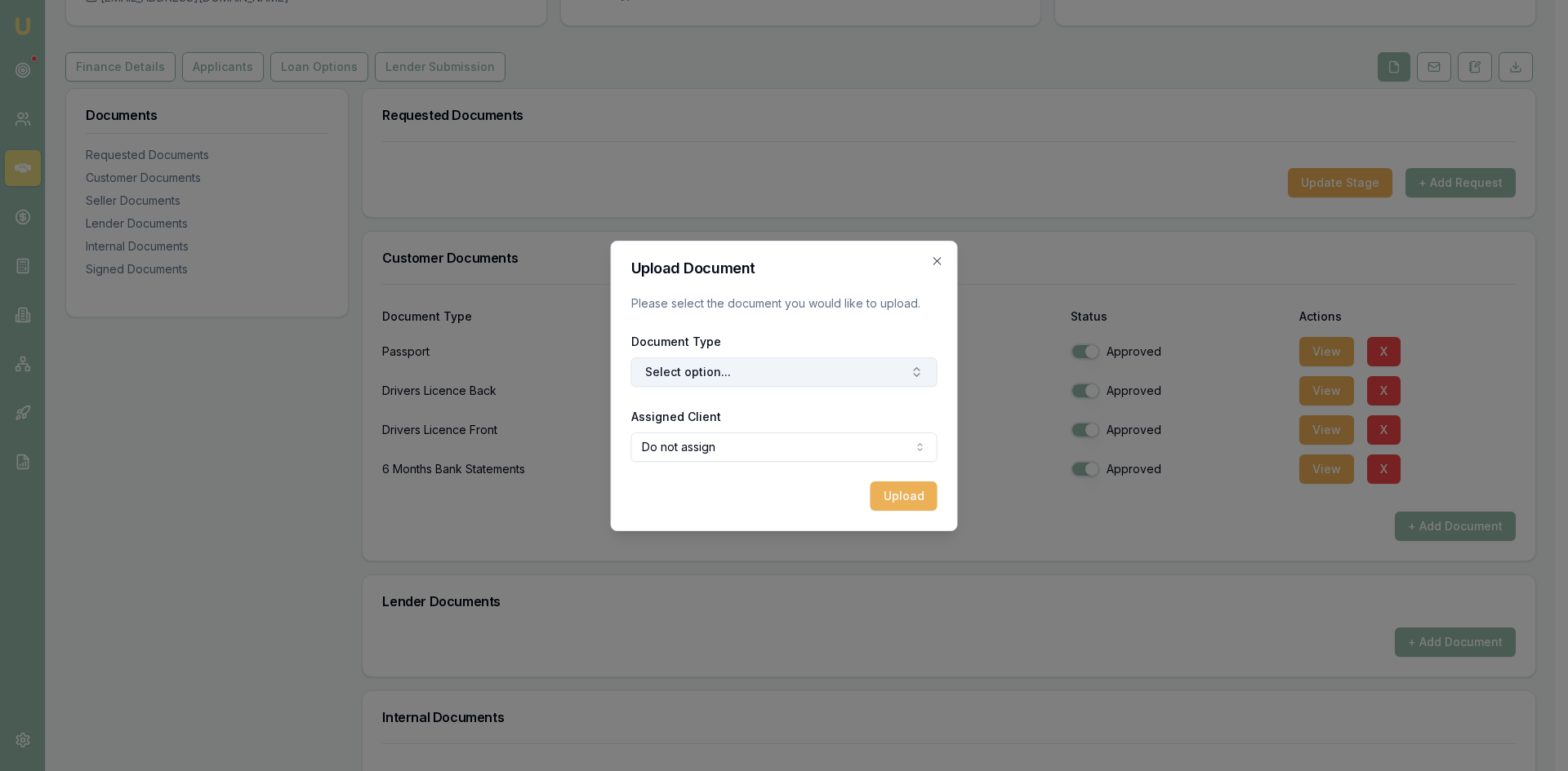
click at [735, 365] on button "Select option..." at bounding box center [784, 372] width 307 height 29
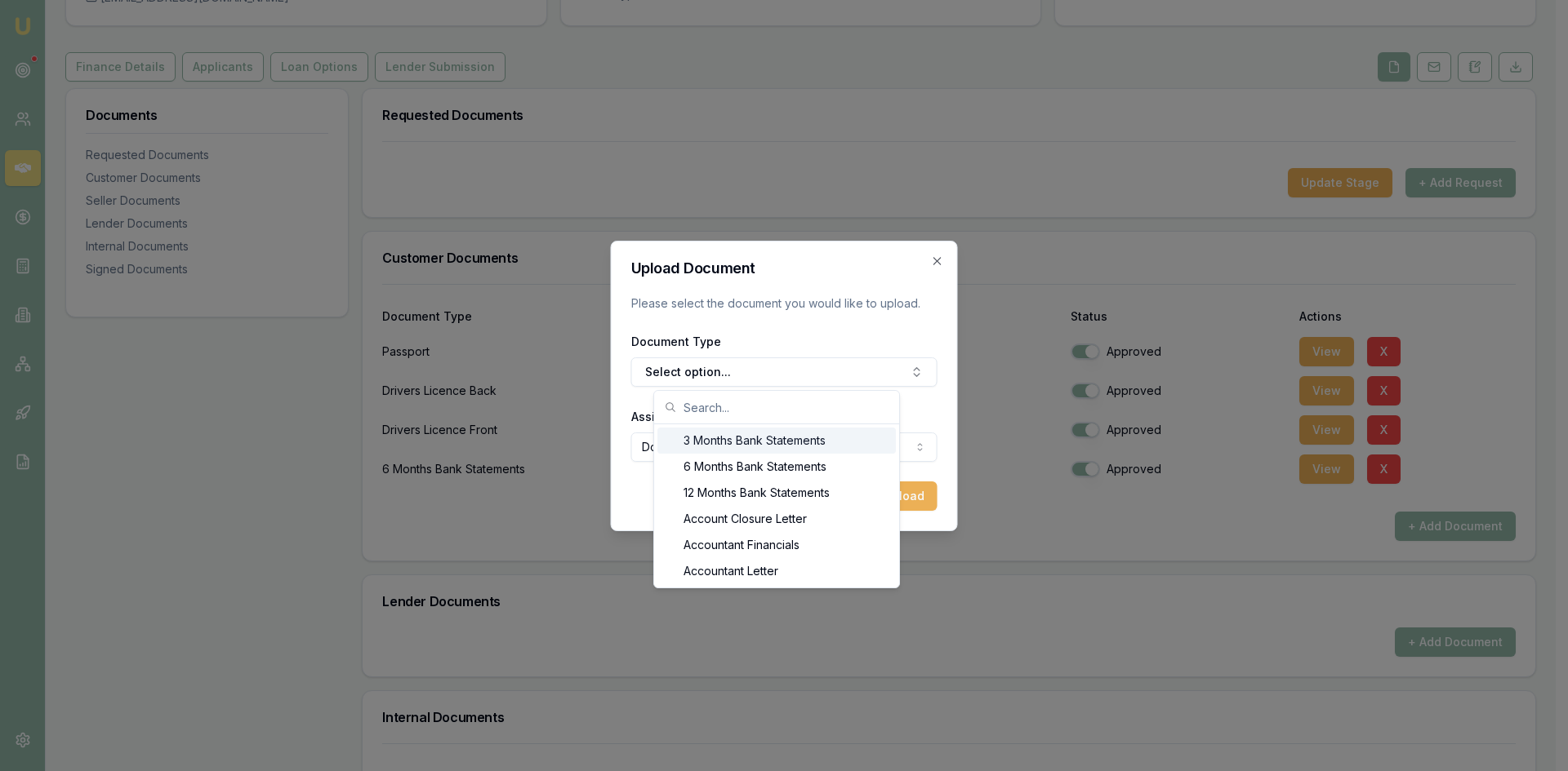
click at [726, 445] on div "3 Months Bank Statements" at bounding box center [777, 440] width 238 height 26
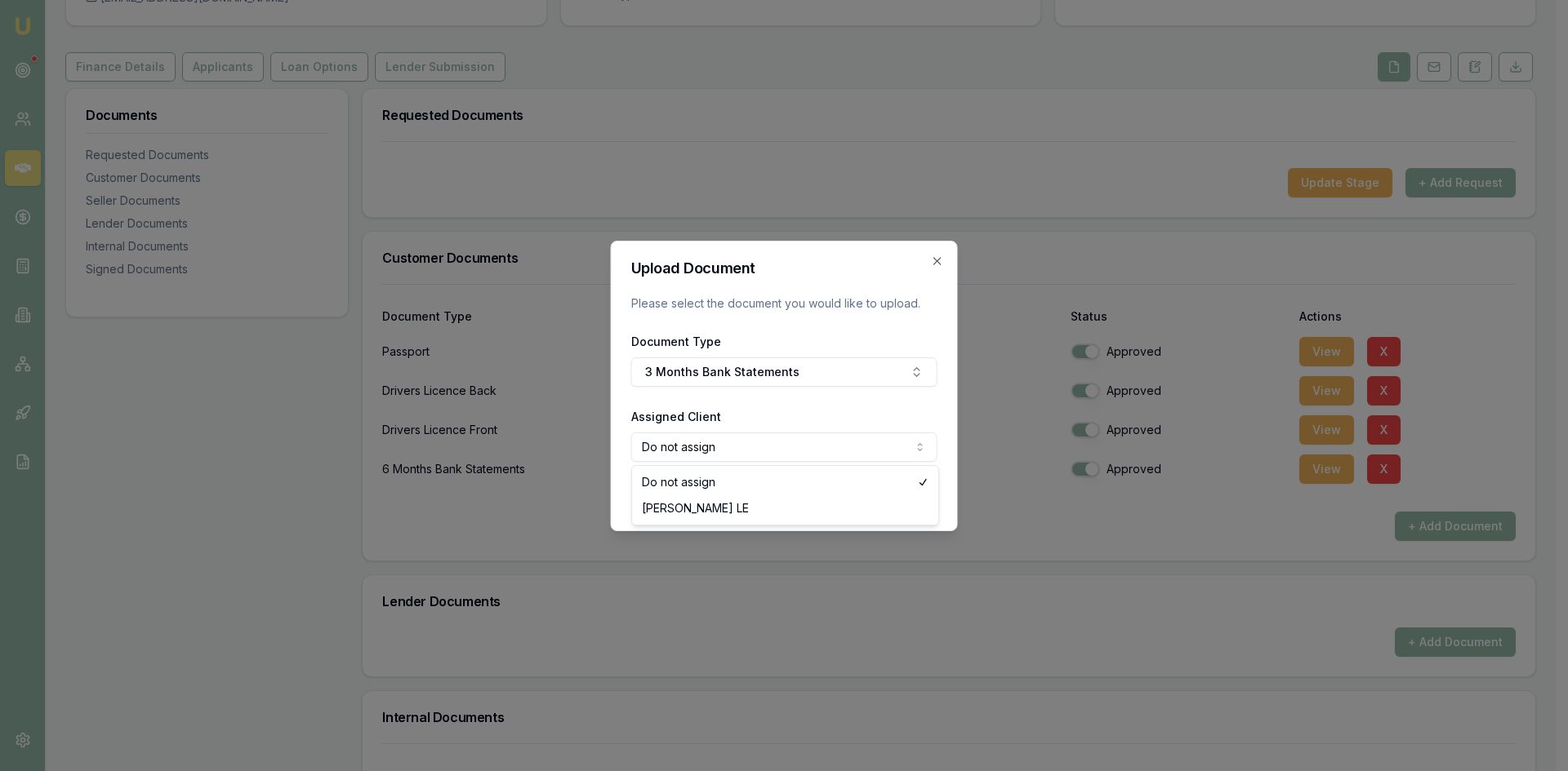
click at [732, 458] on body "Emu Broker Deals View D-Y6NRN61HNW Steven Nguyen Toggle Menu Customer NGOC LE 0…" at bounding box center [778, 222] width 1555 height 771
select select "U-YV5UY54SP2"
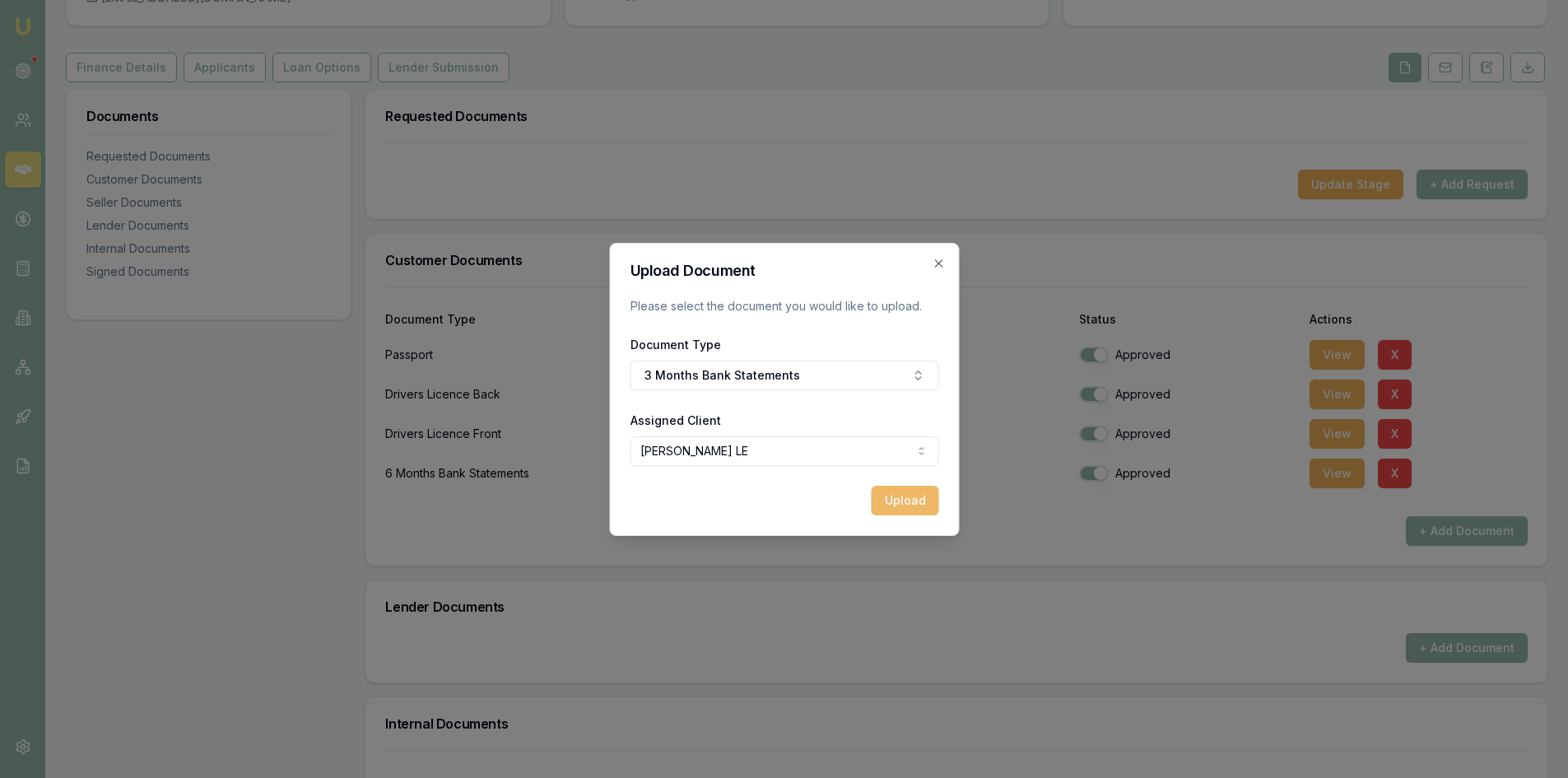
click at [913, 505] on button "Upload" at bounding box center [905, 501] width 68 height 29
click at [940, 268] on icon "button" at bounding box center [938, 263] width 13 height 13
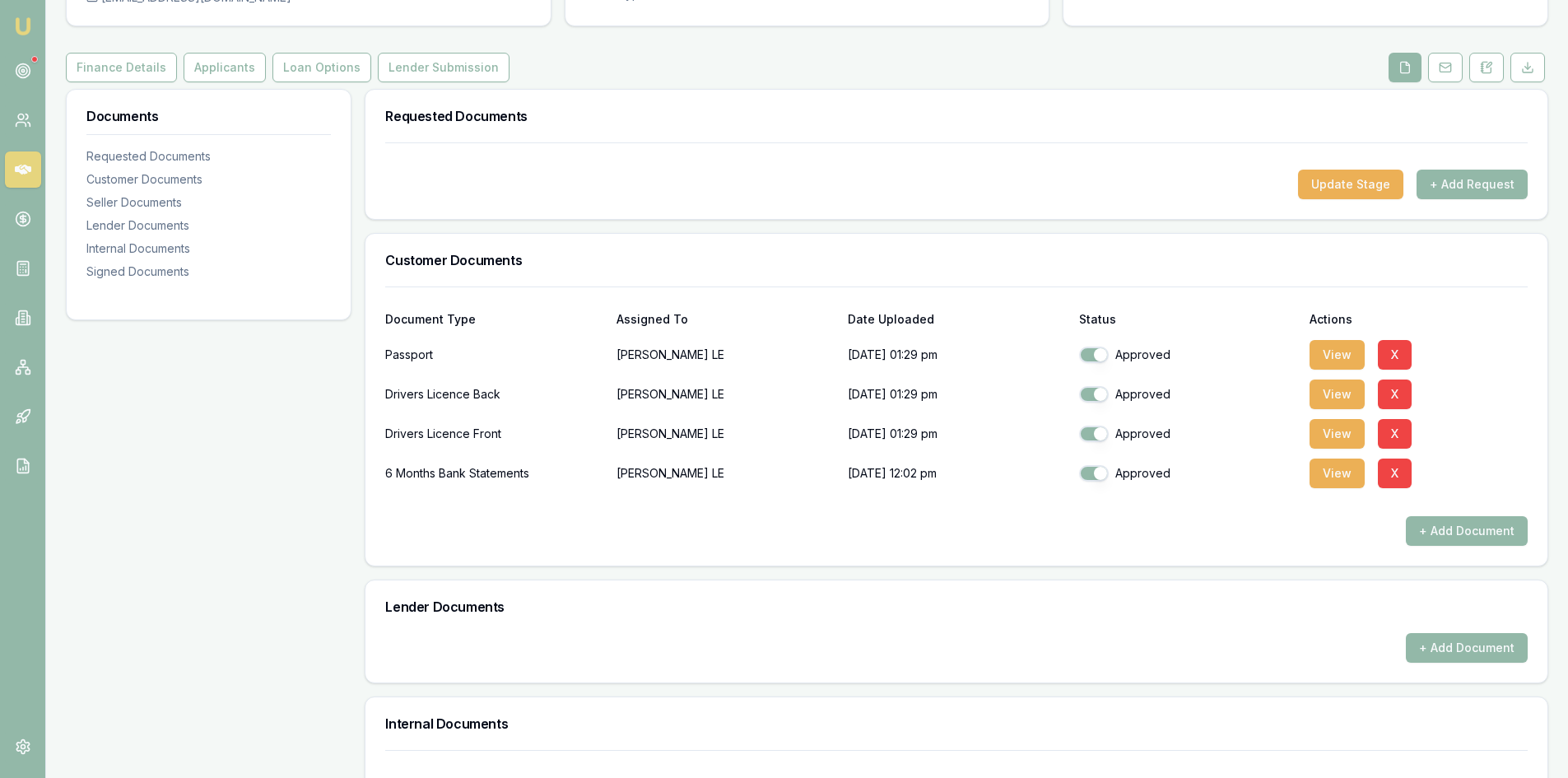
scroll to position [83, 0]
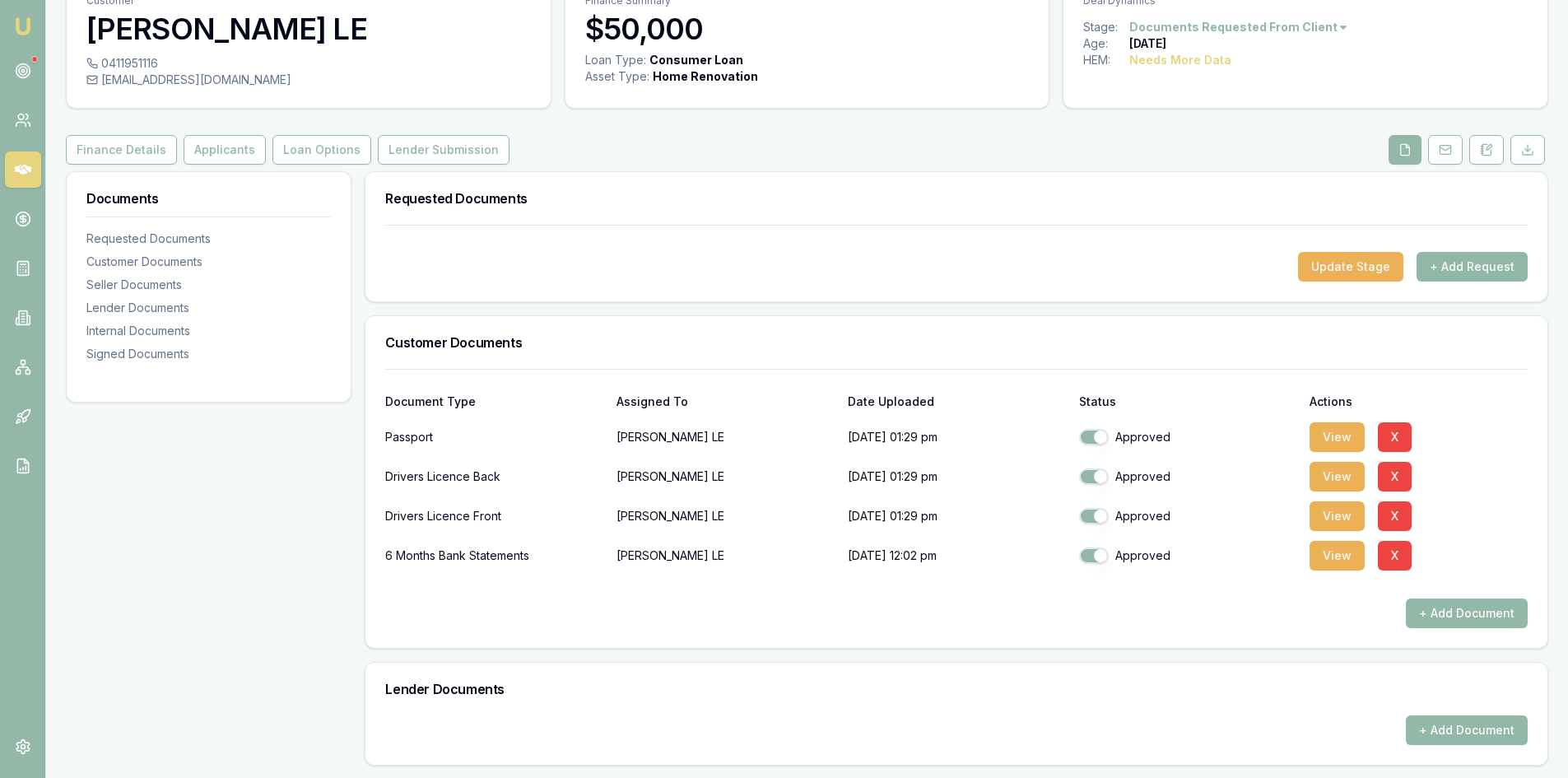
click at [1489, 274] on button "+ Add Request" at bounding box center [1472, 267] width 111 height 29
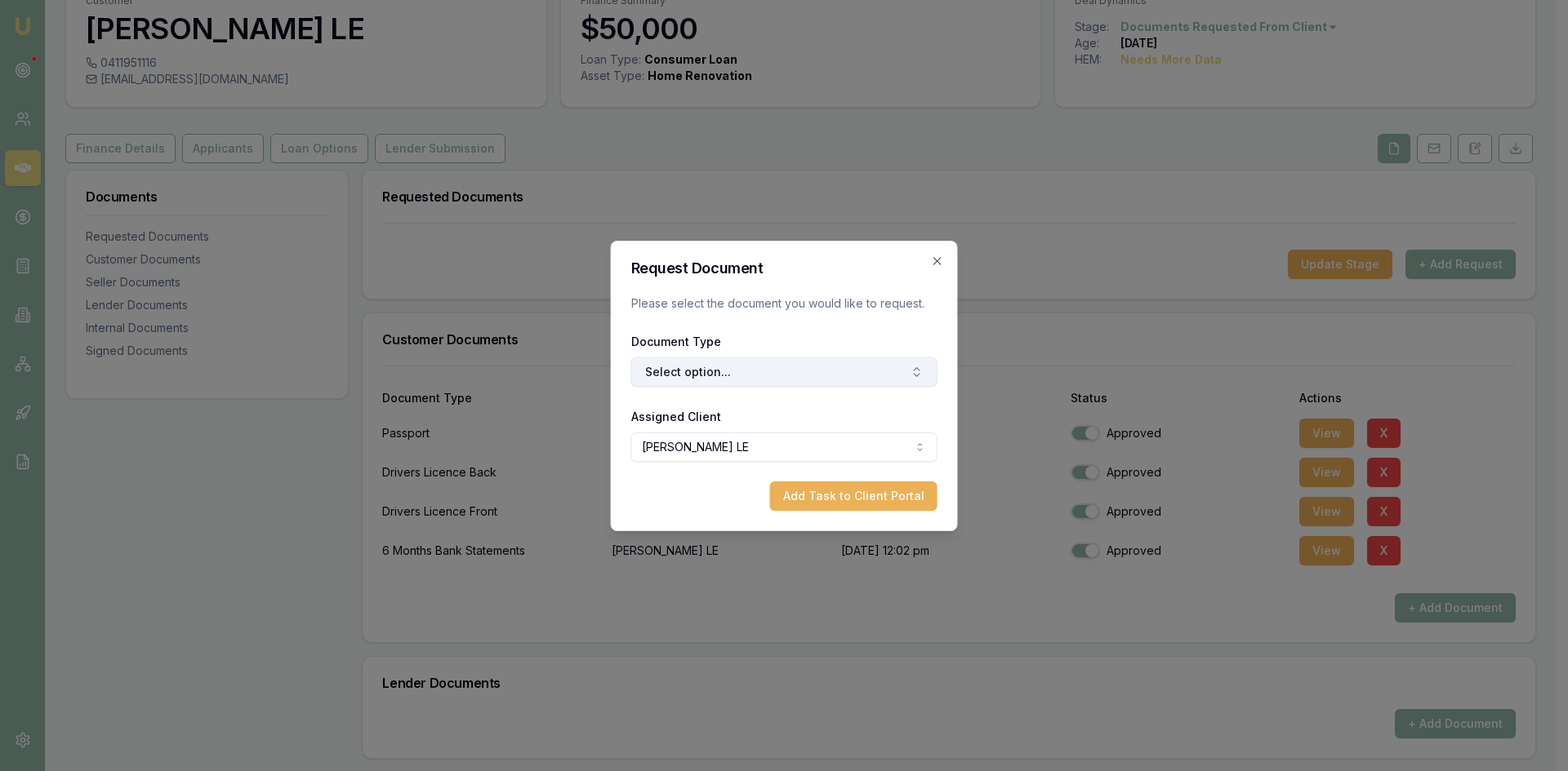
click at [655, 376] on button "Select option..." at bounding box center [784, 372] width 307 height 29
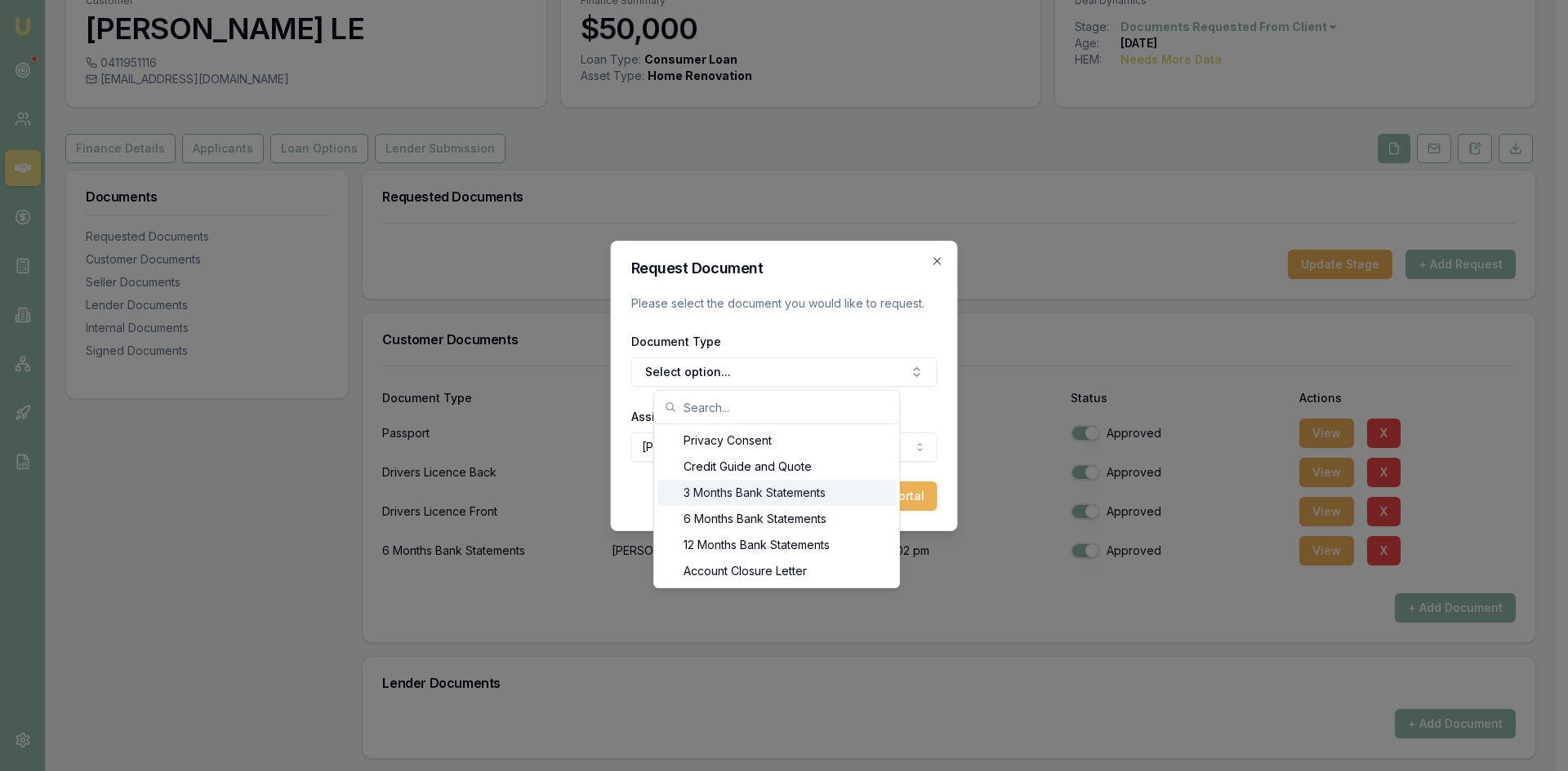
click at [722, 491] on div "3 Months Bank Statements" at bounding box center [777, 493] width 238 height 26
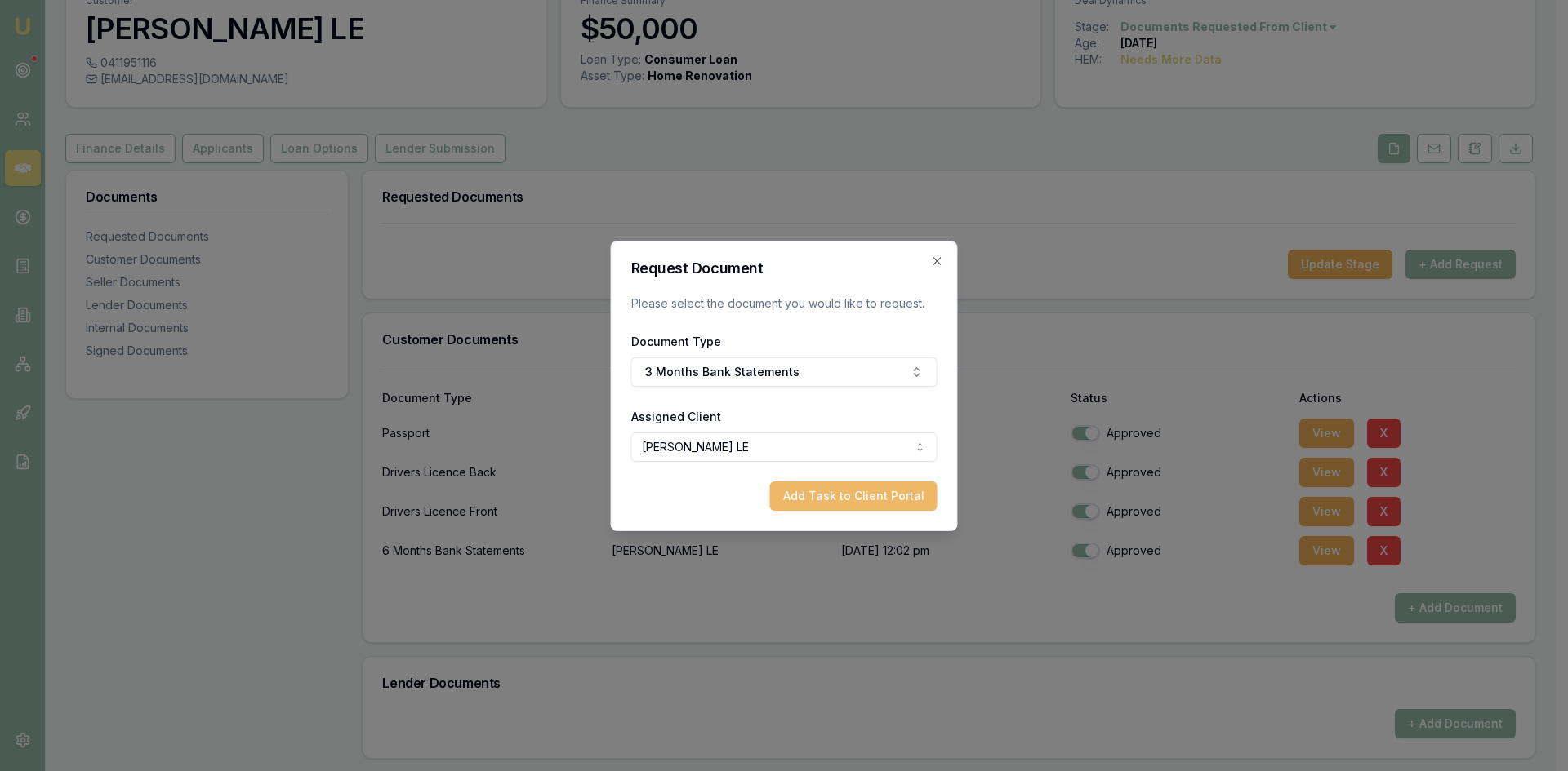
click at [792, 490] on button "Add Task to Client Portal" at bounding box center [854, 496] width 167 height 29
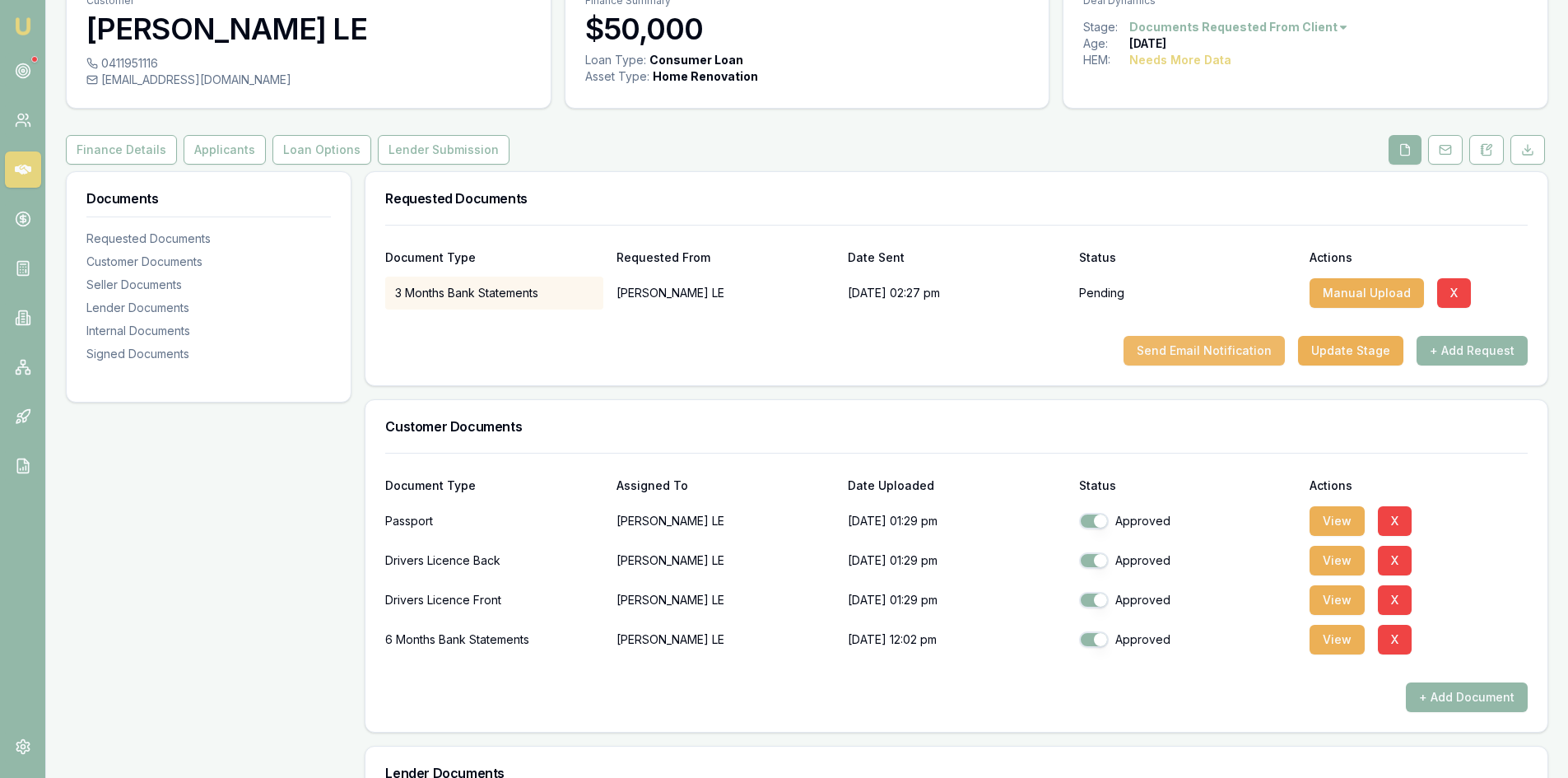
click at [1190, 349] on button "Send Email Notification" at bounding box center [1204, 350] width 161 height 29
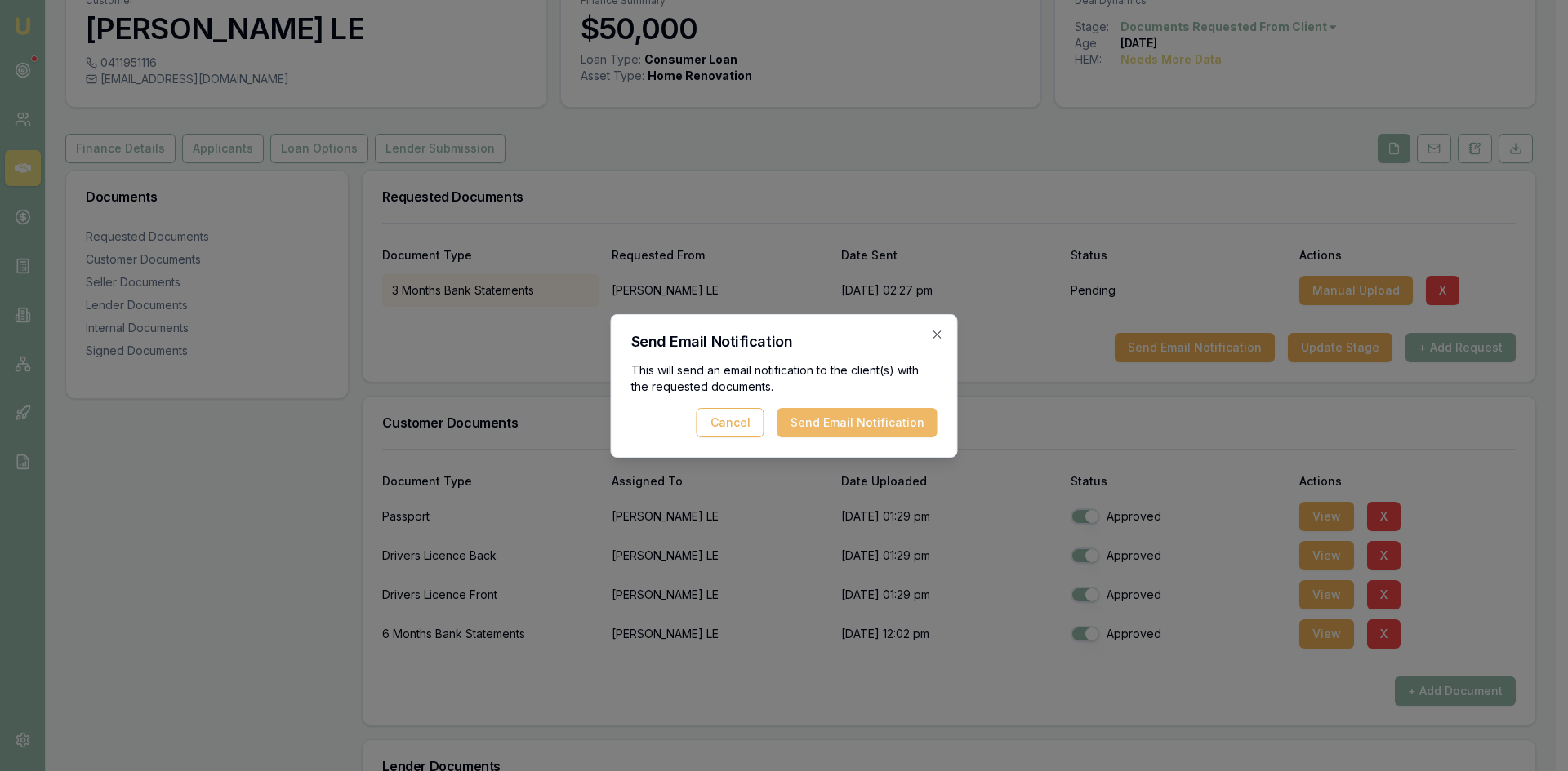
click at [845, 426] on button "Send Email Notification" at bounding box center [858, 423] width 160 height 29
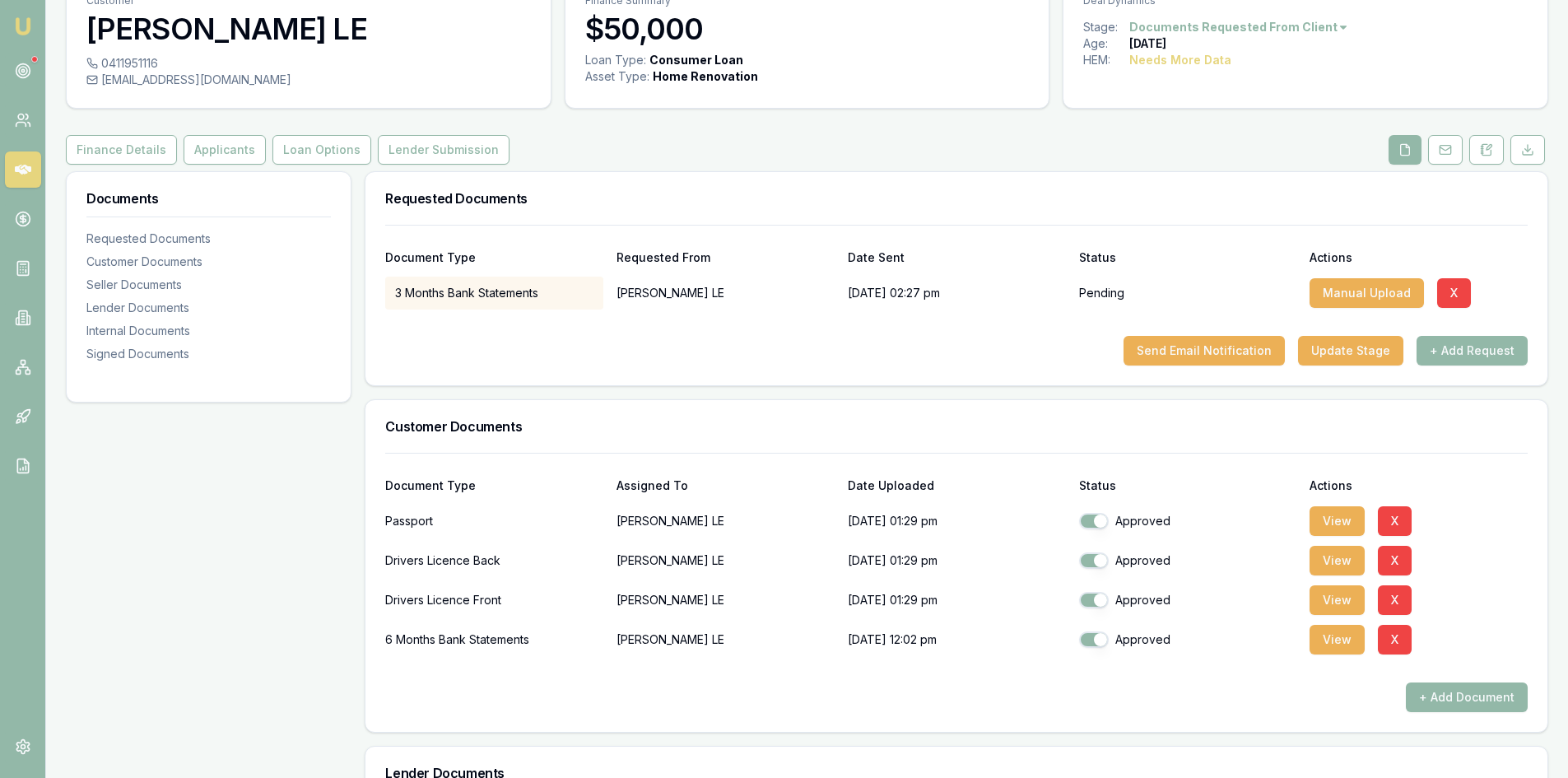
scroll to position [0, 0]
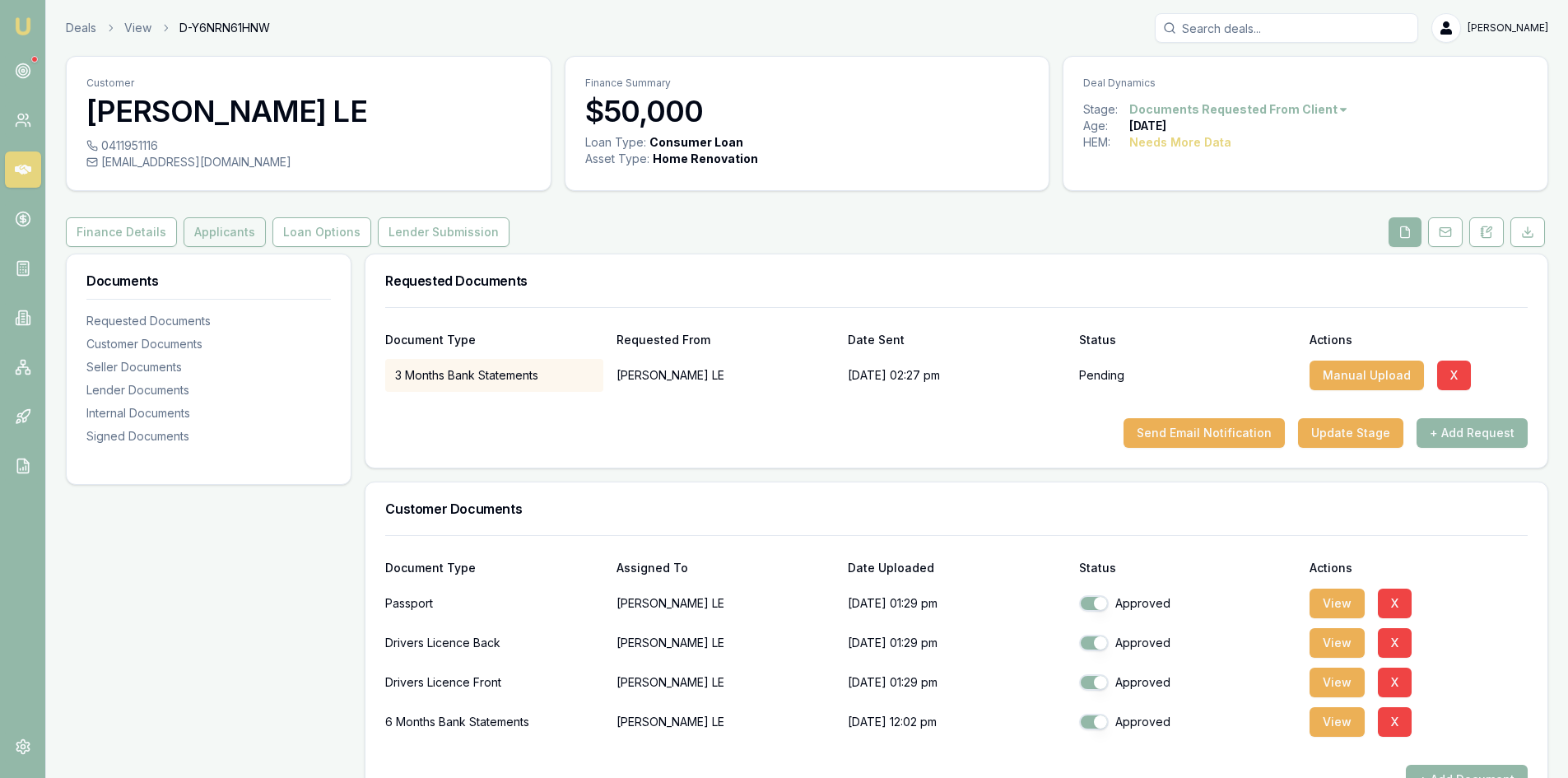
click at [214, 241] on button "Applicants" at bounding box center [225, 232] width 83 height 29
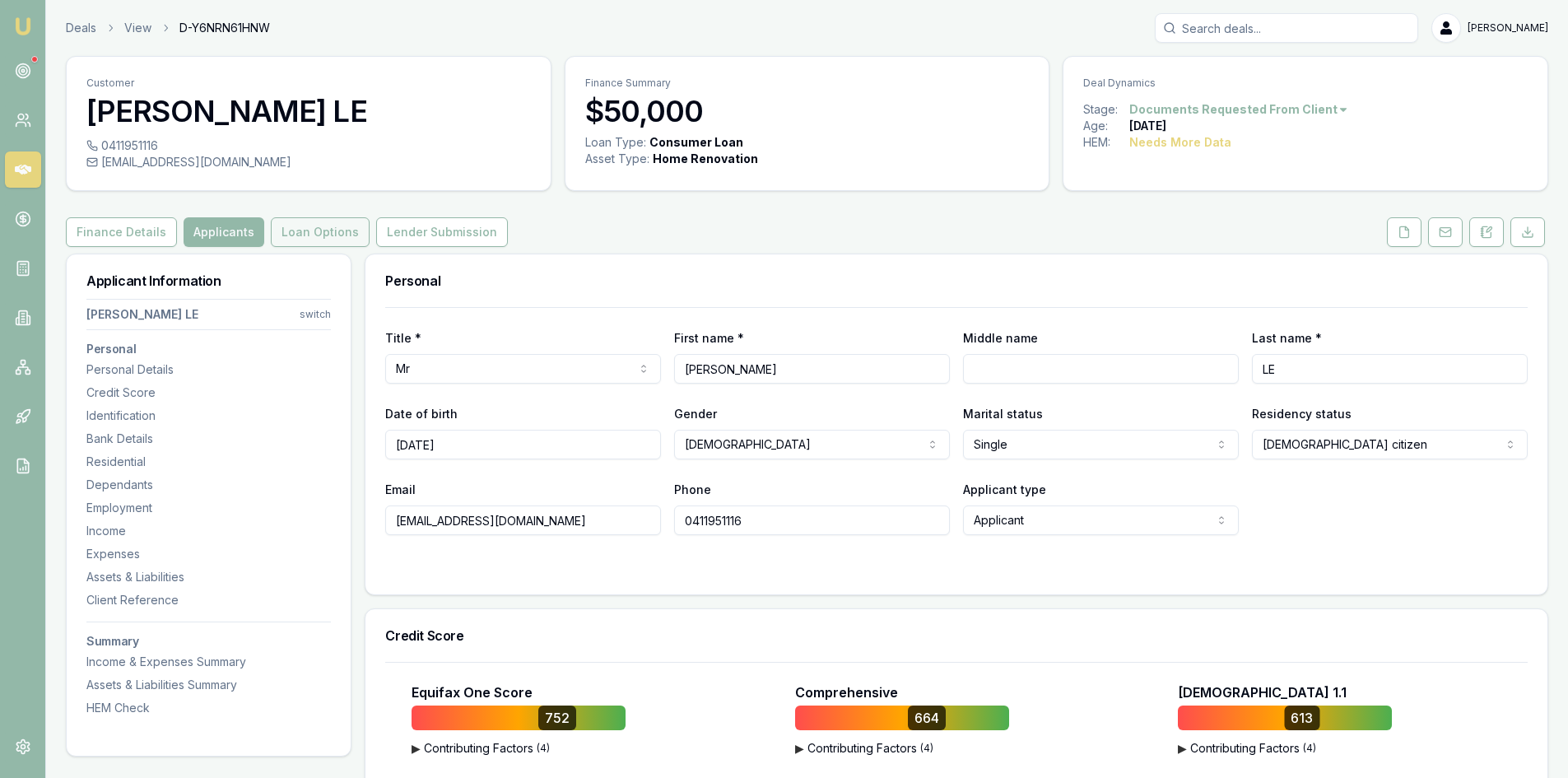
click at [303, 239] on button "Loan Options" at bounding box center [320, 232] width 99 height 29
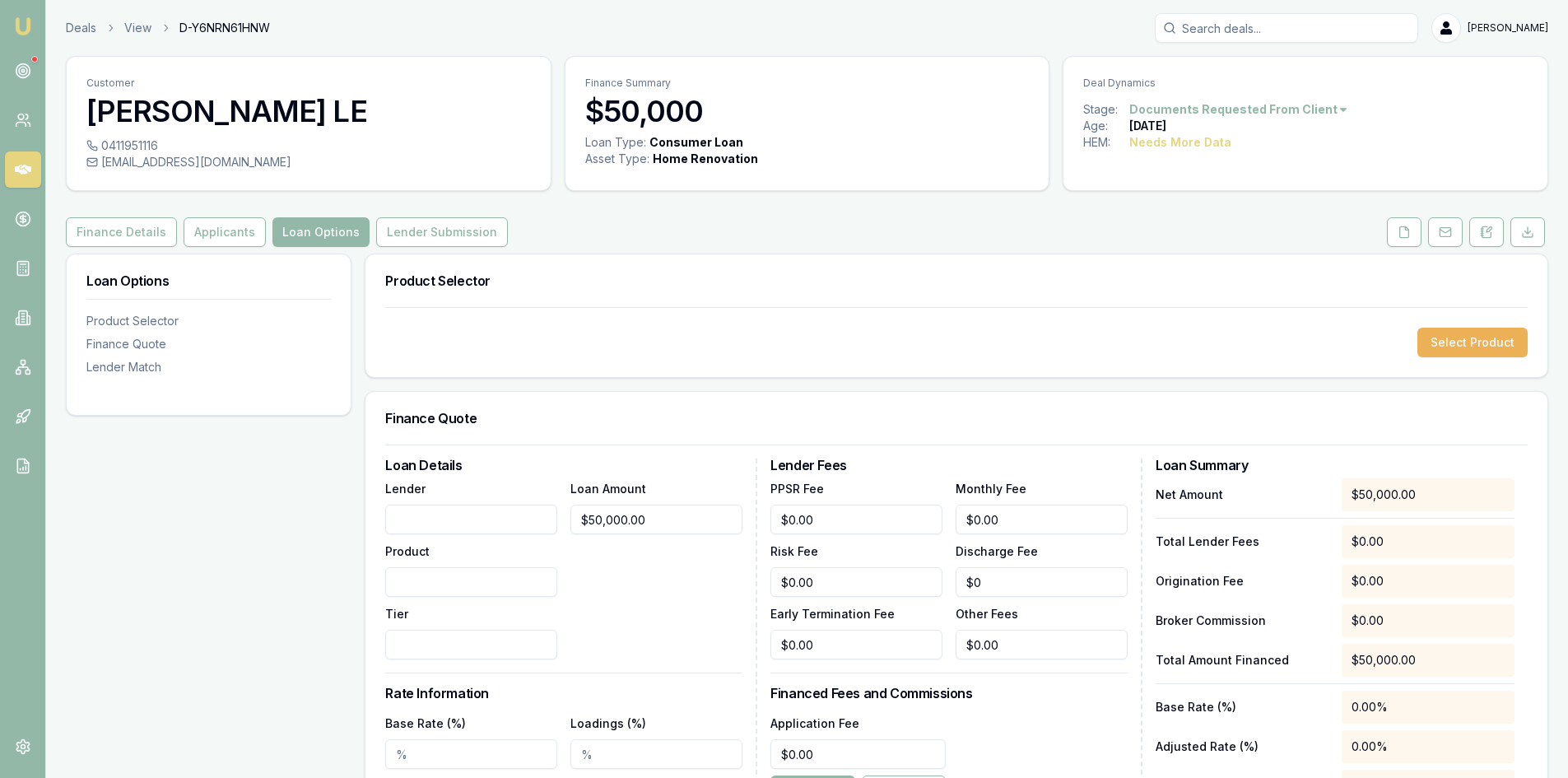
click at [15, 170] on icon at bounding box center [23, 170] width 17 height 10
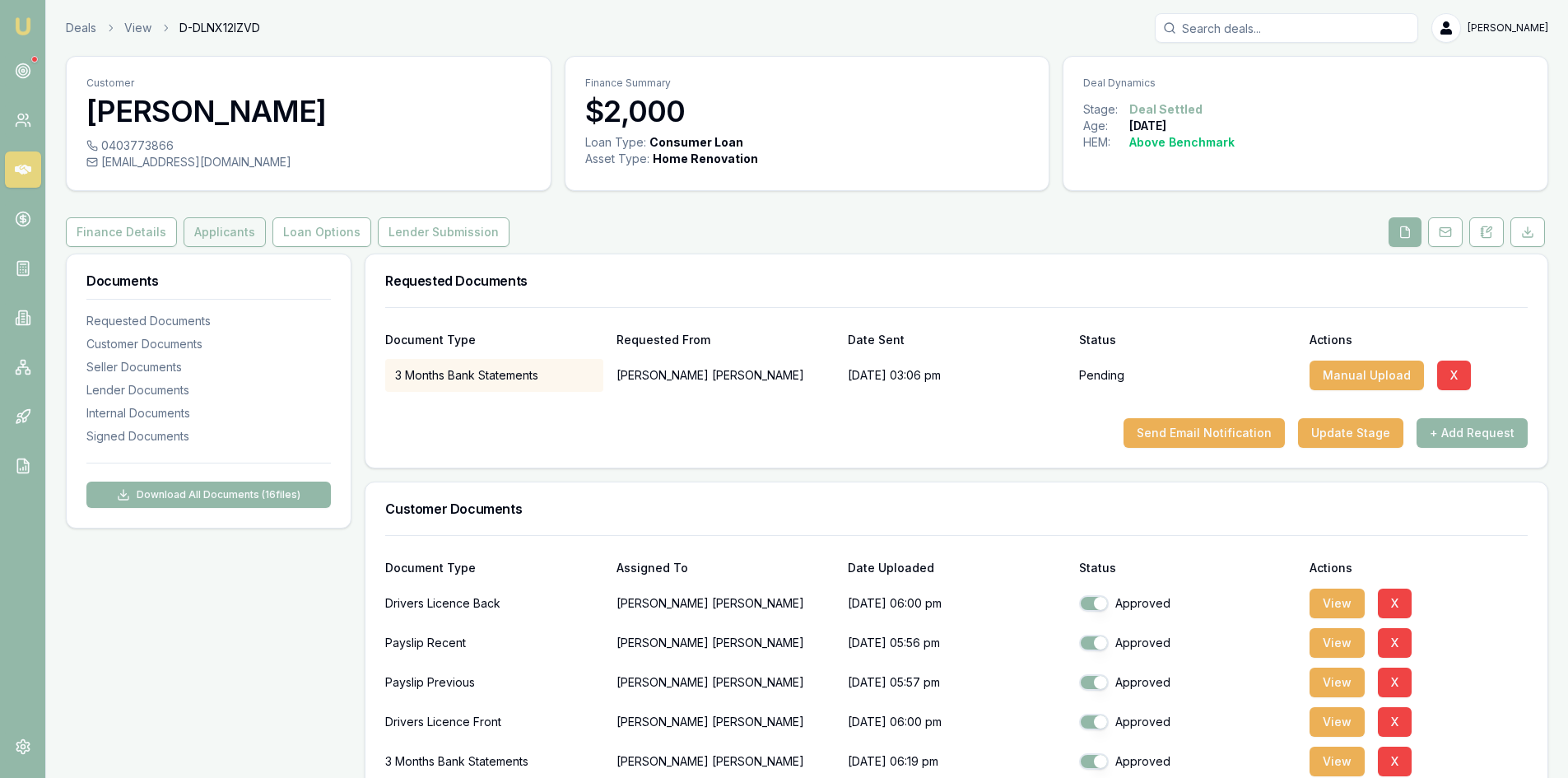
click at [203, 233] on button "Applicants" at bounding box center [225, 232] width 83 height 29
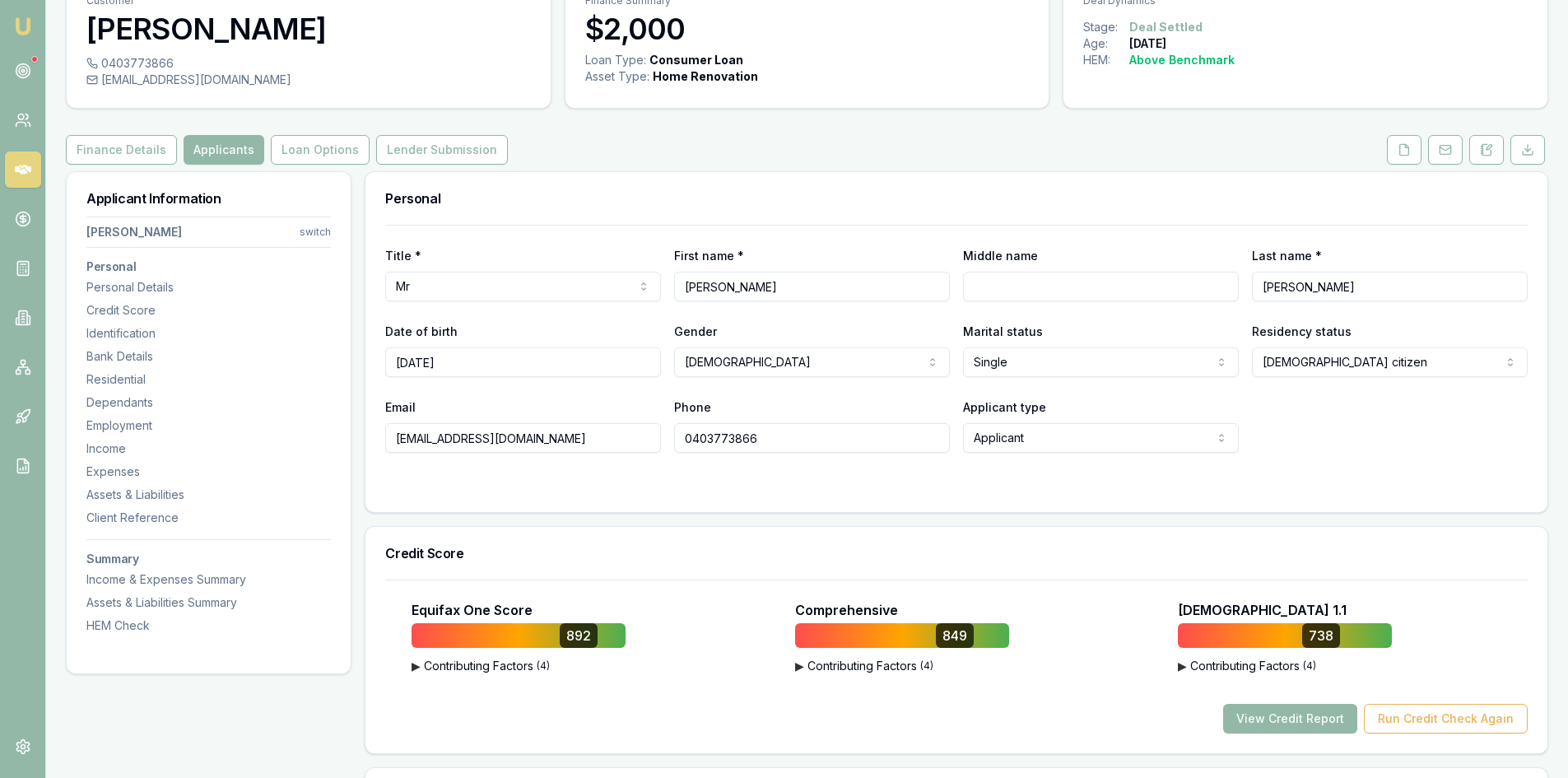
scroll to position [165, 0]
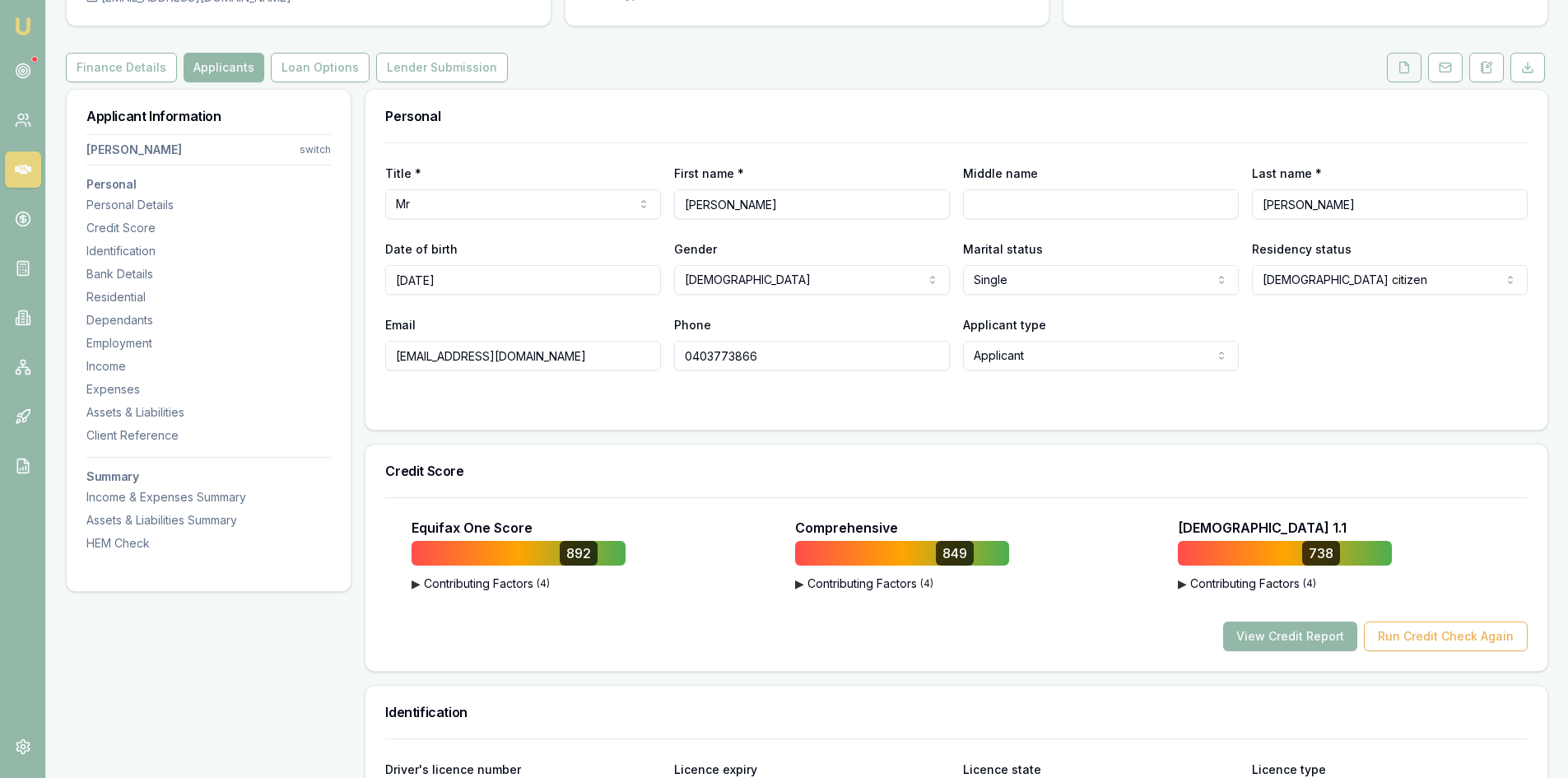
click at [1410, 67] on icon at bounding box center [1404, 67] width 13 height 13
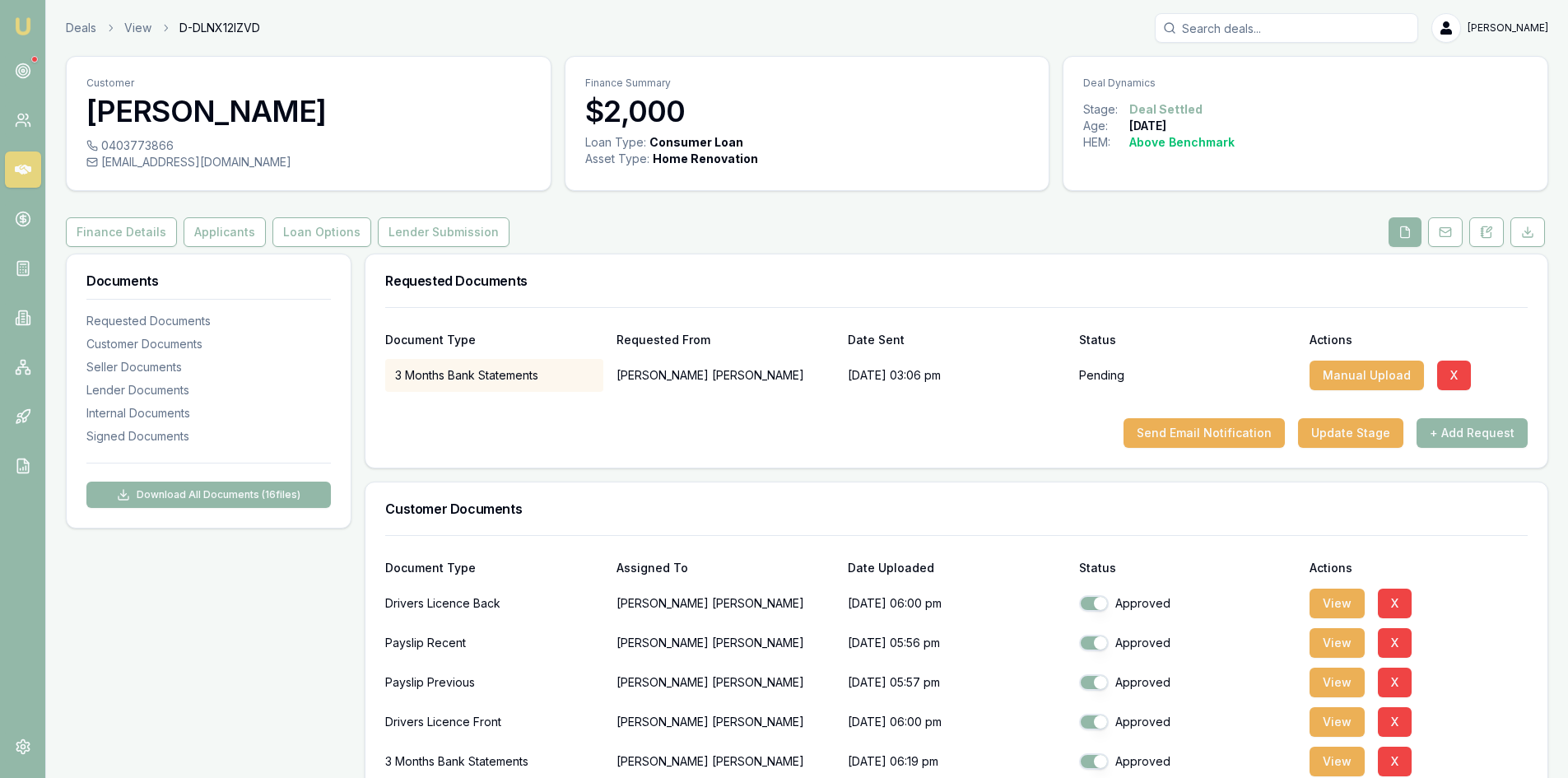
scroll to position [247, 0]
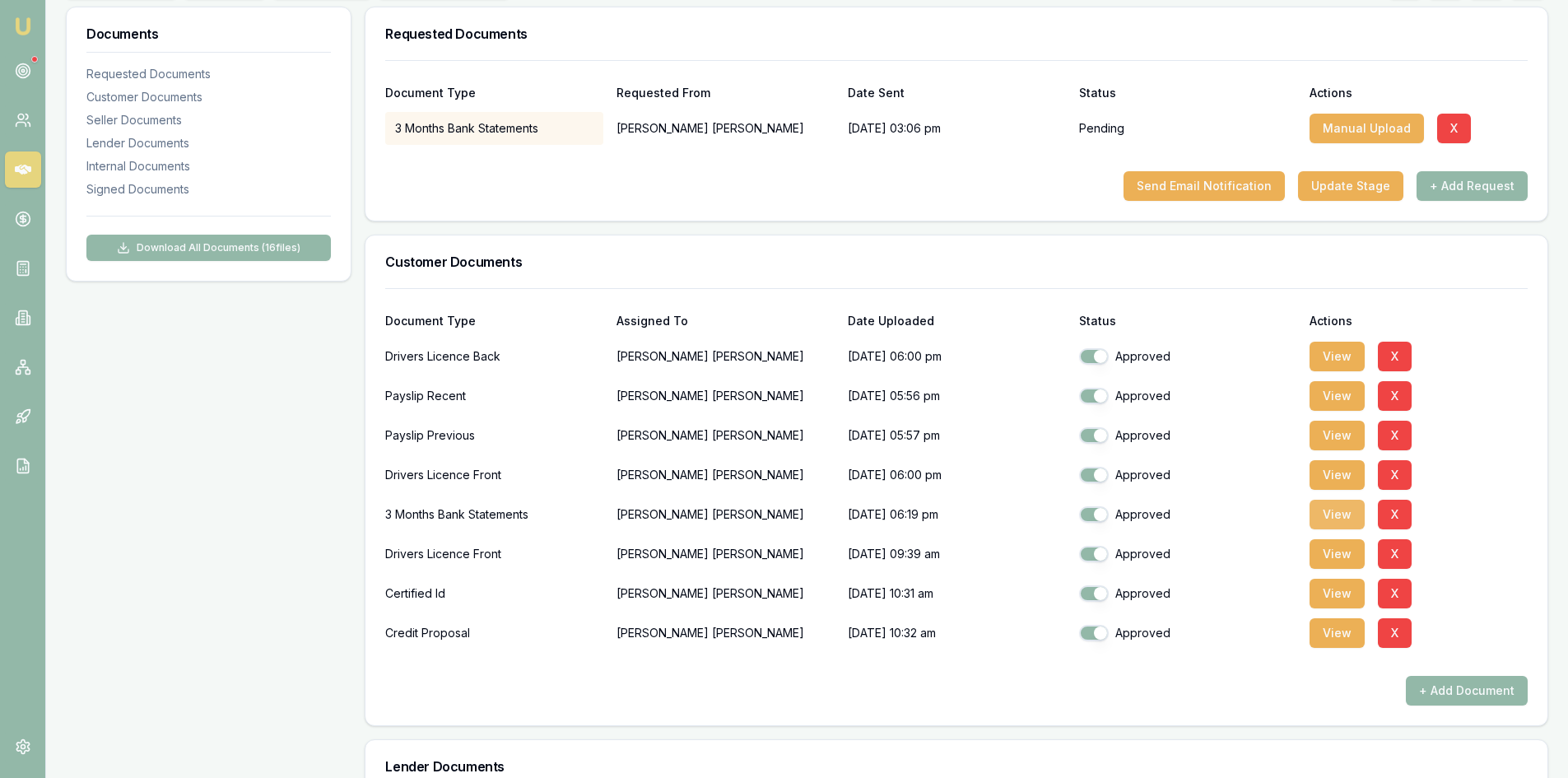
click at [1351, 513] on button "View" at bounding box center [1337, 515] width 55 height 29
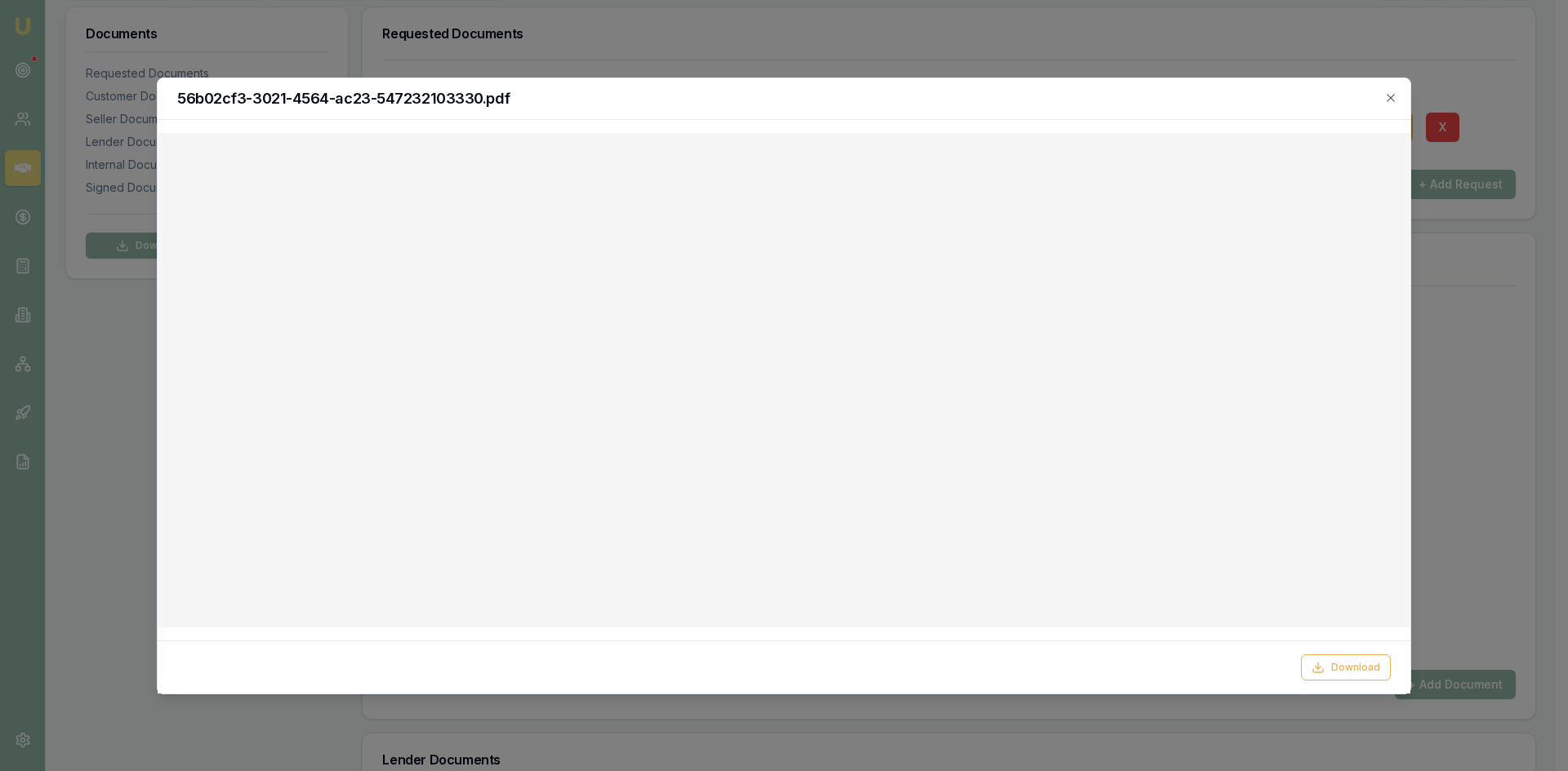
drag, startPoint x: 1395, startPoint y: 95, endPoint x: 1140, endPoint y: 148, distance: 260.4
click at [1395, 95] on icon "button" at bounding box center [1391, 98] width 13 height 13
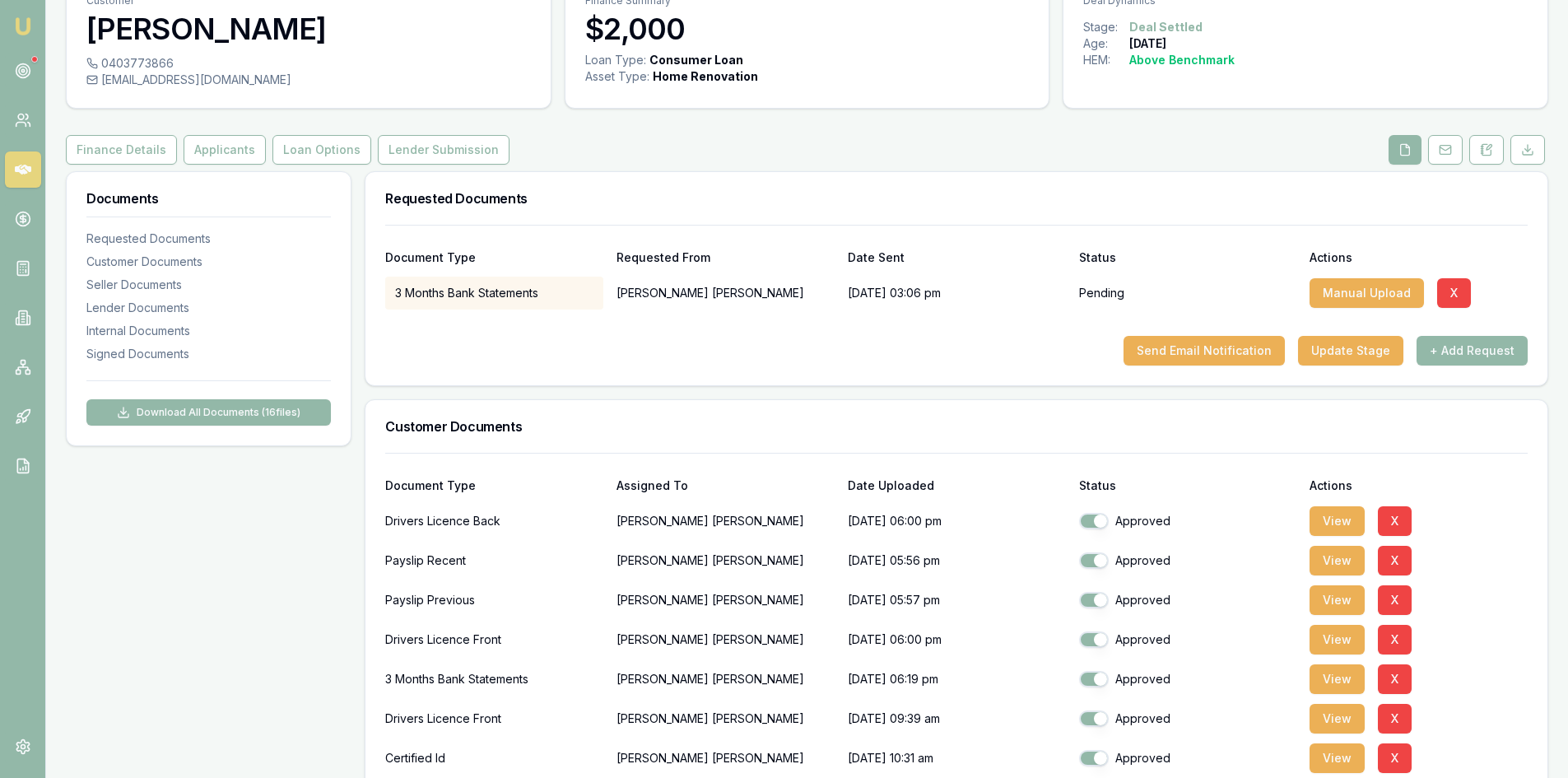
scroll to position [0, 0]
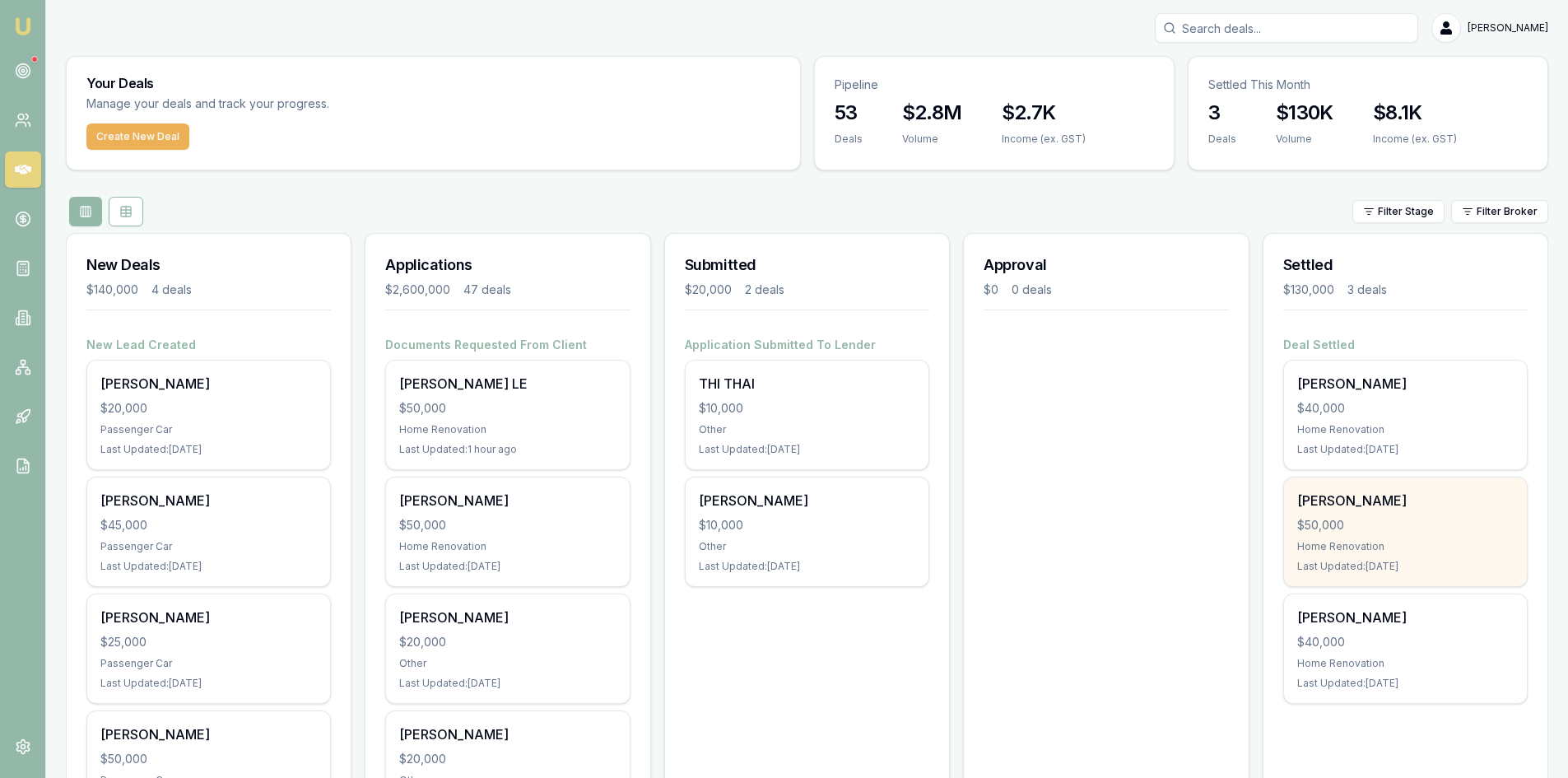
click at [1407, 506] on div "[PERSON_NAME]" at bounding box center [1406, 501] width 216 height 20
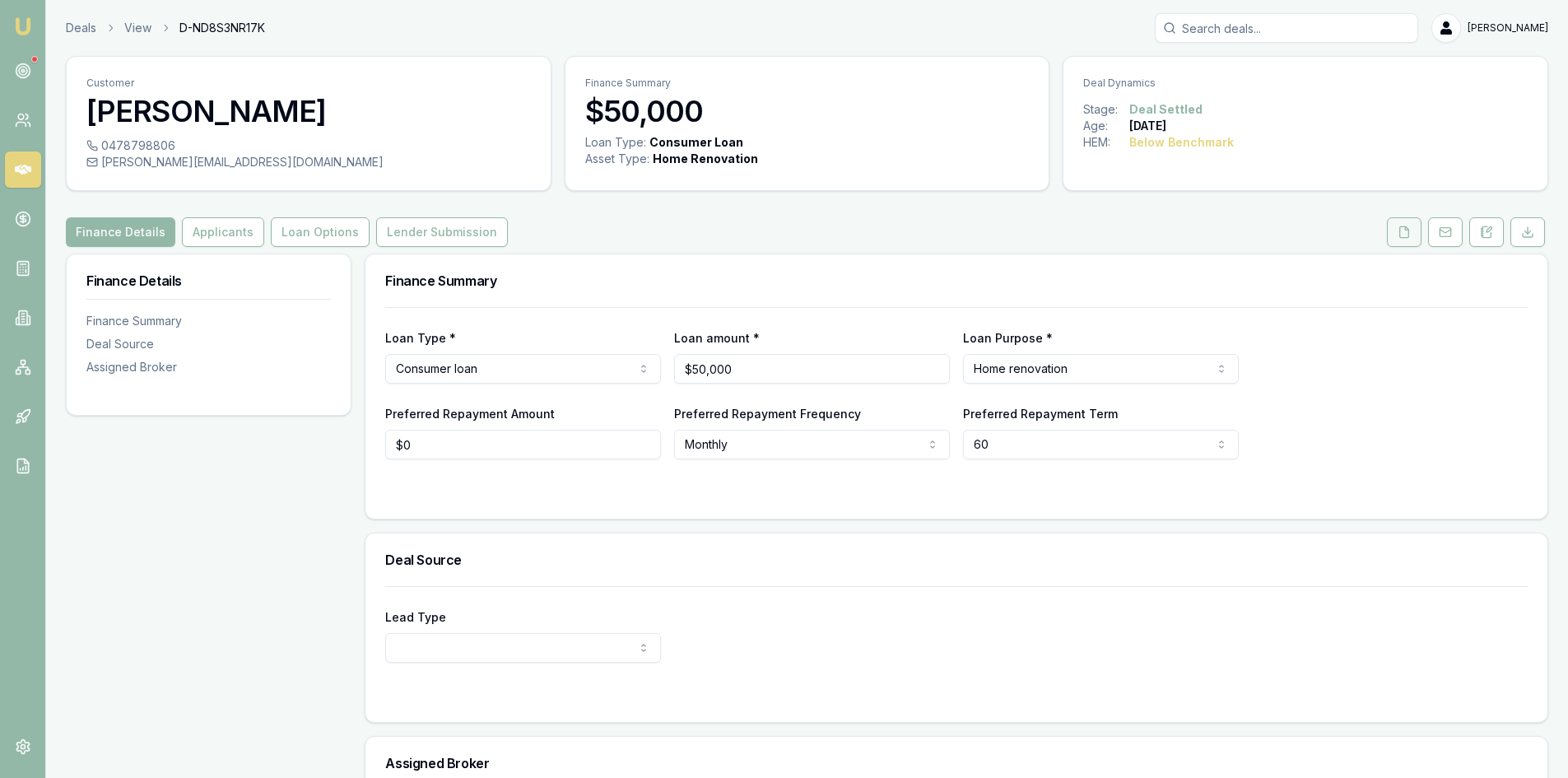
click at [1409, 239] on button at bounding box center [1405, 232] width 35 height 29
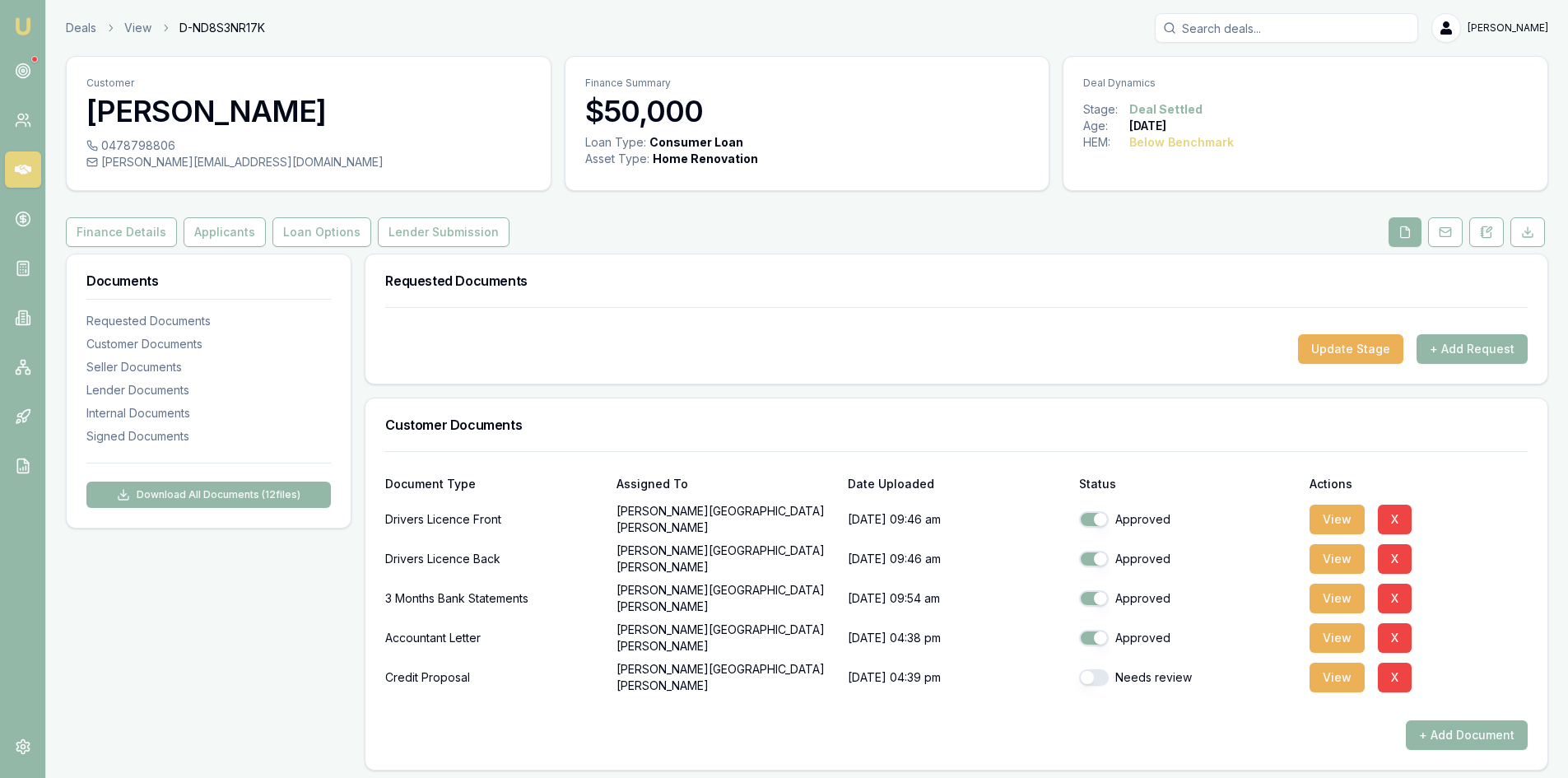
scroll to position [83, 0]
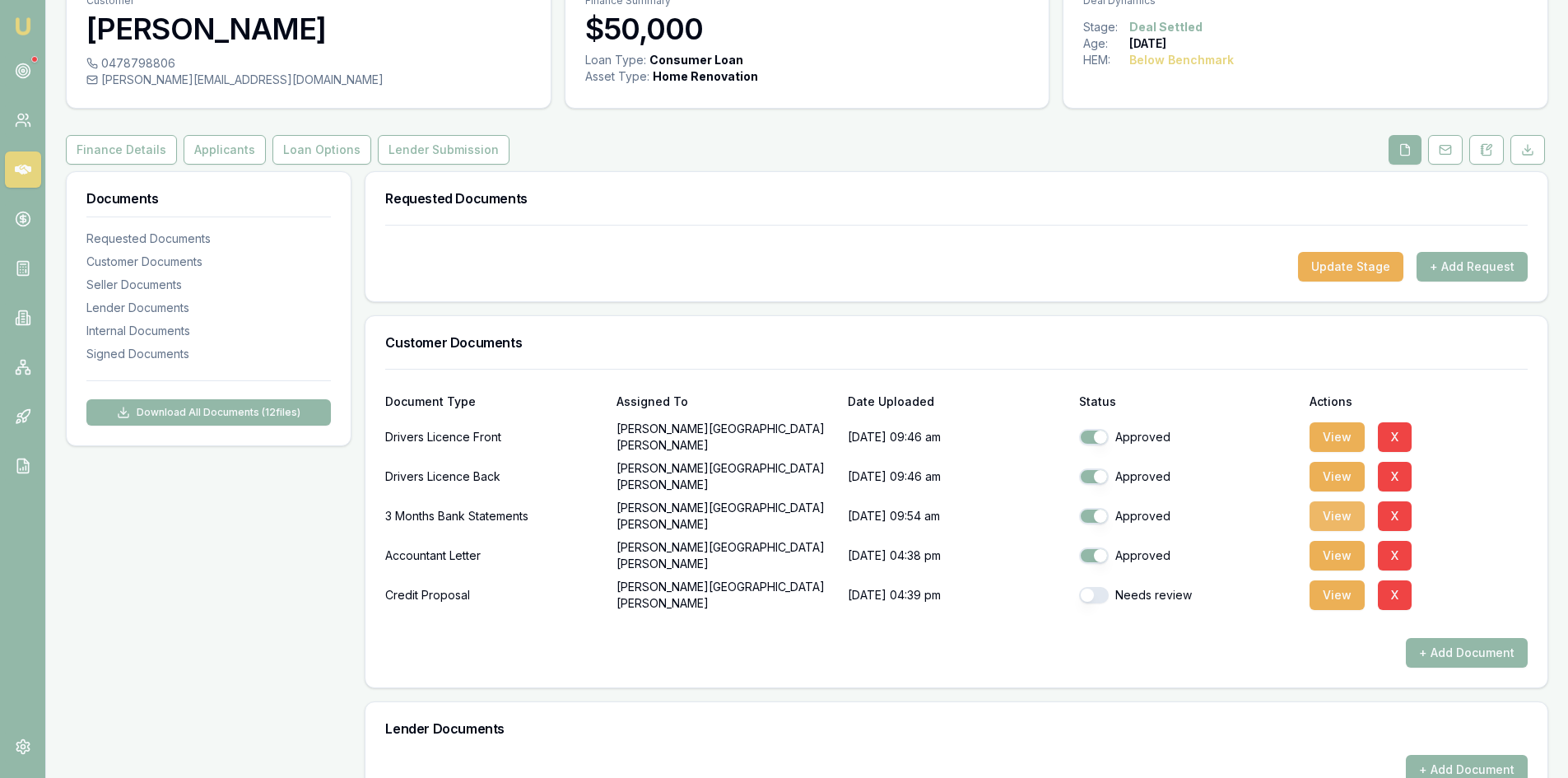
click at [1322, 516] on button "View" at bounding box center [1337, 517] width 55 height 29
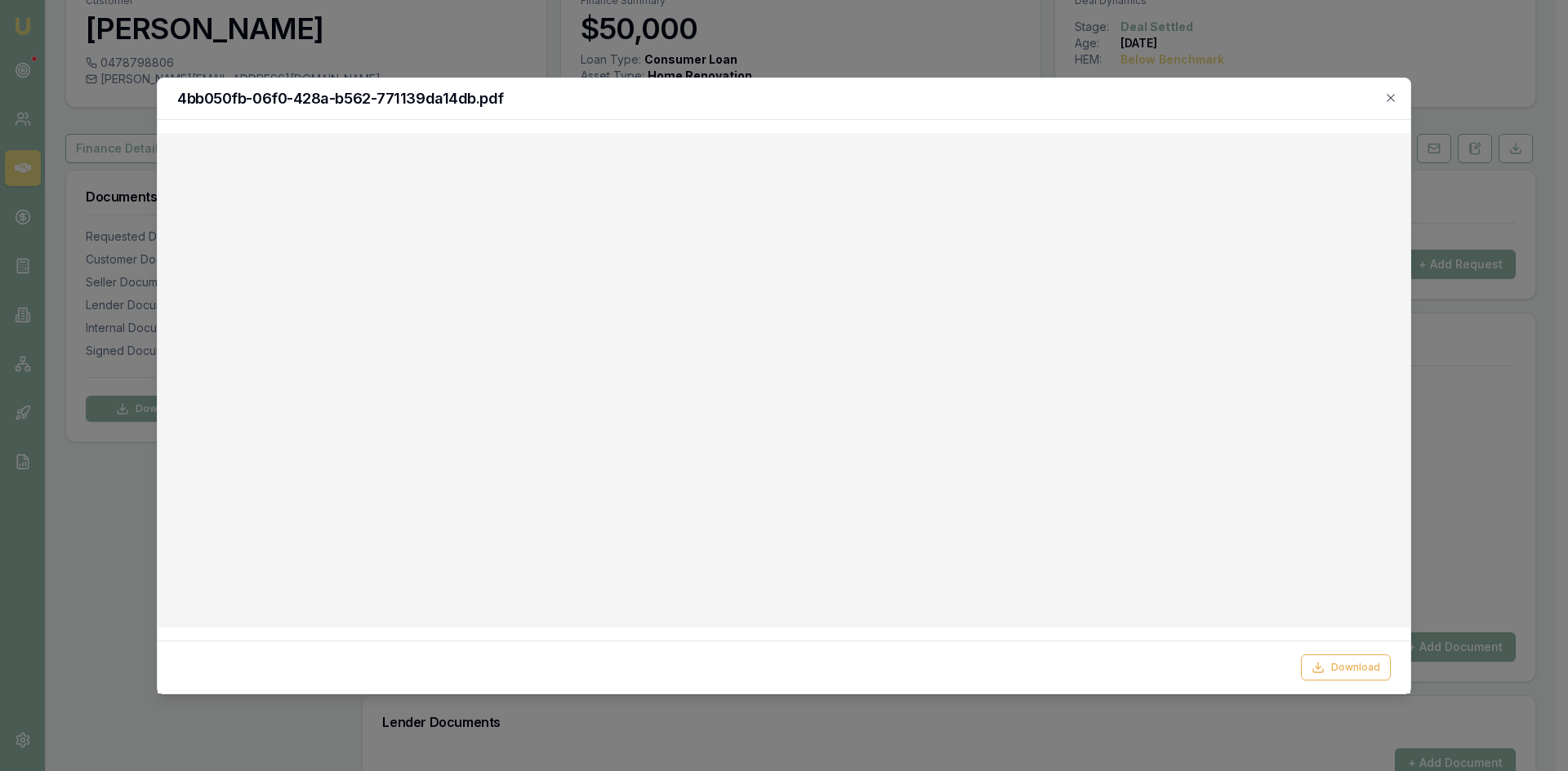
click at [1399, 98] on div "4bb050fb-06f0-428a-b562-771139da14db.pdf" at bounding box center [783, 99] width 1252 height 42
click at [1392, 98] on icon "button" at bounding box center [1390, 97] width 7 height 7
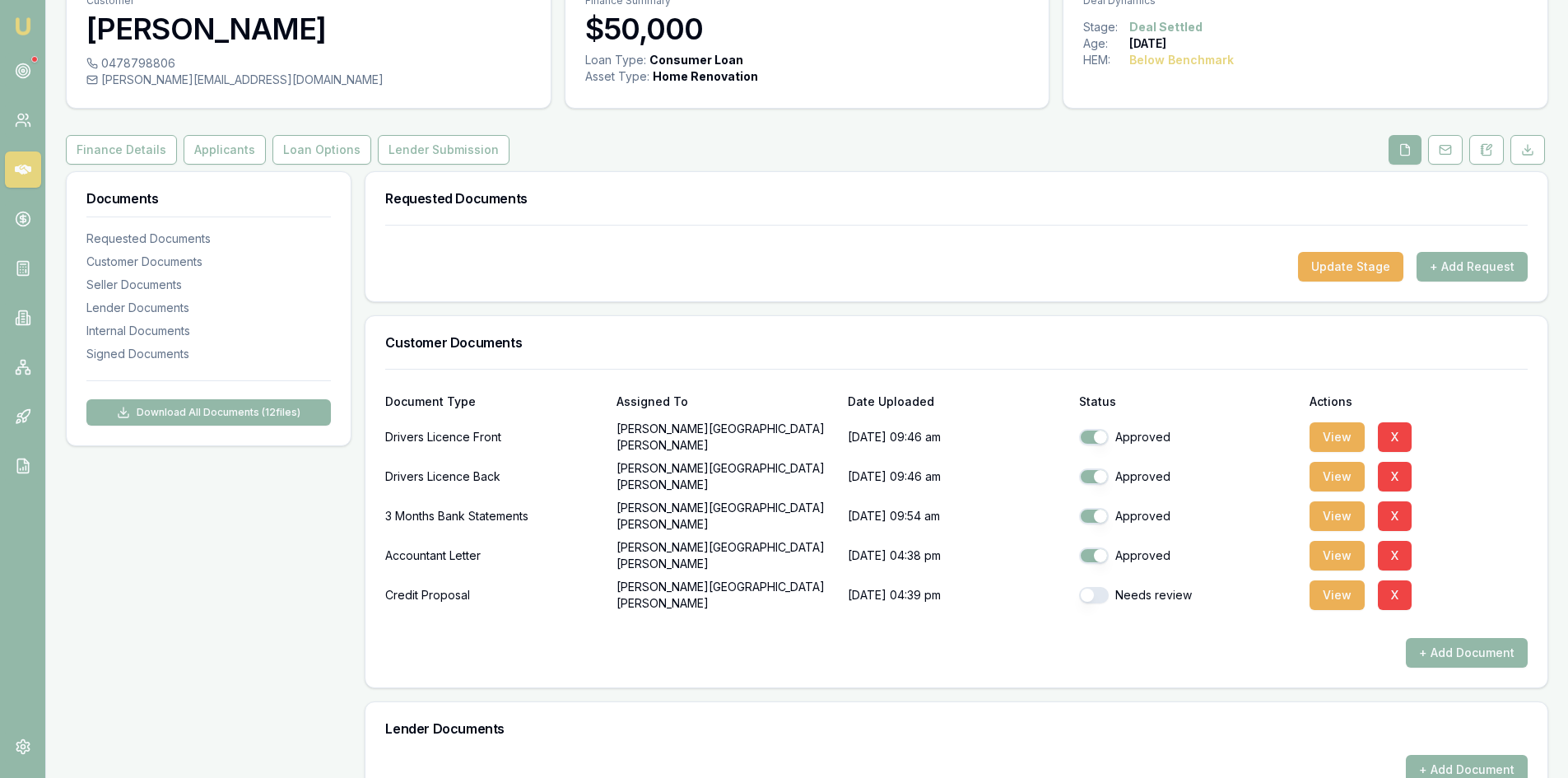
scroll to position [0, 0]
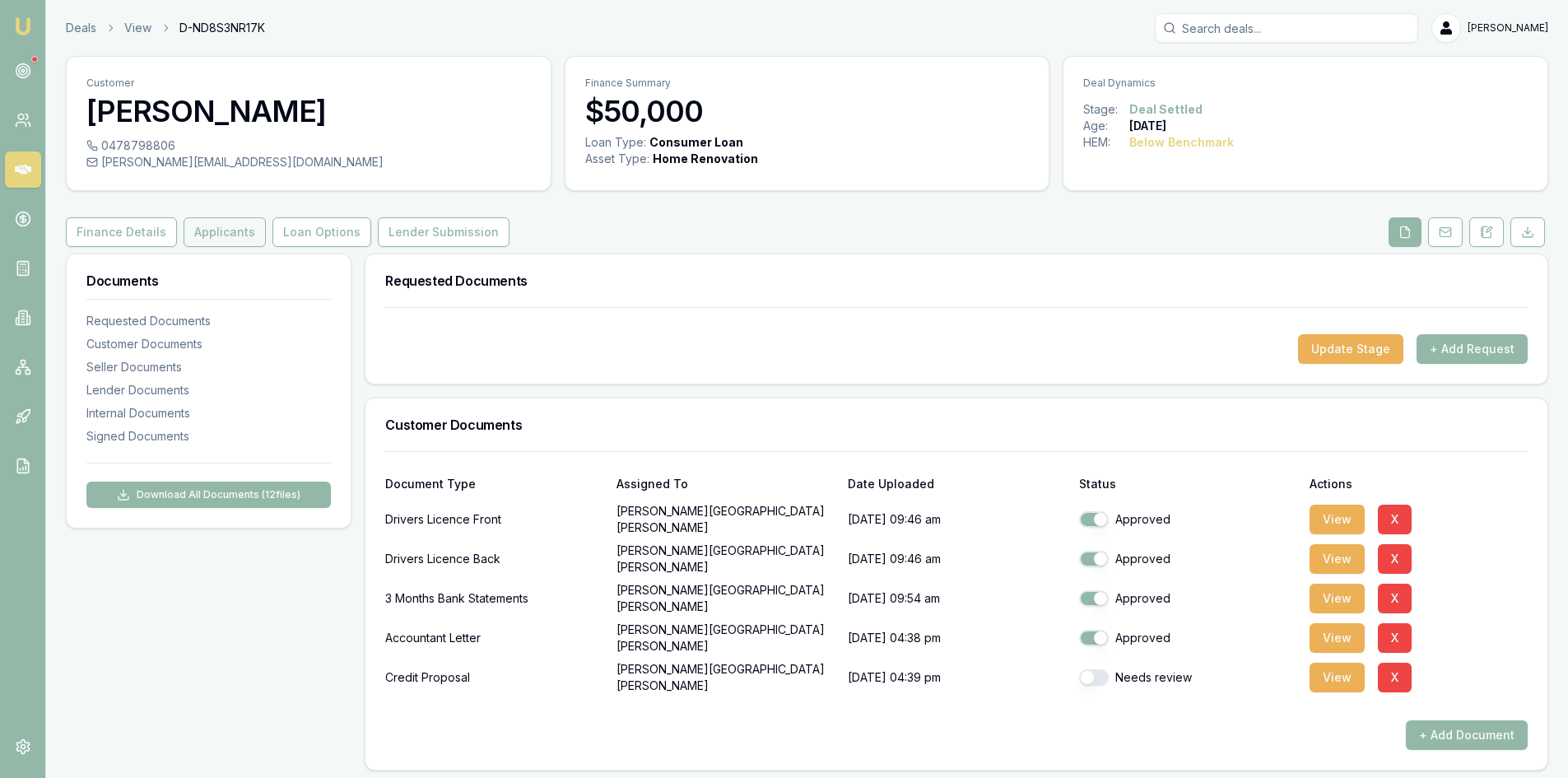
click at [201, 237] on button "Applicants" at bounding box center [225, 232] width 83 height 29
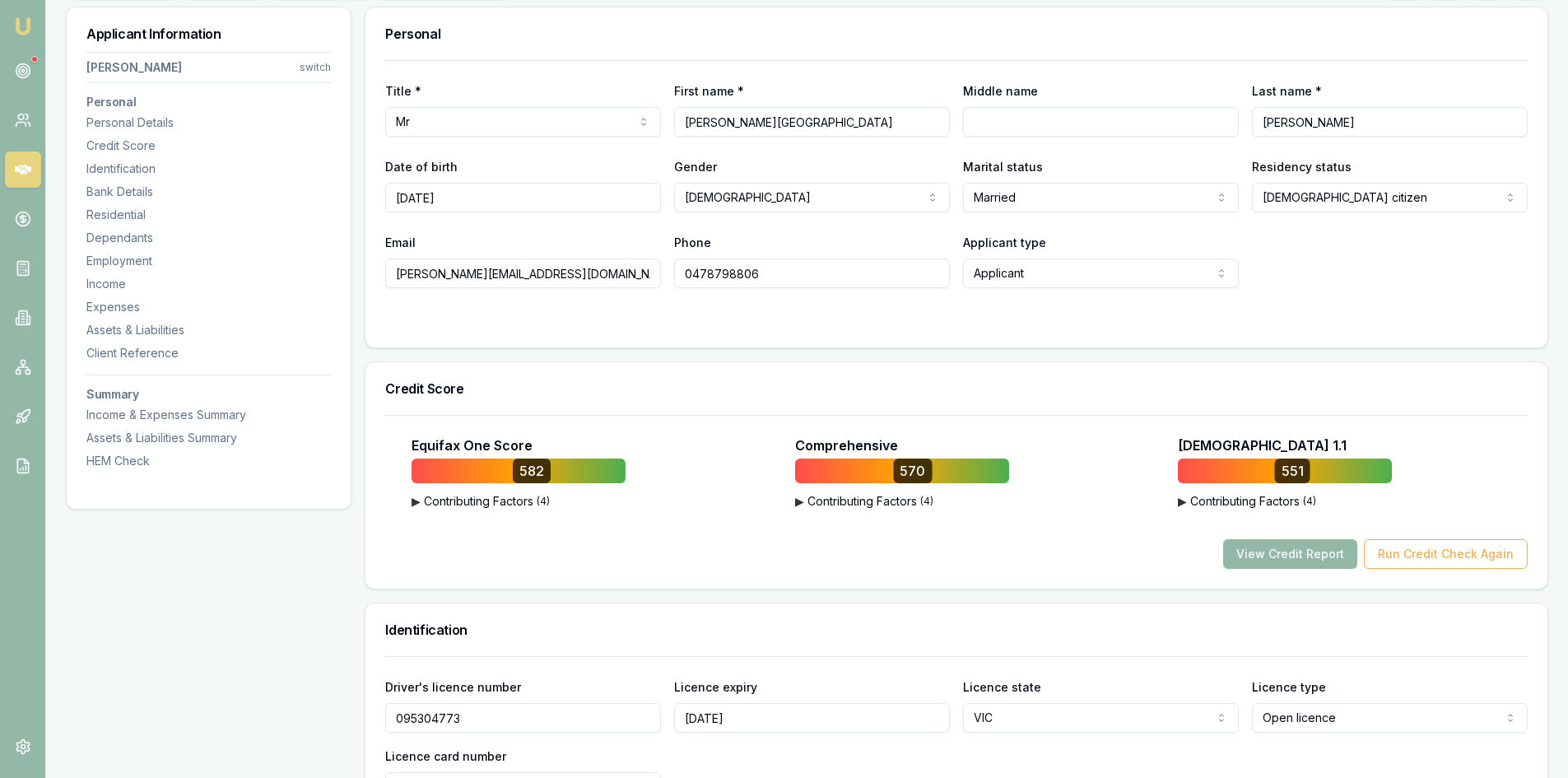
scroll to position [83, 0]
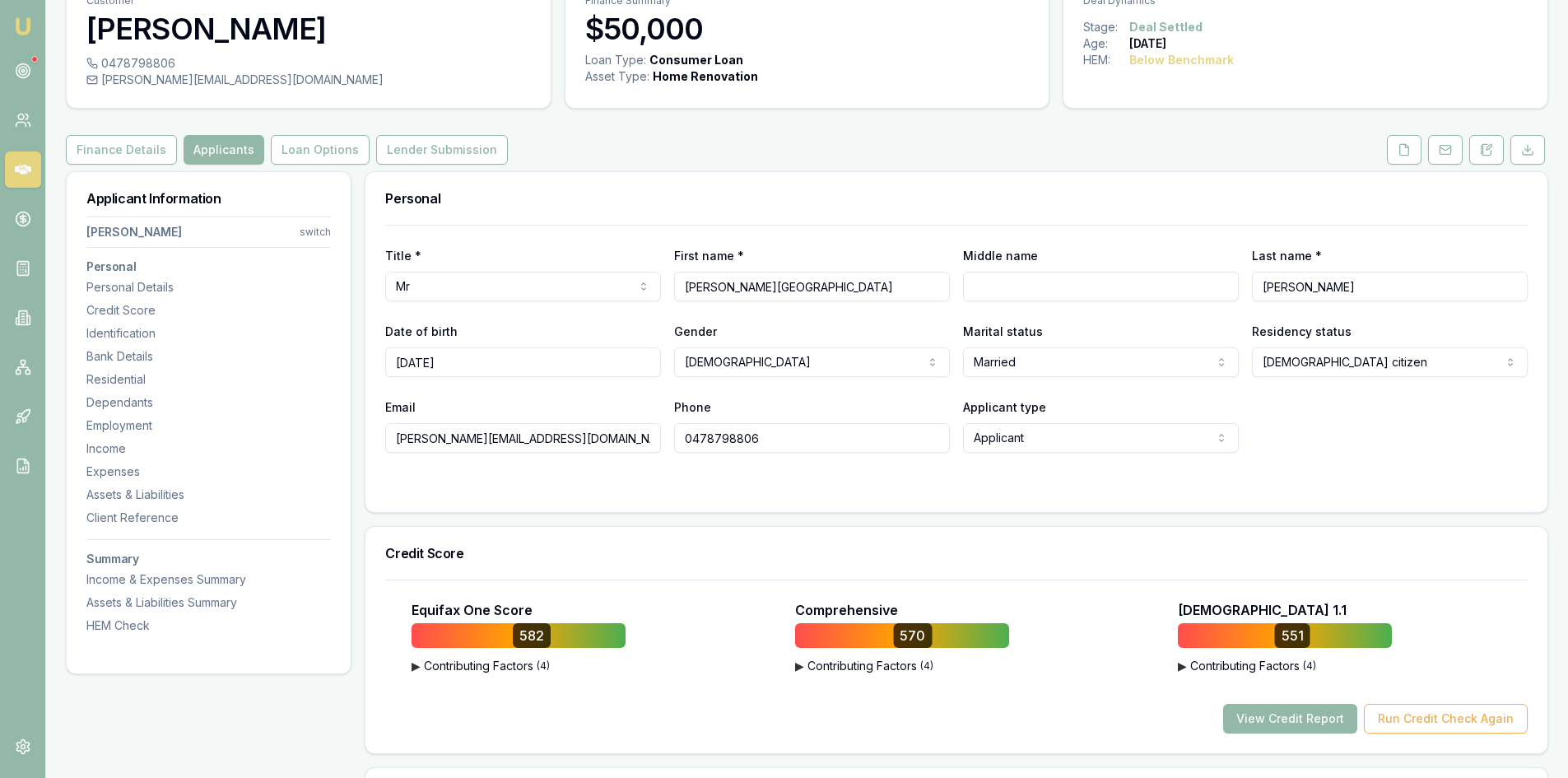
click at [728, 439] on input "0478798806" at bounding box center [812, 438] width 276 height 29
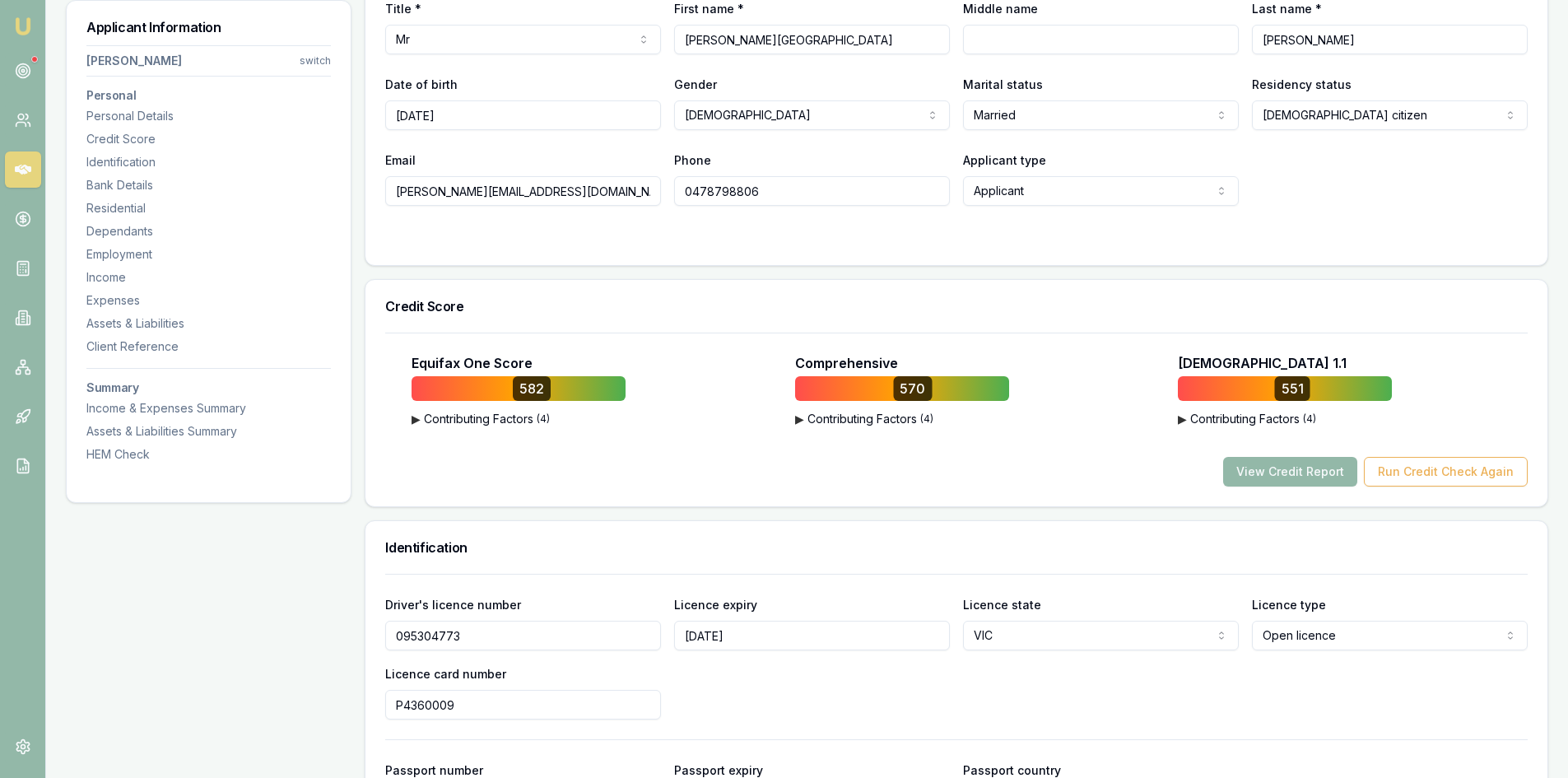
scroll to position [495, 0]
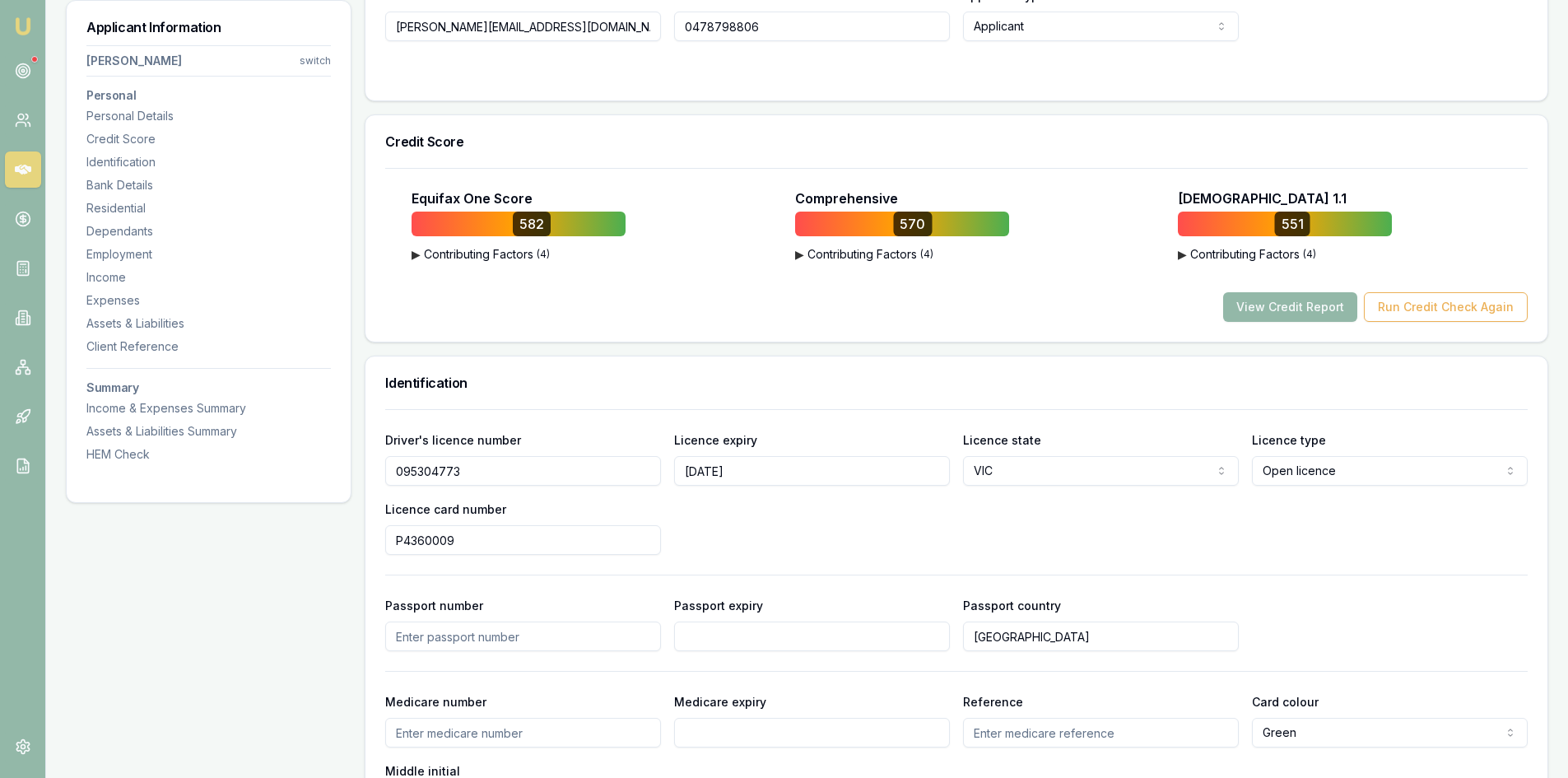
click at [418, 464] on input "095304773" at bounding box center [523, 471] width 276 height 29
click at [422, 538] on input "P4360009" at bounding box center [523, 540] width 276 height 29
click at [414, 538] on input "P4360009" at bounding box center [523, 540] width 276 height 29
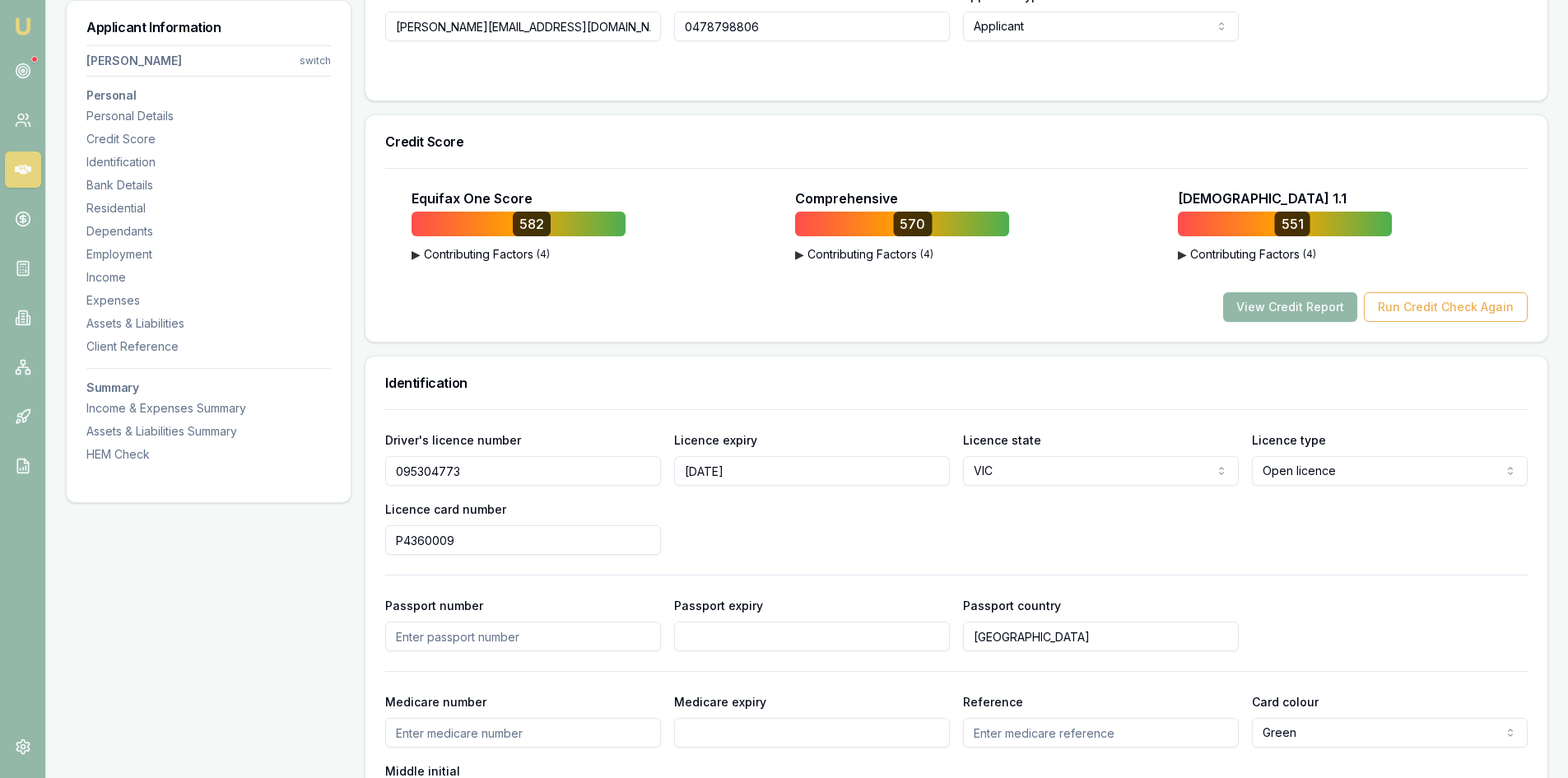
click at [414, 538] on input "P4360009" at bounding box center [523, 540] width 276 height 29
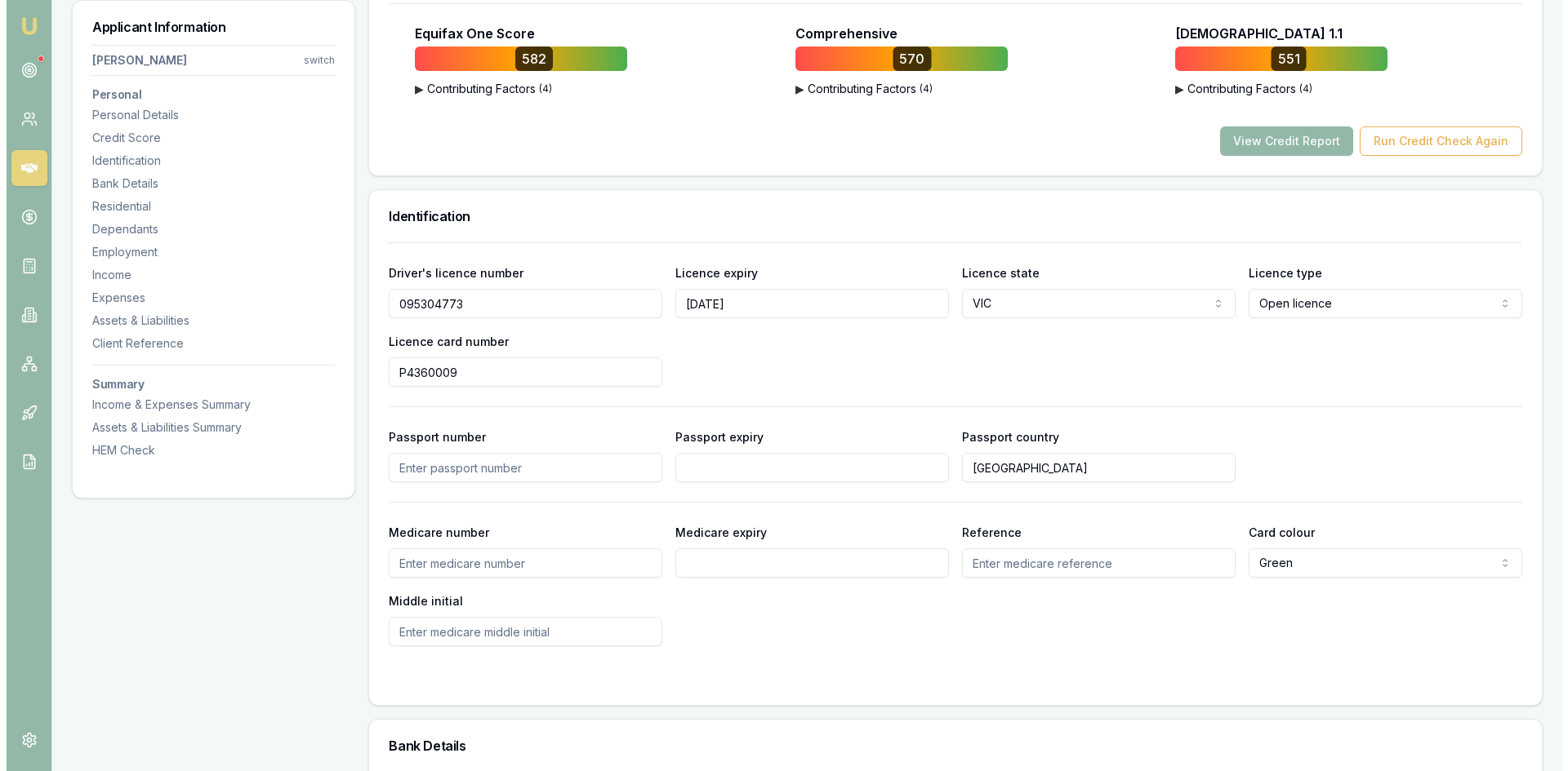
scroll to position [571, 0]
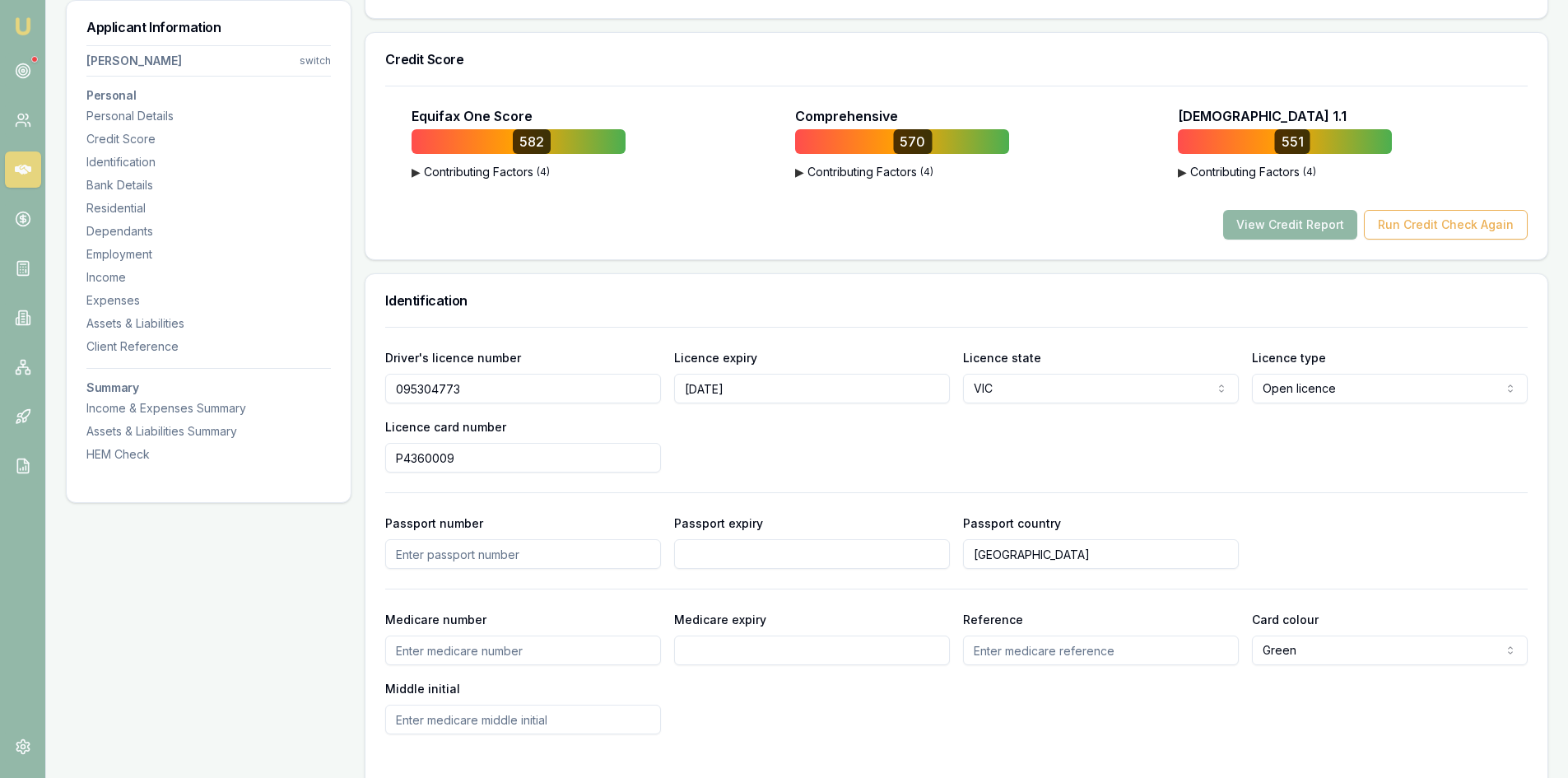
click at [1327, 228] on button "View Credit Report" at bounding box center [1290, 225] width 134 height 29
